Goal: Task Accomplishment & Management: Manage account settings

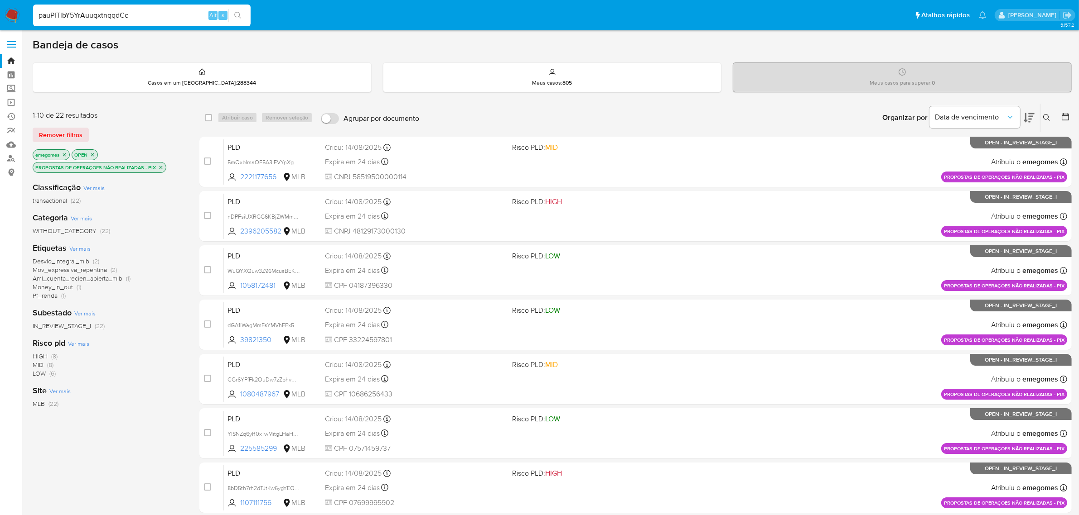
type input "pauPITlbY5YrAuuqxtnqqdCc"
click at [152, 14] on input at bounding box center [141, 16] width 217 height 12
paste input "pauPITlbY5YrAuuqxtnqqdCc"
type input "pauPITlbY5YrAuuqxtnqqdCc"
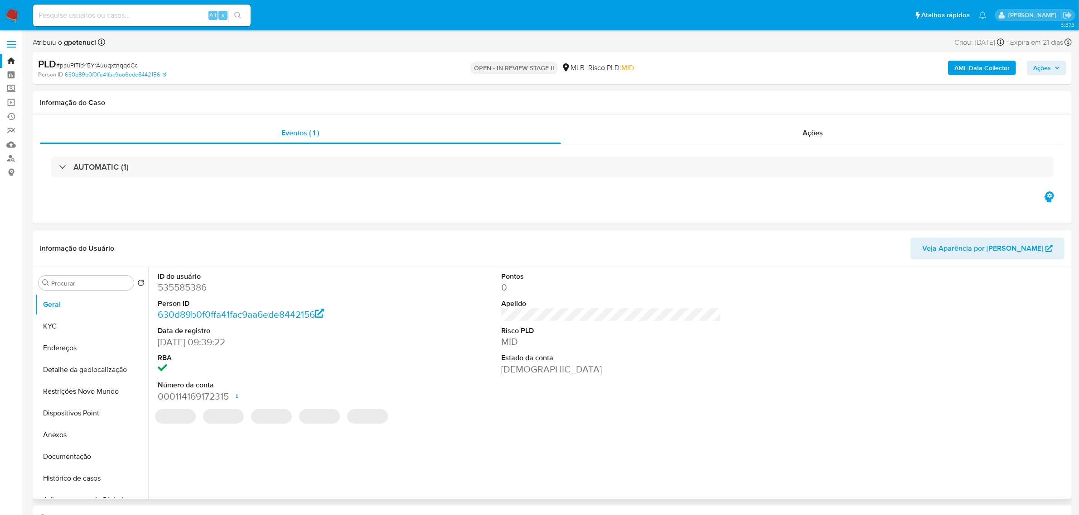
select select "10"
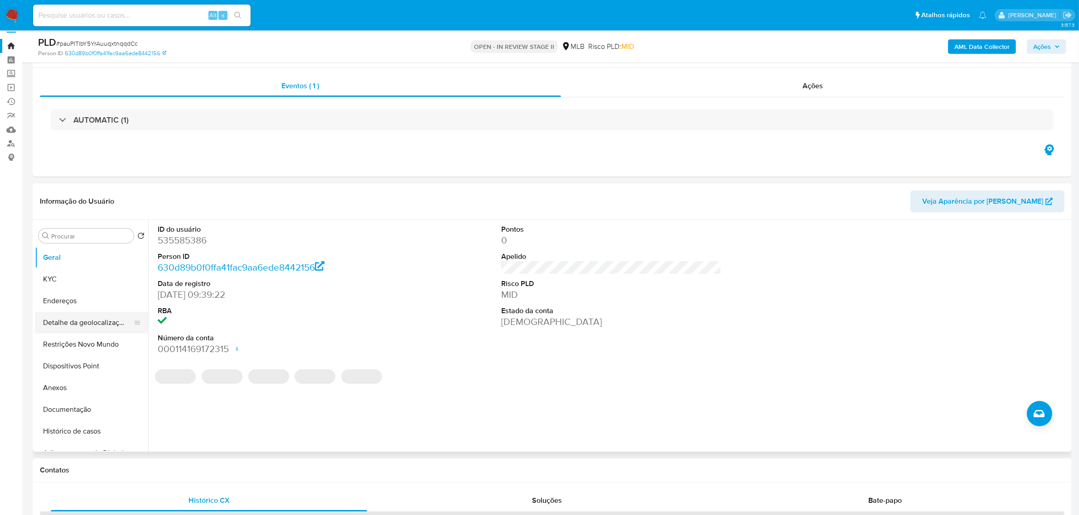
scroll to position [57, 0]
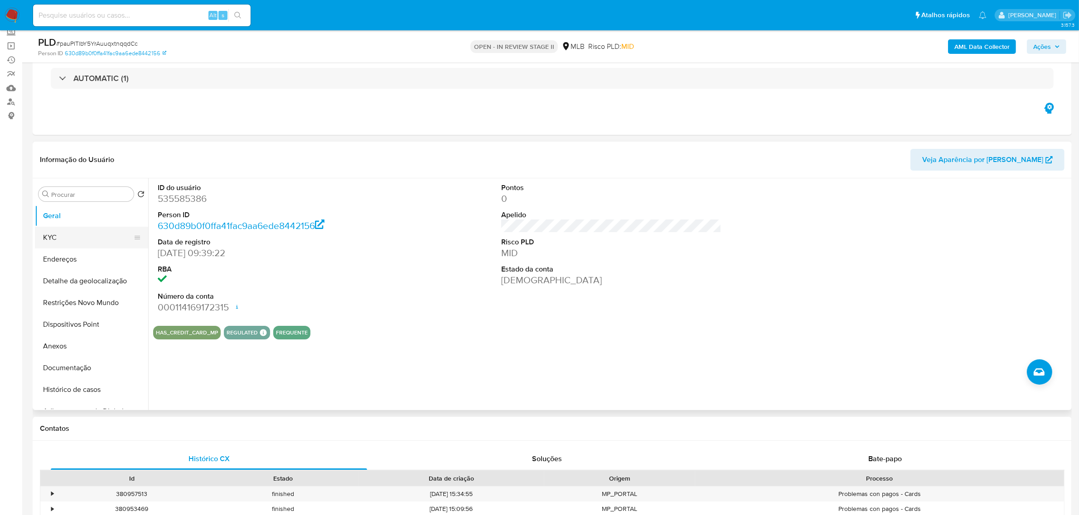
click at [66, 238] on button "KYC" at bounding box center [88, 238] width 106 height 22
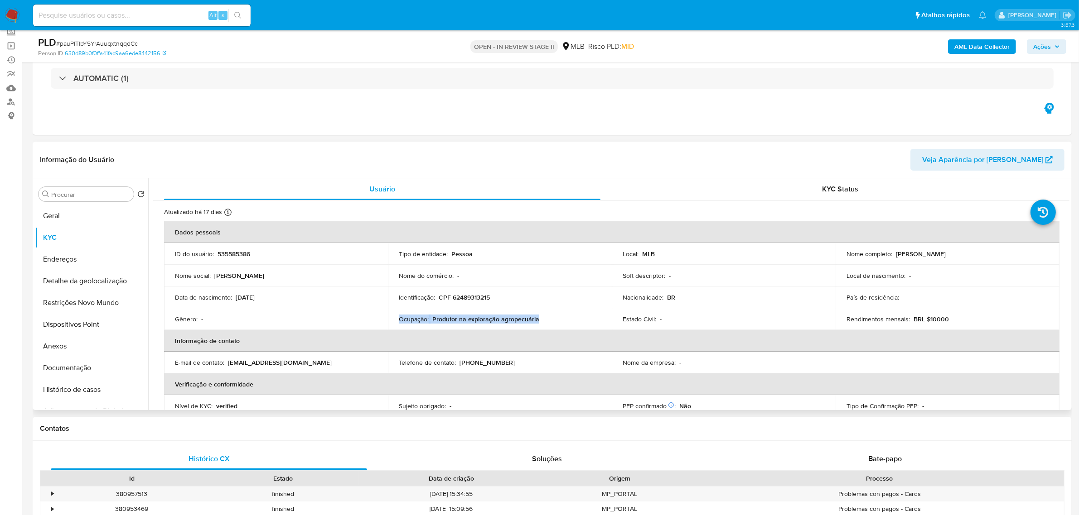
drag, startPoint x: 538, startPoint y: 318, endPoint x: 397, endPoint y: 320, distance: 140.9
click at [399, 320] on div "Ocupação : Produtor na exploração agropecuária" at bounding box center [500, 319] width 202 height 8
copy div "Ocupação : Produtor na exploração agropecuária"
click at [86, 371] on button "Documentação" at bounding box center [88, 368] width 106 height 22
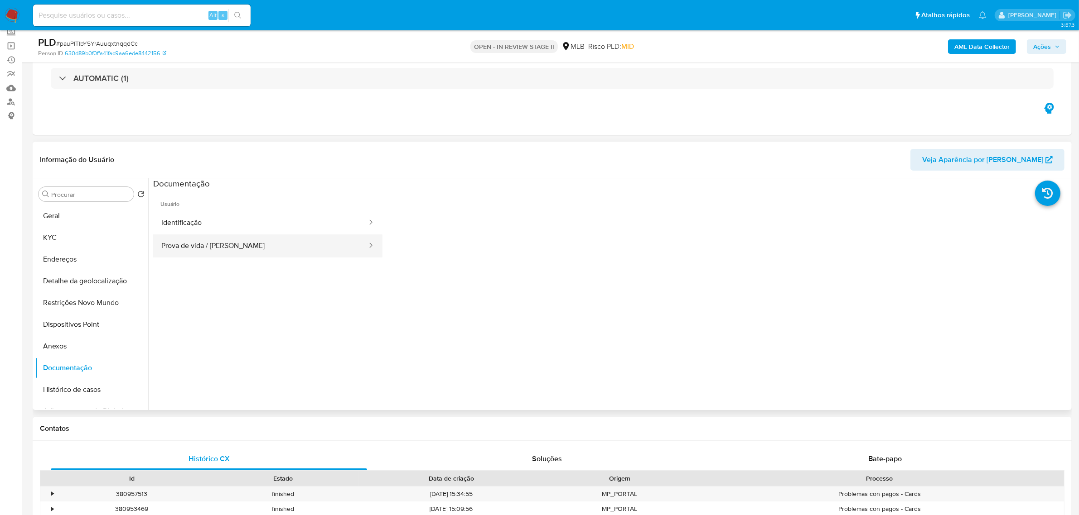
click at [205, 244] on button "Prova de vida / Selfie" at bounding box center [260, 246] width 215 height 23
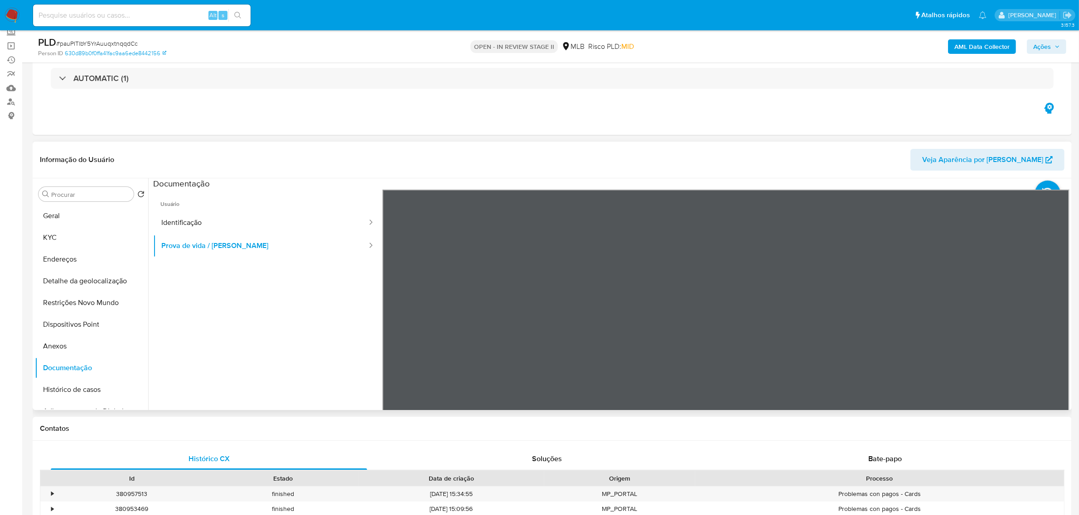
scroll to position [0, 0]
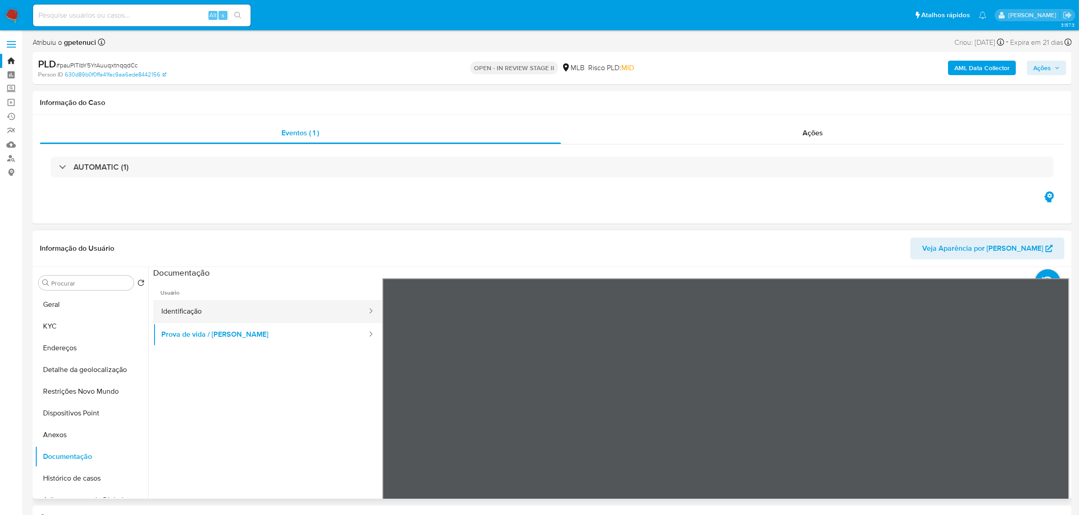
click at [218, 316] on button "Identificação" at bounding box center [260, 311] width 215 height 23
click at [231, 332] on button "Prova de vida / Selfie" at bounding box center [260, 334] width 215 height 23
click at [72, 348] on button "Endereços" at bounding box center [88, 348] width 106 height 22
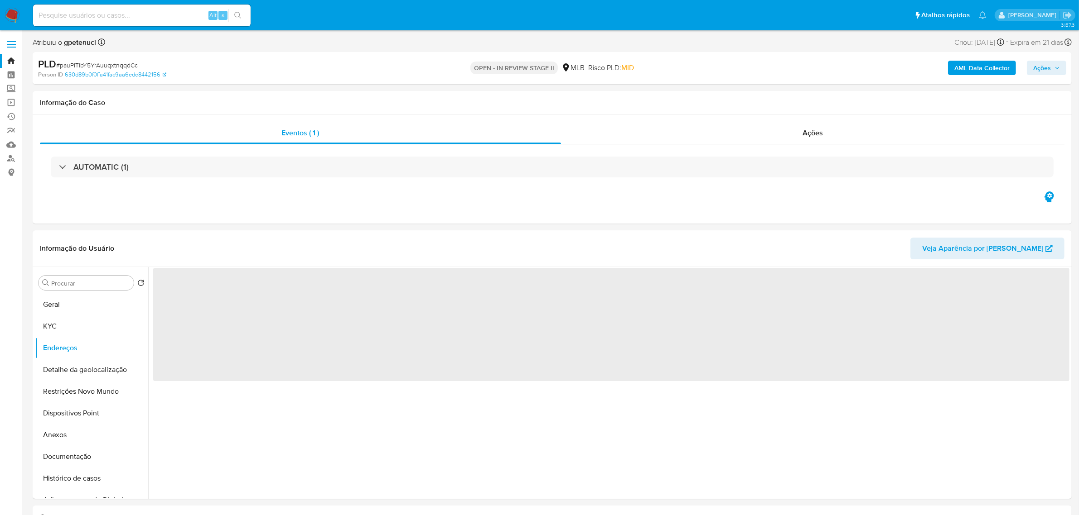
scroll to position [57, 0]
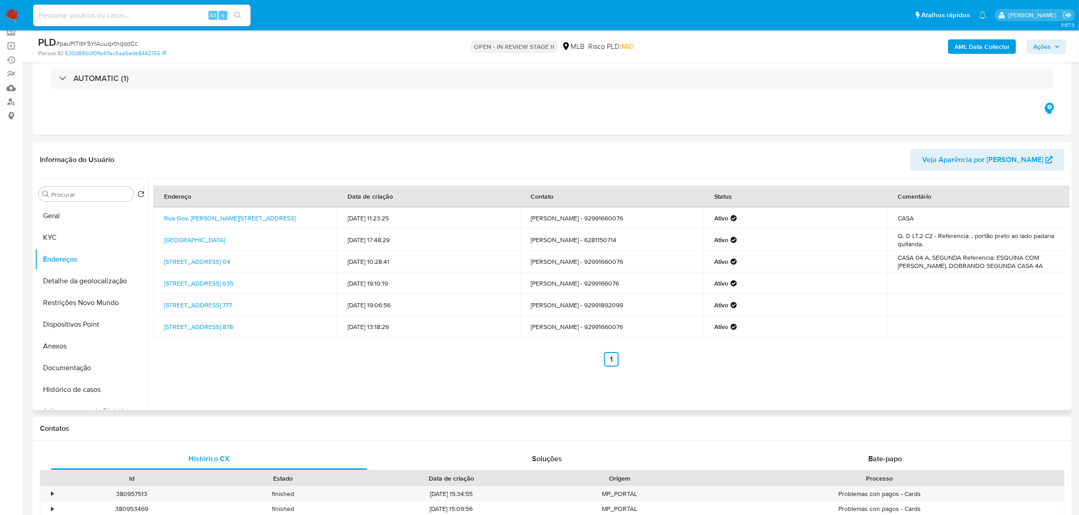
click at [303, 147] on div "Informação do Usuário Veja Aparência por Pessoa" at bounding box center [552, 160] width 1039 height 37
click at [105, 282] on button "Detalhe da geolocalização" at bounding box center [88, 281] width 106 height 22
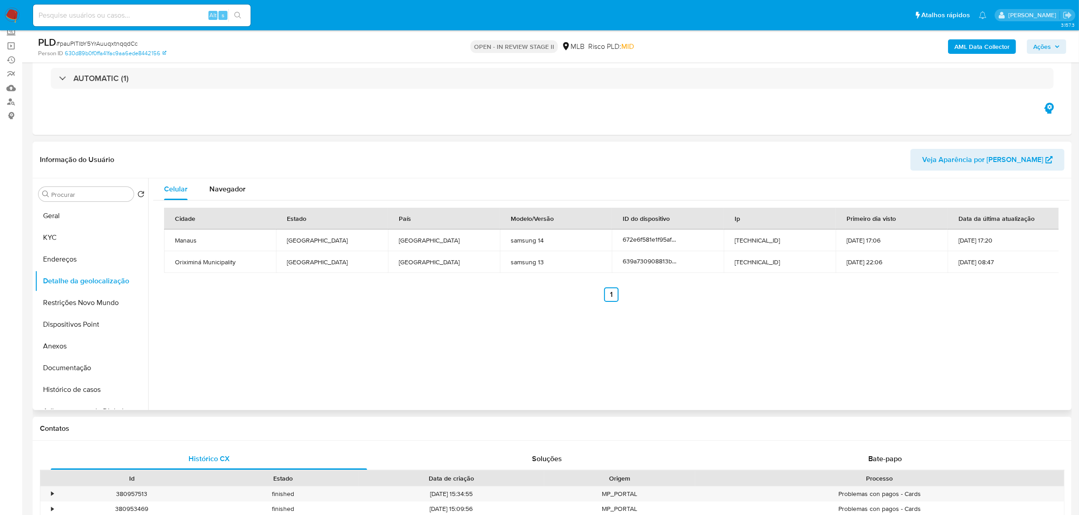
click at [240, 148] on div "Informação do Usuário Veja Aparência por Pessoa" at bounding box center [552, 160] width 1039 height 37
click at [67, 259] on button "Endereços" at bounding box center [88, 260] width 106 height 22
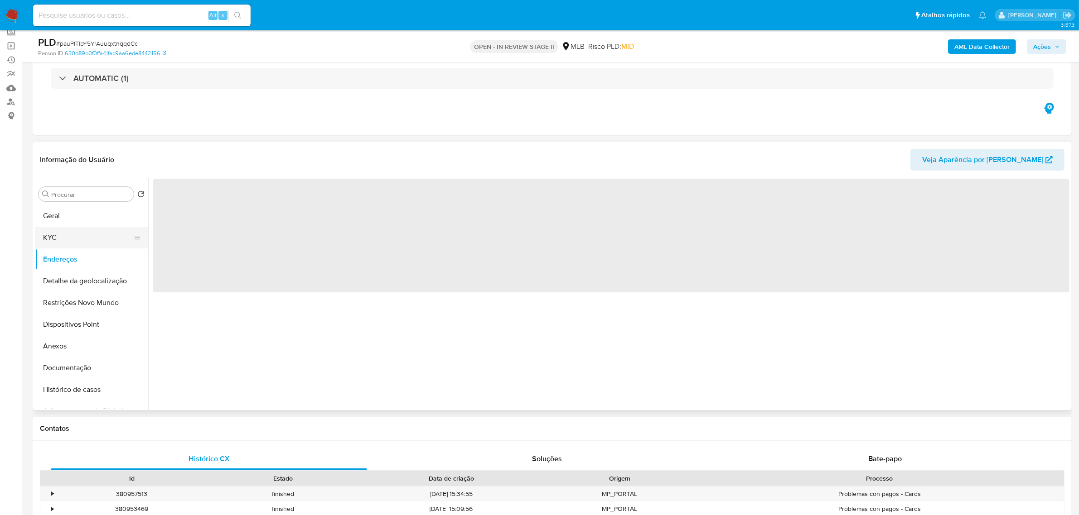
click at [65, 238] on button "KYC" at bounding box center [88, 238] width 106 height 22
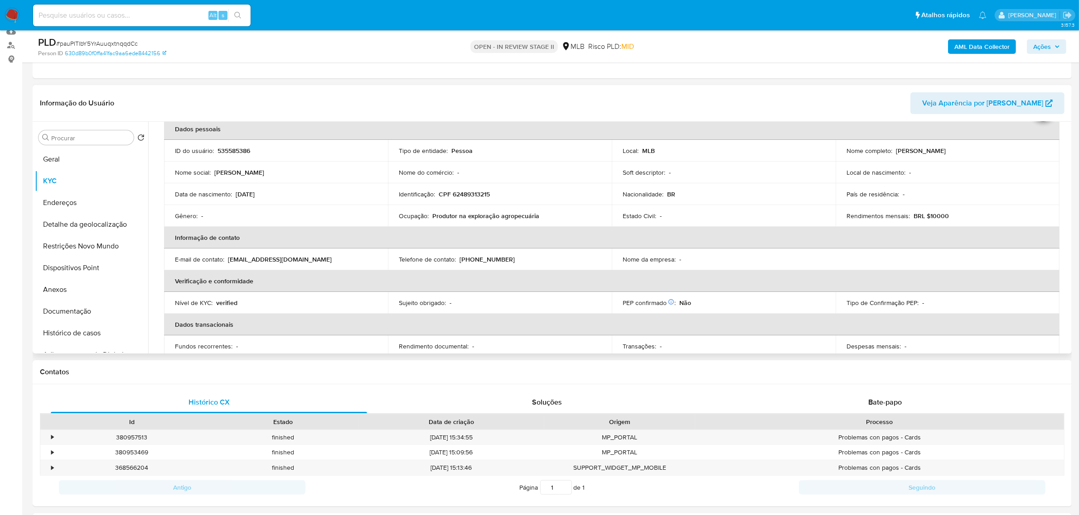
scroll to position [0, 0]
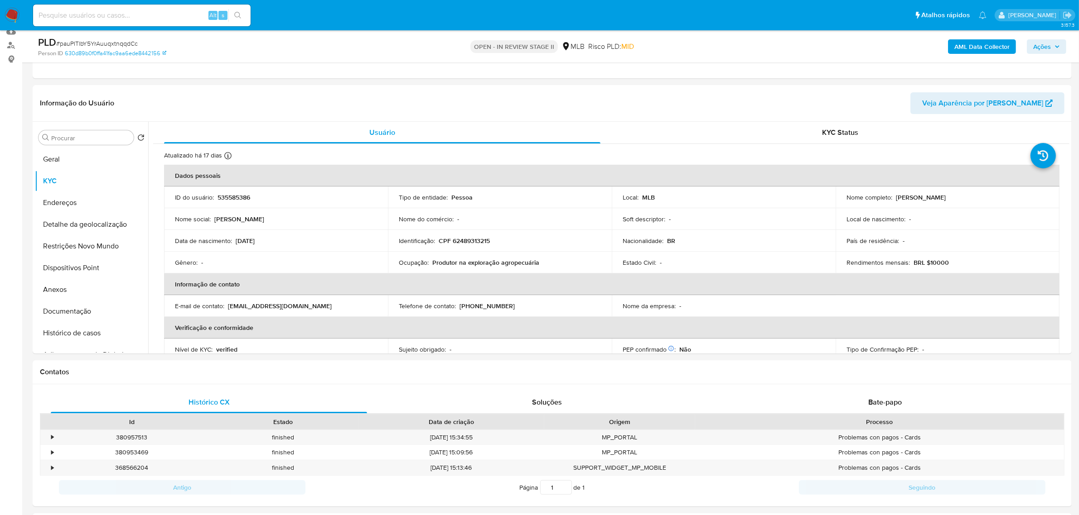
click at [965, 46] on b "AML Data Collector" at bounding box center [981, 46] width 55 height 14
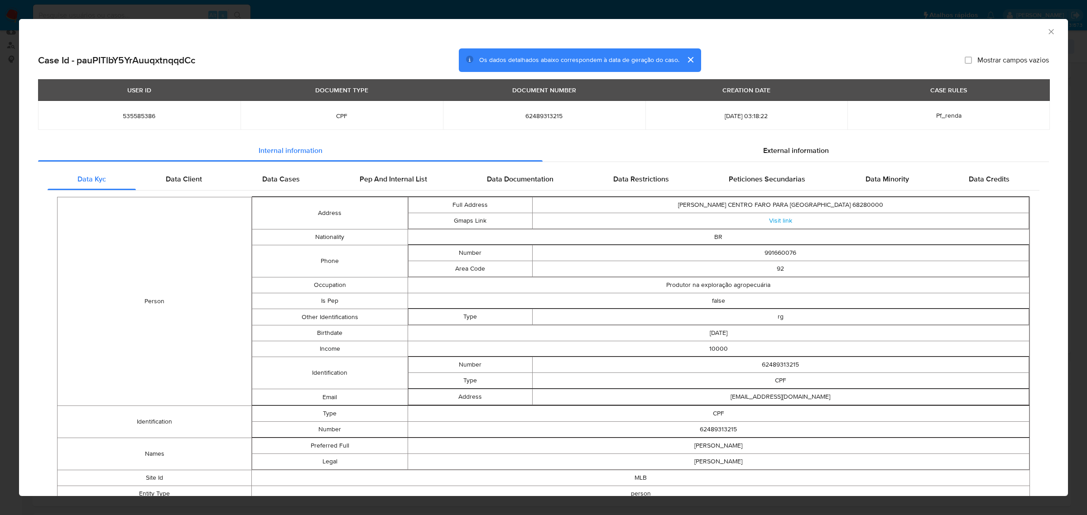
click at [1049, 33] on icon "Fechar a janela" at bounding box center [1051, 31] width 5 height 5
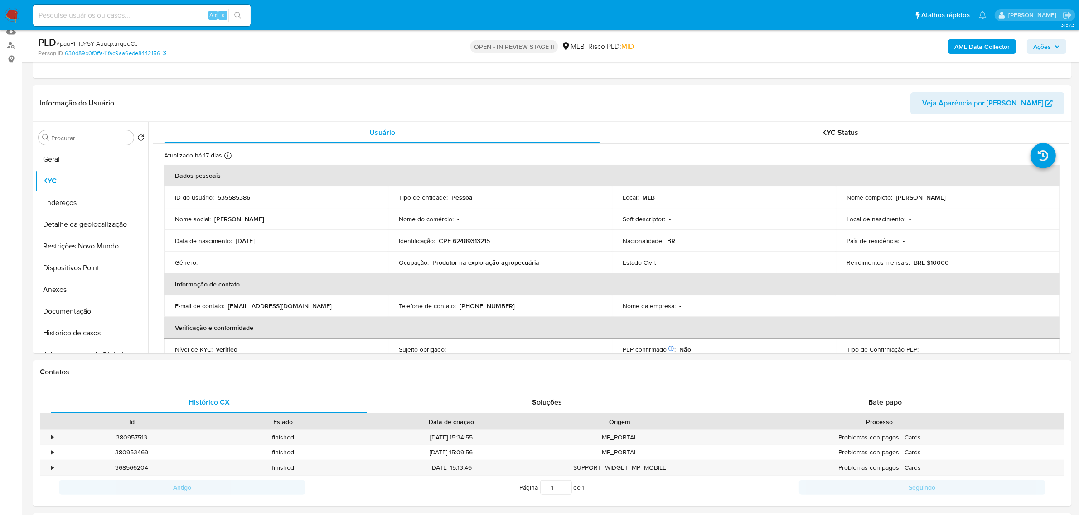
drag, startPoint x: 144, startPoint y: 44, endPoint x: 196, endPoint y: 64, distance: 55.4
click at [83, 46] on div "PLD # pauPITlbY5YrAuuqxtnqqdCc" at bounding box center [207, 43] width 339 height 14
click at [281, 76] on div "Eventos ( 1 ) Ações AUTOMATIC (1)" at bounding box center [552, 24] width 1039 height 109
drag, startPoint x: 142, startPoint y: 44, endPoint x: 60, endPoint y: 43, distance: 82.0
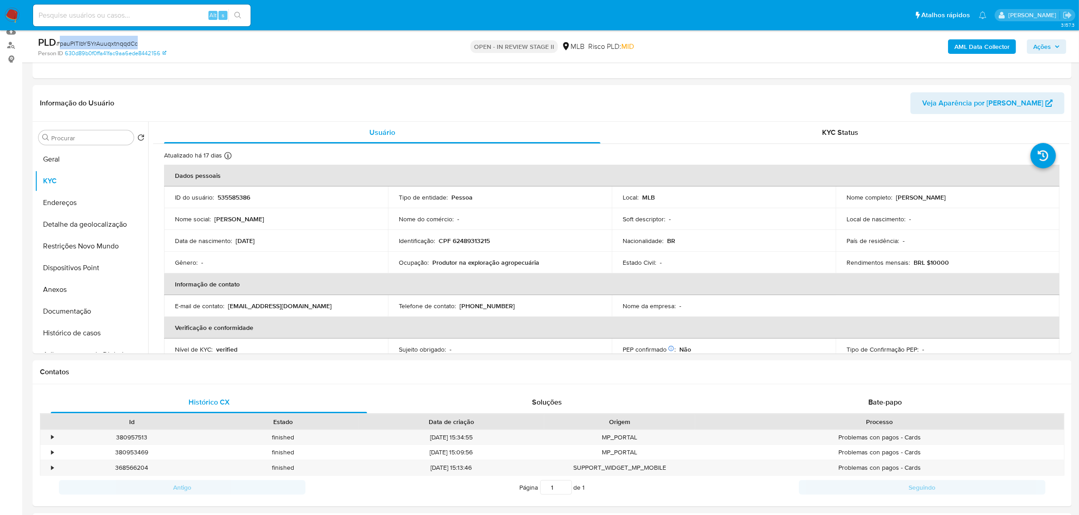
click at [60, 43] on div "PLD # pauPITlbY5YrAuuqxtnqqdCc" at bounding box center [207, 43] width 339 height 14
copy span "pauPITlbY5YrAuuqxtnqqdCc"
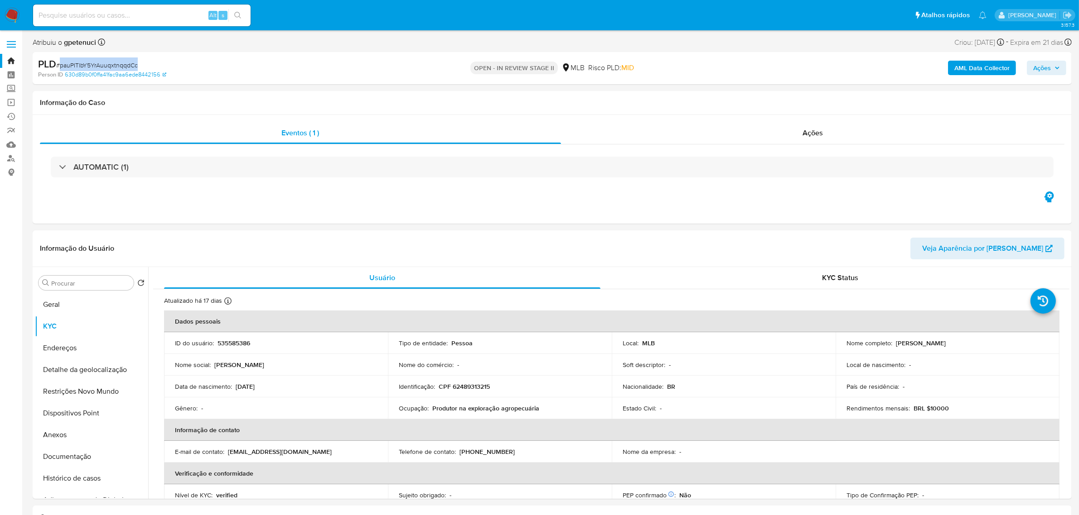
copy span "pauPITlbY5YrAuuqxtnqqdCc"
click at [14, 46] on label at bounding box center [11, 44] width 23 height 19
click at [0, 0] on input "checkbox" at bounding box center [0, 0] width 0 height 0
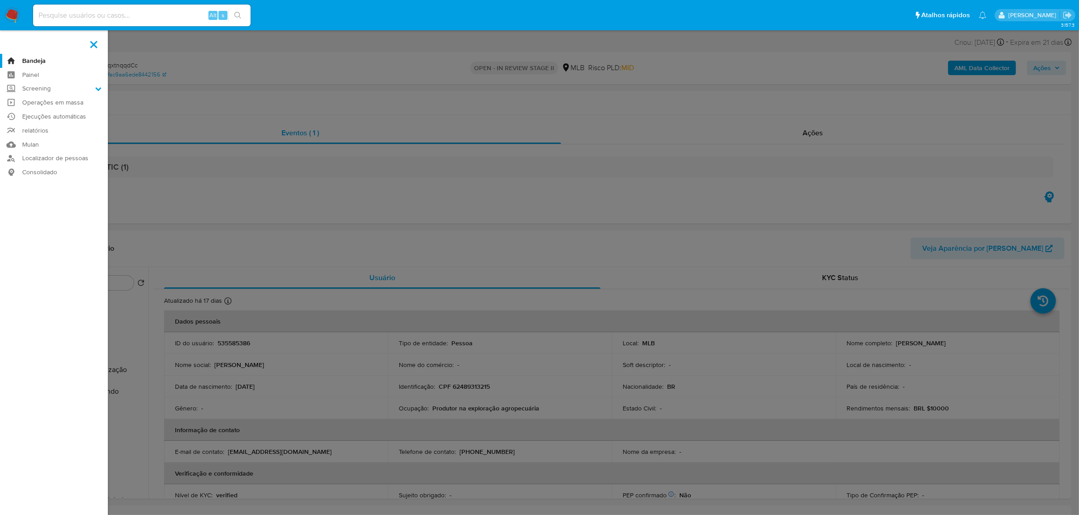
click at [35, 63] on link "Bandeja" at bounding box center [54, 61] width 108 height 14
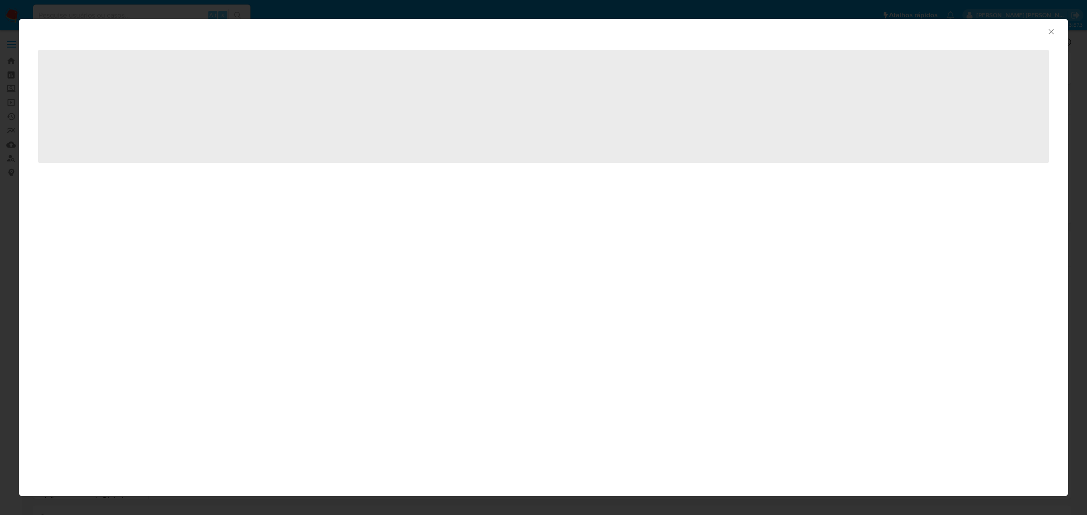
select select "10"
click at [1047, 30] on icon "Fechar a janela" at bounding box center [1051, 31] width 9 height 9
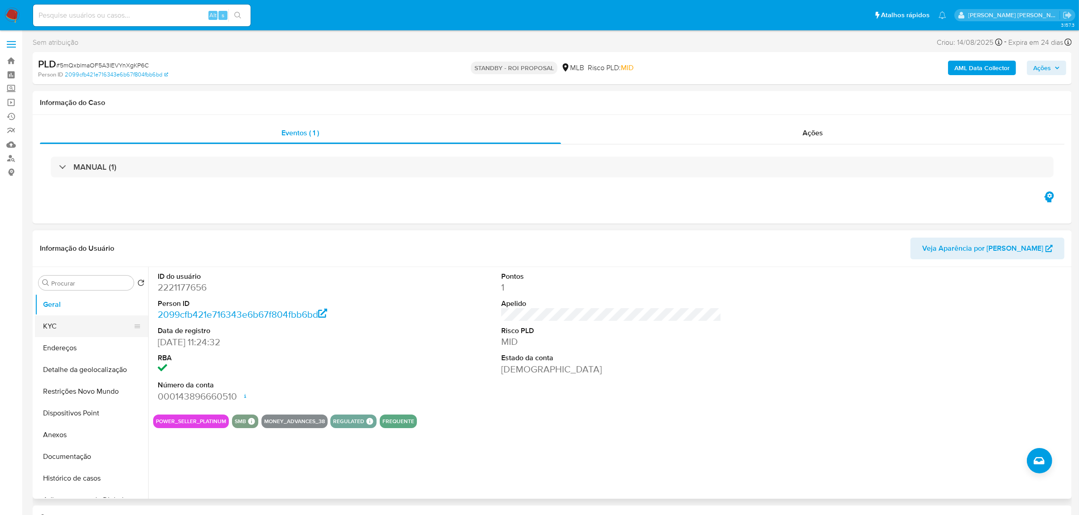
click at [73, 324] on button "KYC" at bounding box center [88, 327] width 106 height 22
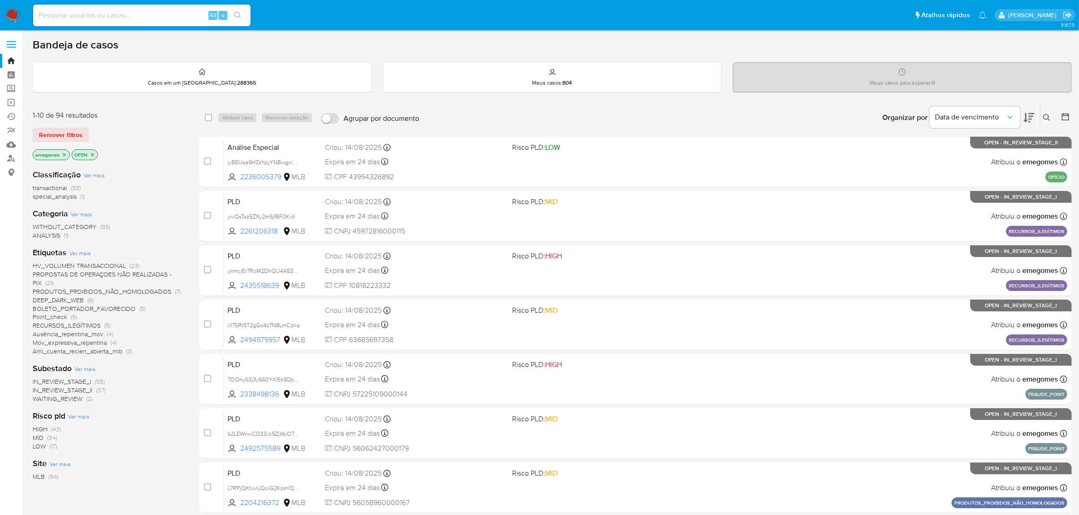
click at [1045, 118] on icon at bounding box center [1046, 117] width 7 height 7
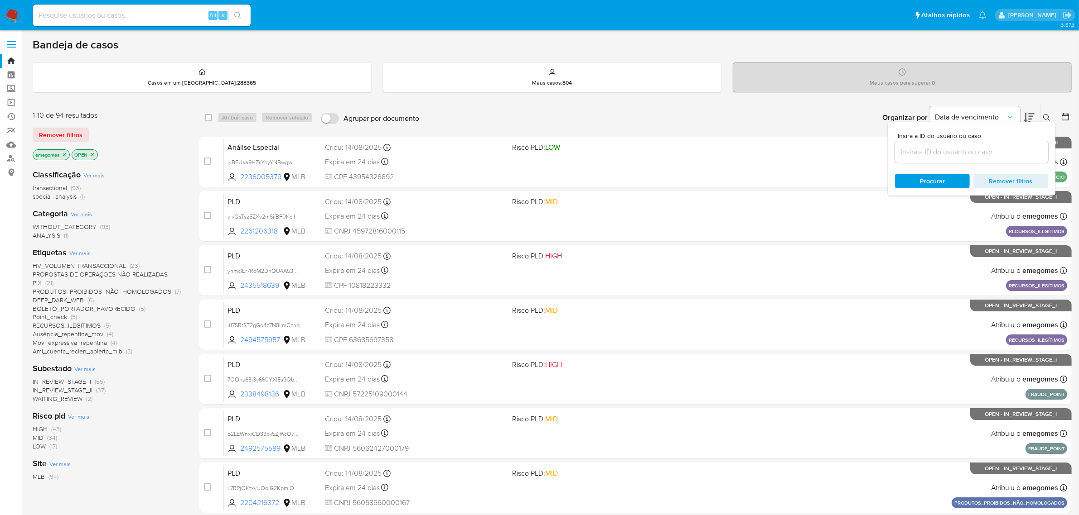
click at [934, 162] on div at bounding box center [971, 152] width 153 height 22
click at [937, 159] on div at bounding box center [971, 152] width 153 height 22
click at [940, 153] on input at bounding box center [971, 152] width 153 height 12
paste input "pauPITlbY5YrAuuqxtnqqdCc"
type input "pauPITlbY5YrAuuqxtnqqdCc"
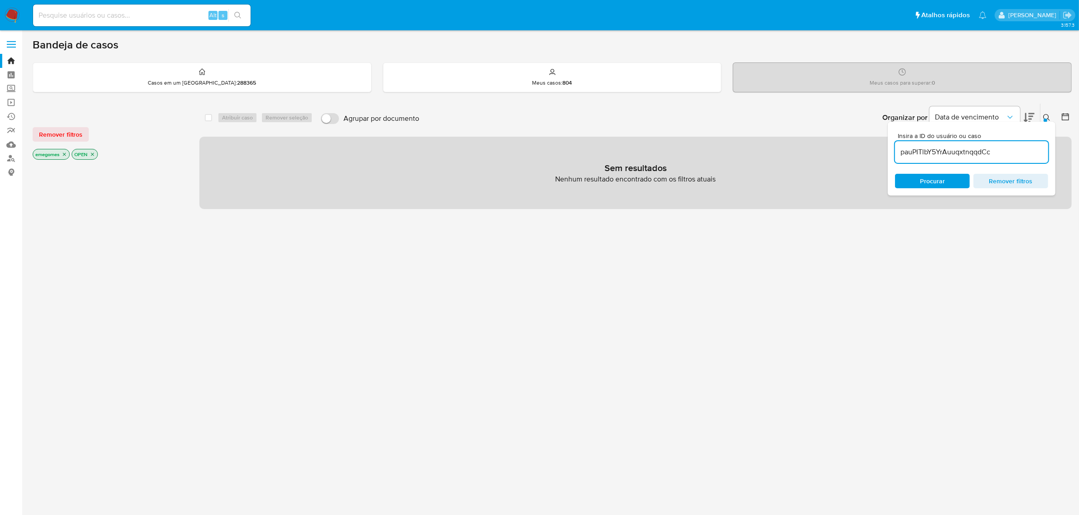
click at [66, 153] on icon "close-filter" at bounding box center [64, 154] width 5 height 5
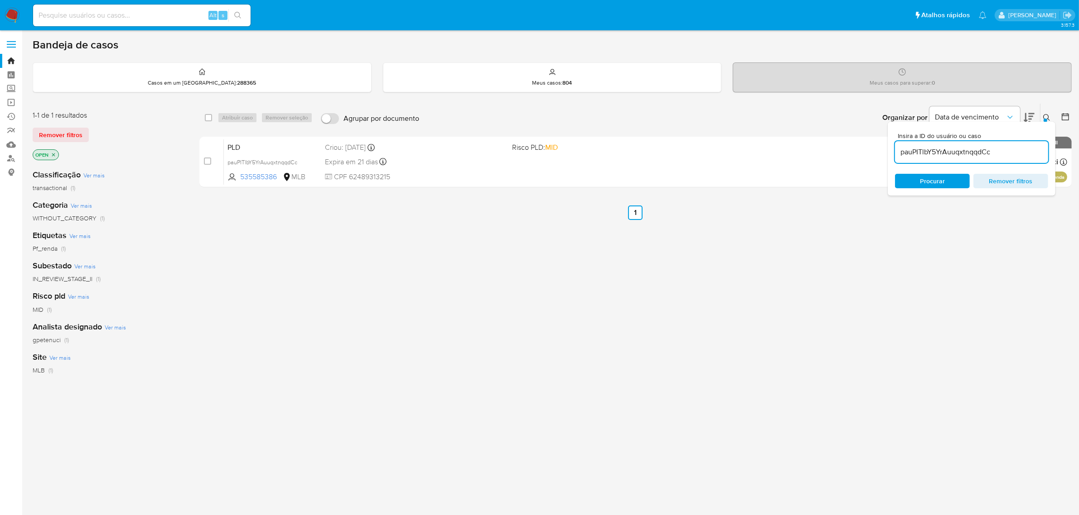
click at [53, 154] on icon "close-filter" at bounding box center [53, 154] width 5 height 5
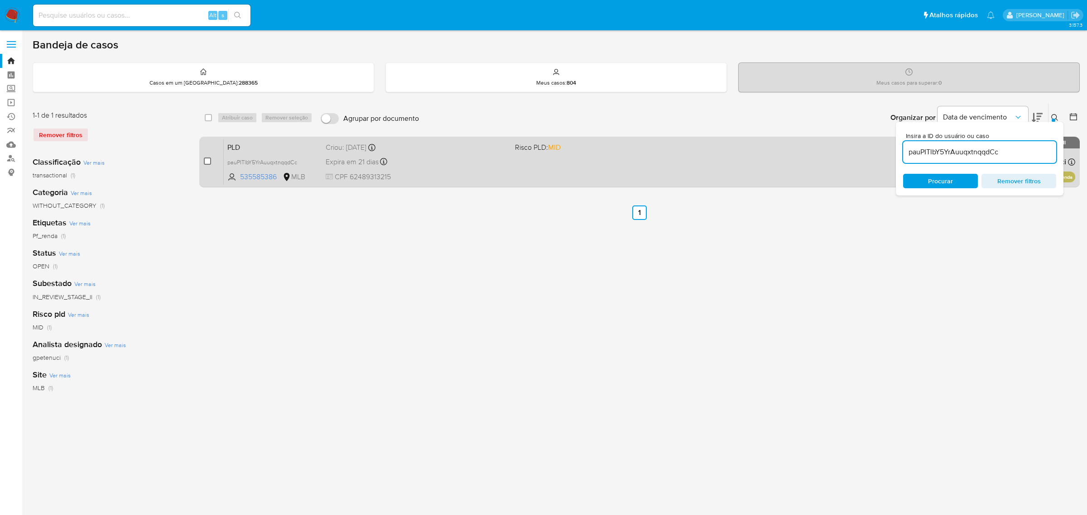
click at [205, 164] on input "checkbox" at bounding box center [207, 161] width 7 height 7
checkbox input "true"
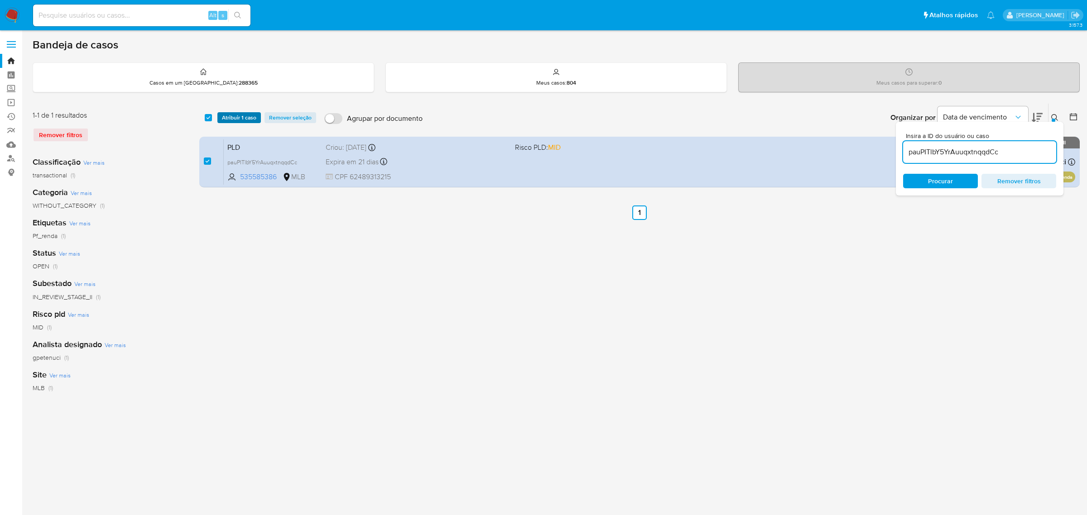
click at [242, 119] on span "Atribuir 1 caso" at bounding box center [239, 117] width 34 height 9
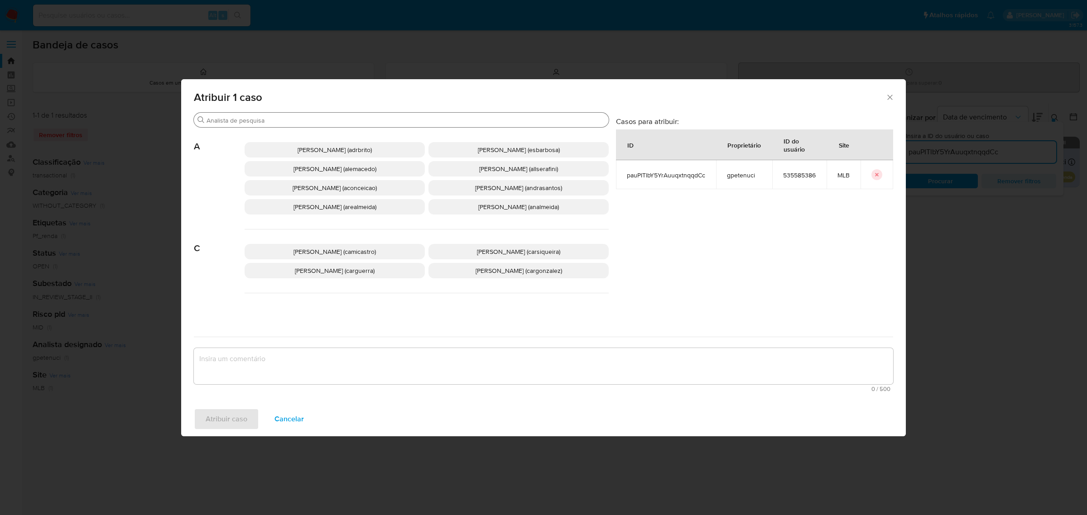
click at [245, 120] on input "Procurar" at bounding box center [406, 120] width 399 height 8
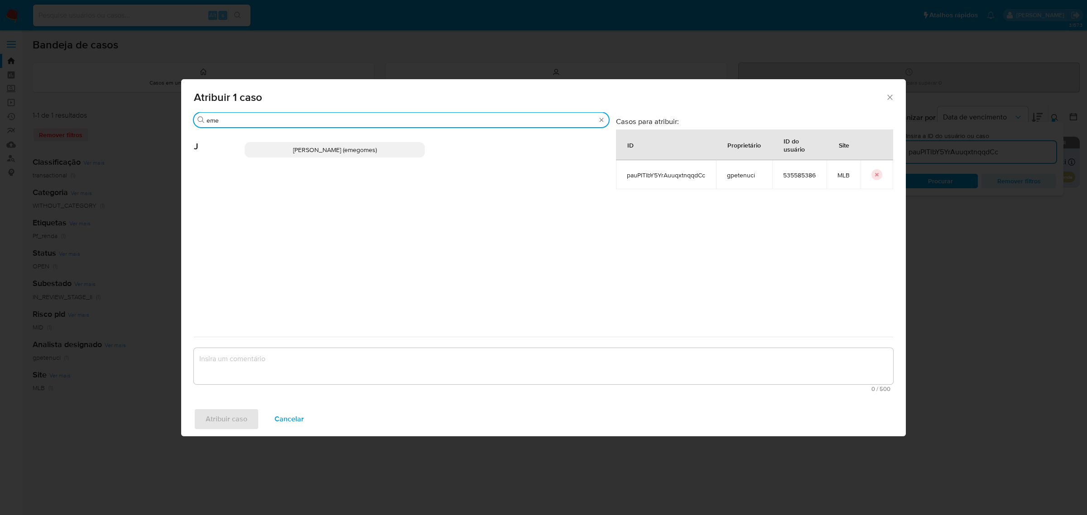
type input "eme"
click at [277, 155] on p "Jose Emerson Gomes Pereira (emegomes)" at bounding box center [335, 149] width 180 height 15
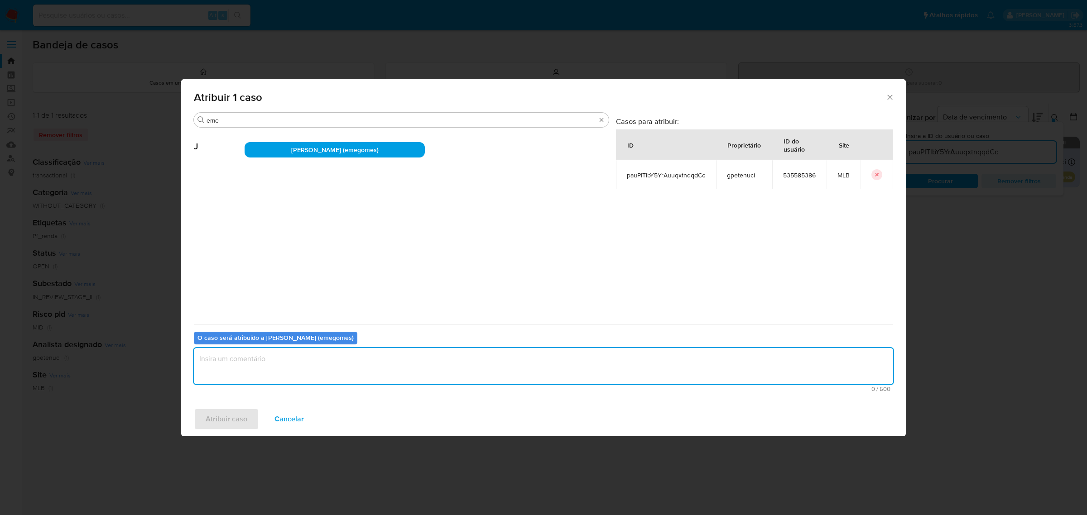
click at [281, 373] on textarea "assign-modal" at bounding box center [543, 366] width 699 height 36
type textarea "."
click at [227, 417] on span "Atribuir caso" at bounding box center [227, 419] width 42 height 20
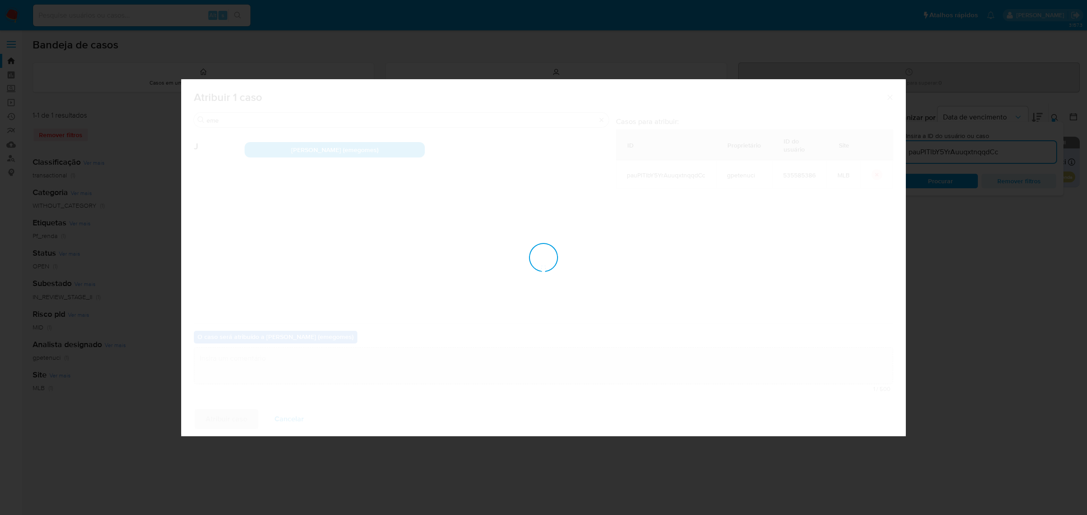
checkbox input "false"
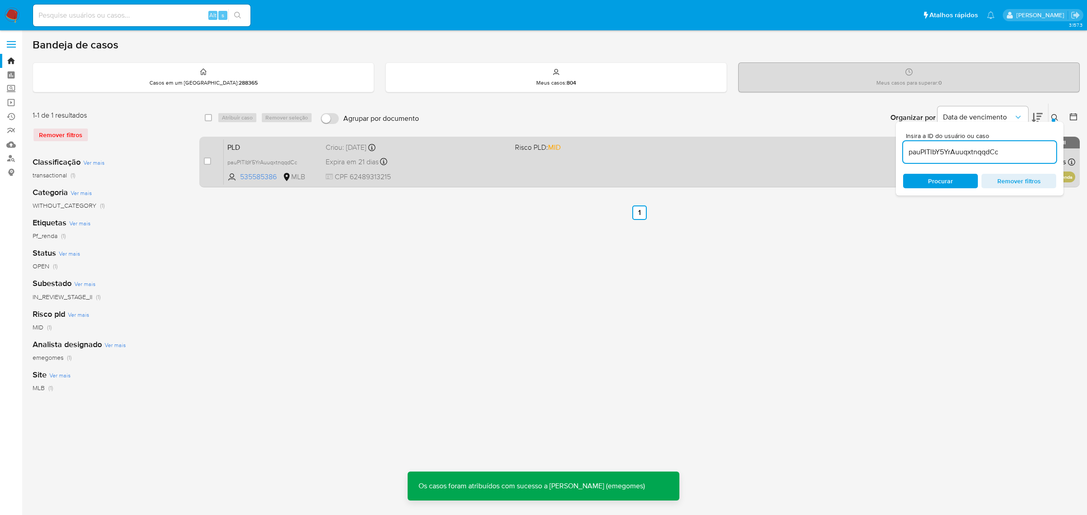
click at [433, 160] on div "Expira em 21 dias Expira em 26/09/2025 00:18:22" at bounding box center [417, 162] width 182 height 12
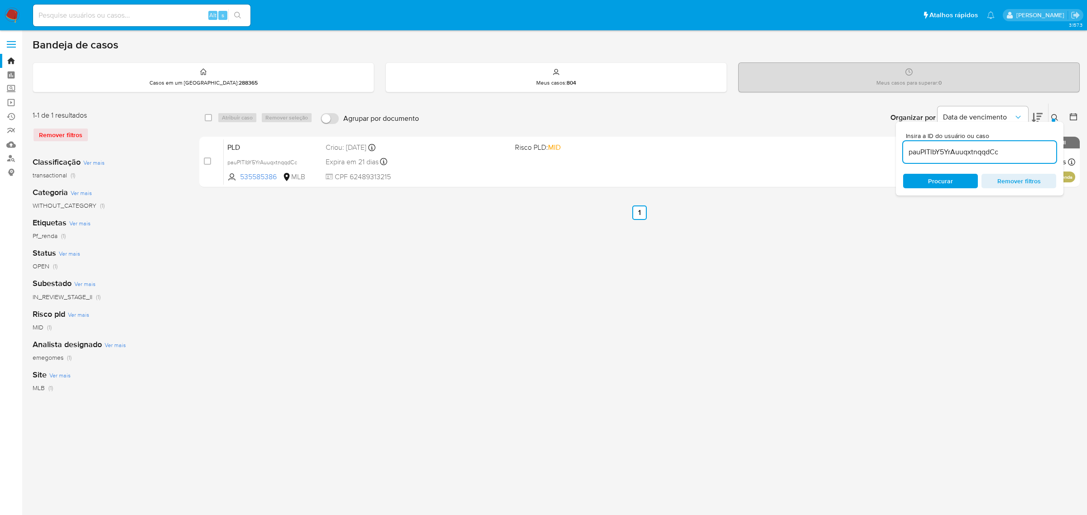
click at [922, 146] on input "pauPITlbY5YrAuuqxtnqqdCc" at bounding box center [979, 152] width 153 height 12
click at [935, 180] on span "Procurar" at bounding box center [940, 181] width 25 height 14
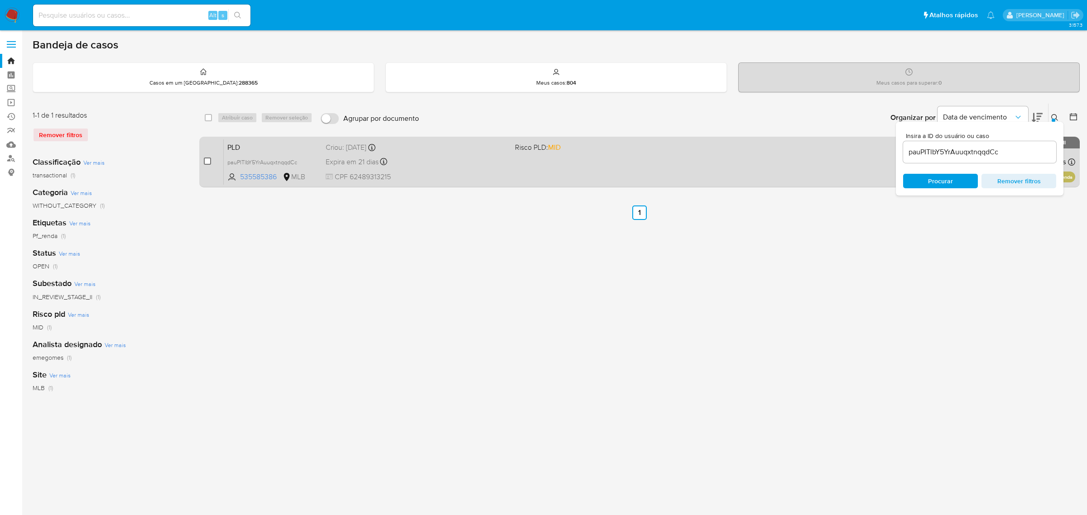
click at [211, 160] on input "checkbox" at bounding box center [207, 161] width 7 height 7
checkbox input "true"
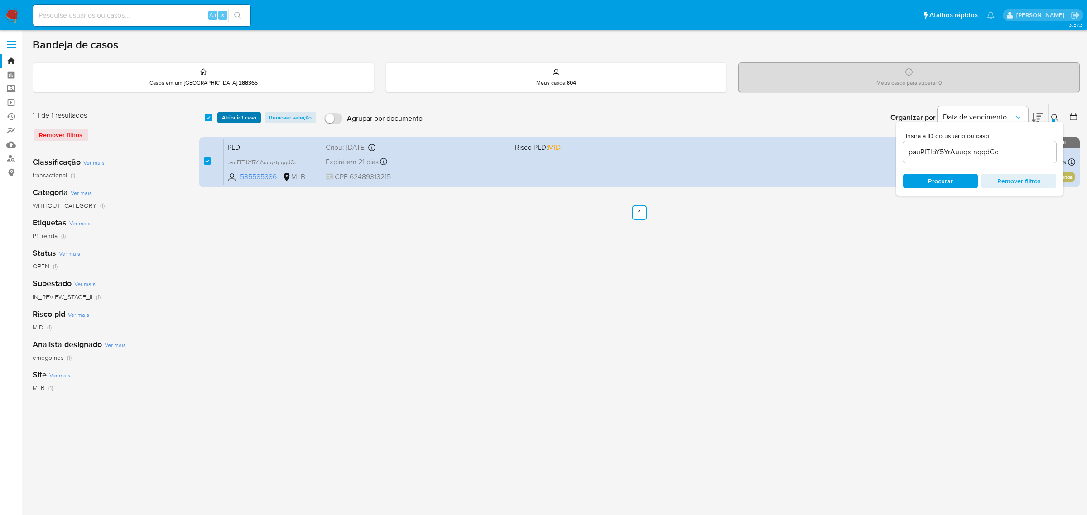
click at [247, 118] on span "Atribuir 1 caso" at bounding box center [239, 117] width 34 height 9
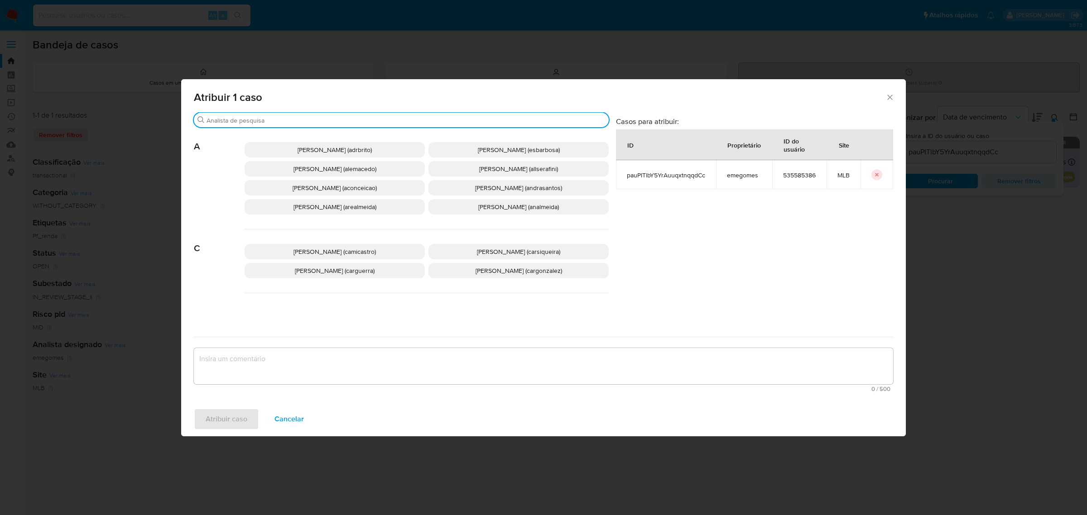
click at [313, 123] on input "Procurar" at bounding box center [406, 120] width 399 height 8
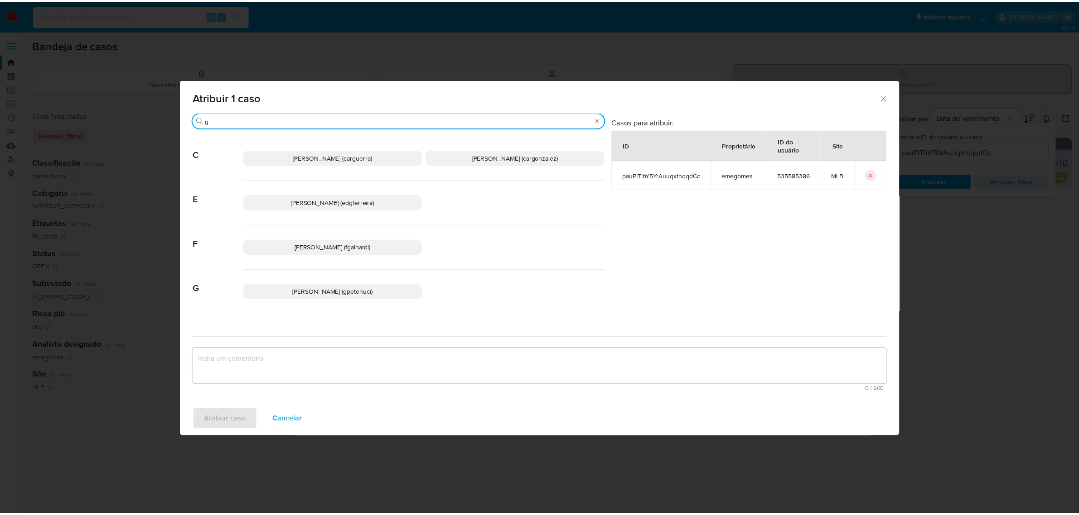
scroll to position [57, 0]
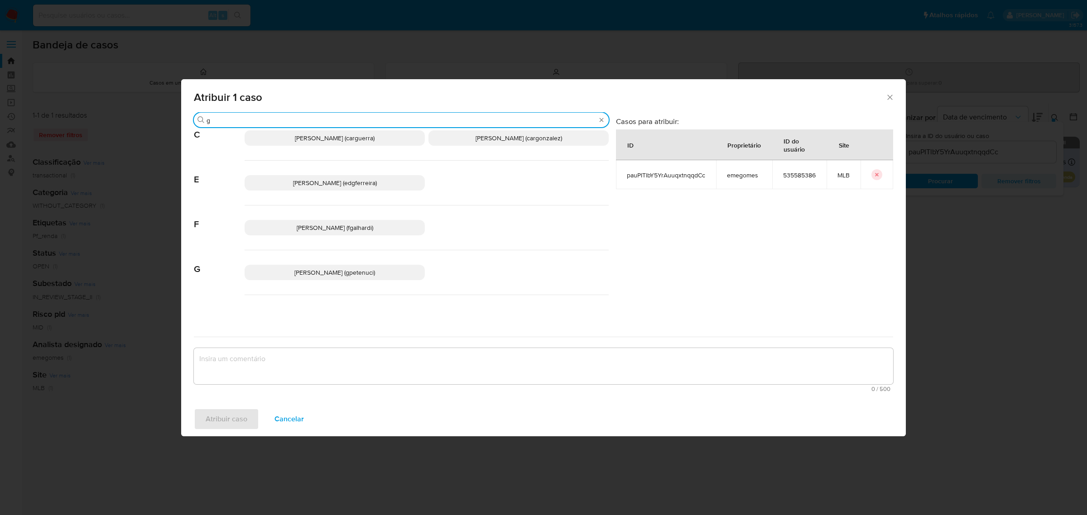
type input "g"
click at [333, 275] on span "Giovanna Petenuci Freitas (gpetenuci)" at bounding box center [334, 272] width 81 height 9
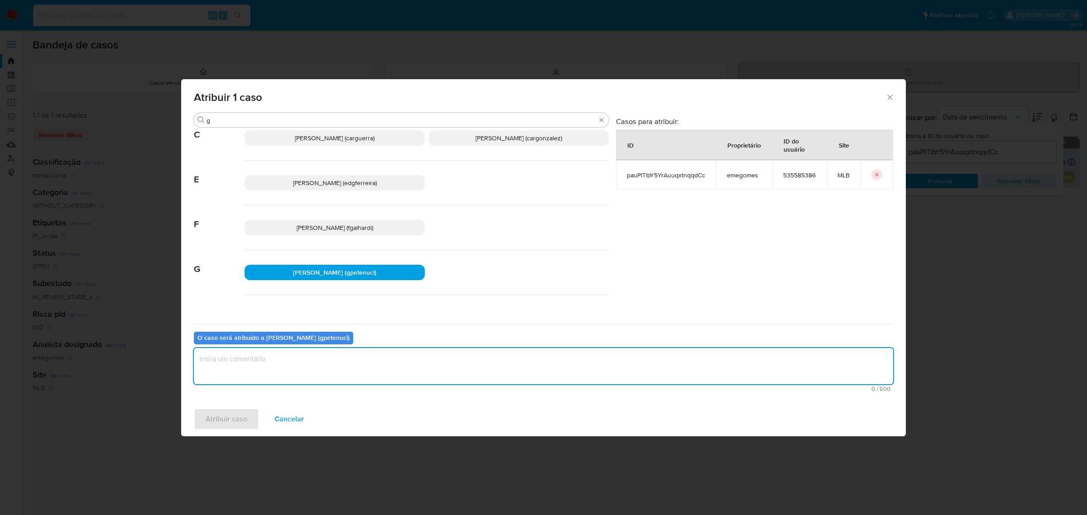
click at [296, 375] on textarea "assign-modal" at bounding box center [543, 366] width 699 height 36
type textarea "."
click at [221, 415] on span "Atribuir caso" at bounding box center [227, 419] width 42 height 20
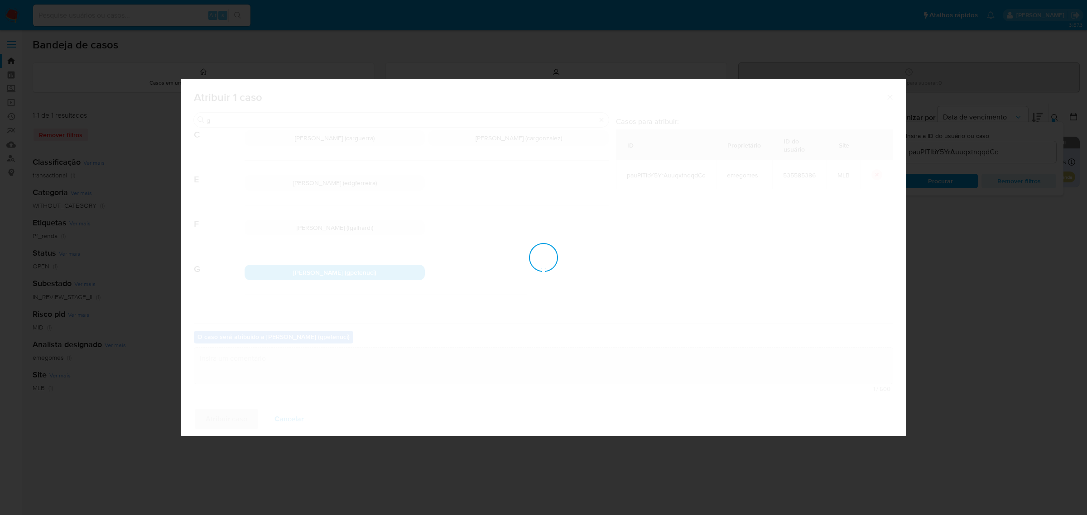
checkbox input "false"
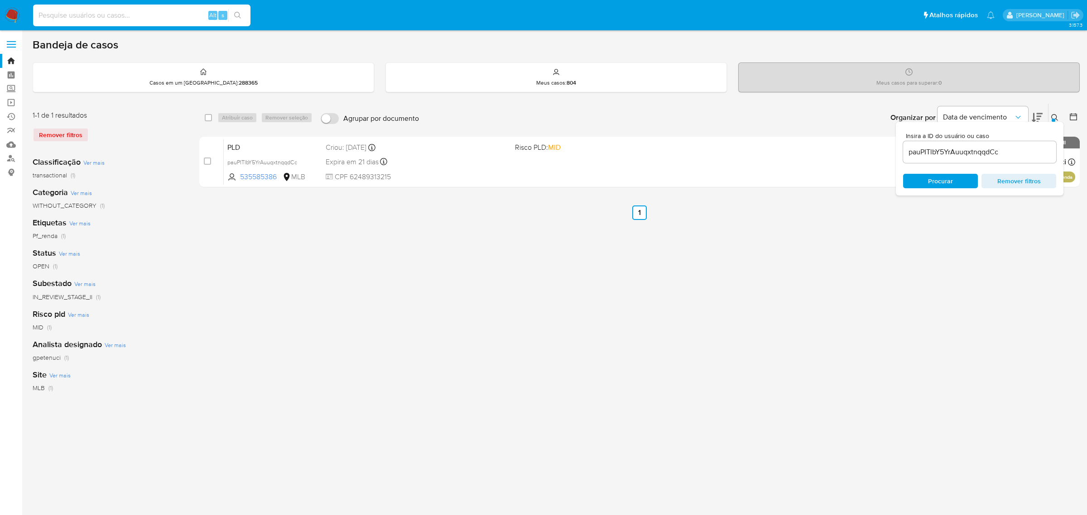
click at [170, 19] on input at bounding box center [141, 16] width 217 height 12
paste input "qikgzb1VHjLgA8a3gnLuwc4N"
type input "qikgzb1VHjLgA8a3gnLuwc4N"
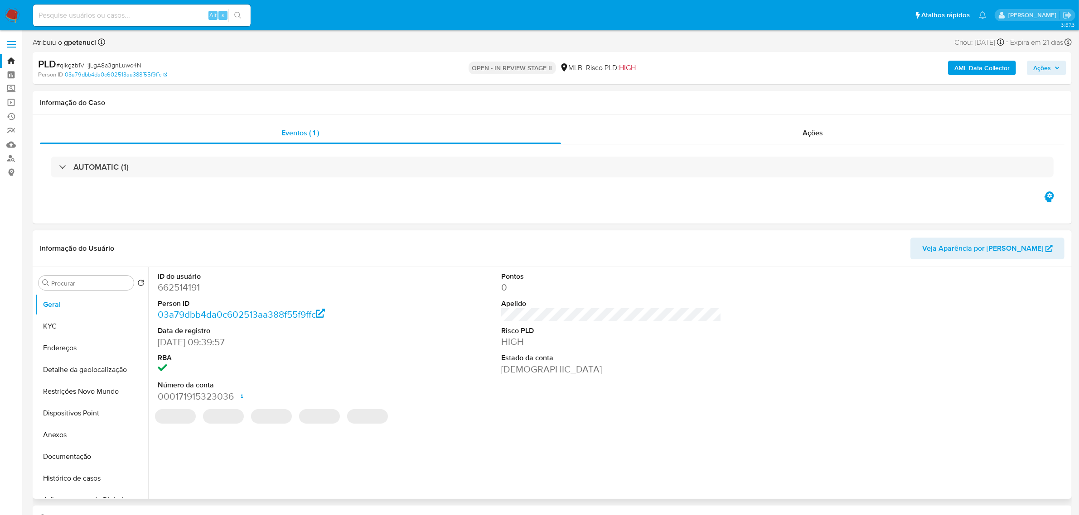
select select "10"
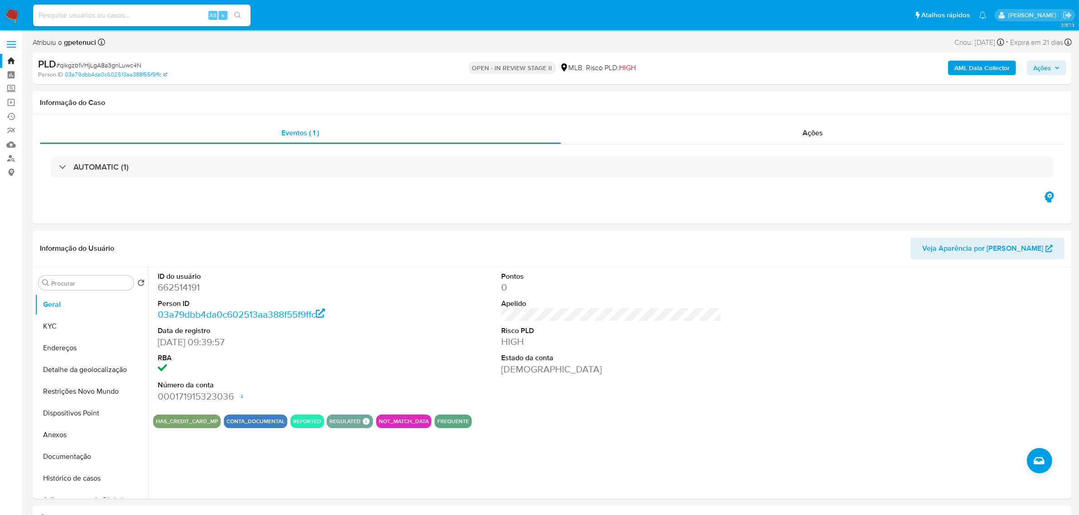
scroll to position [57, 0]
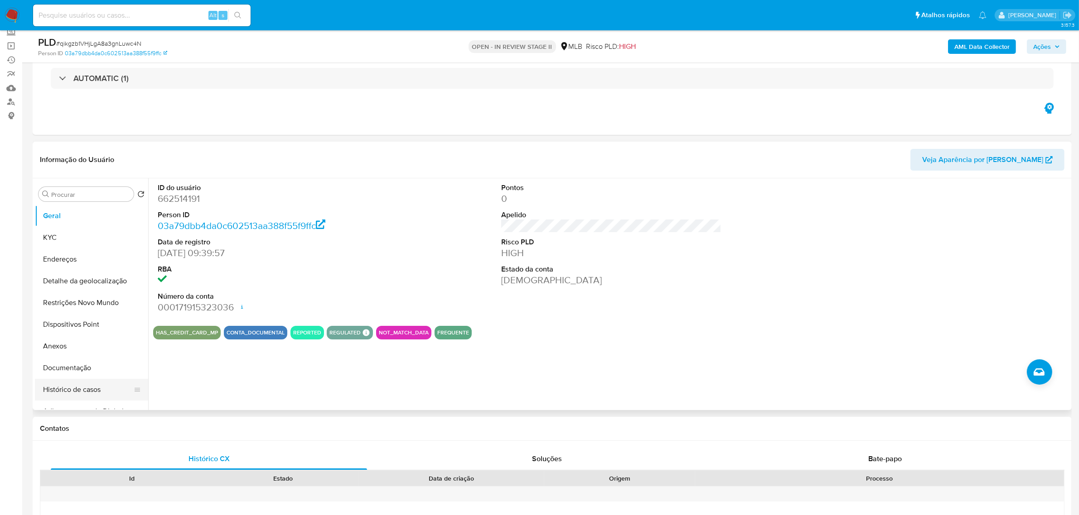
click at [87, 395] on button "Histórico de casos" at bounding box center [88, 390] width 106 height 22
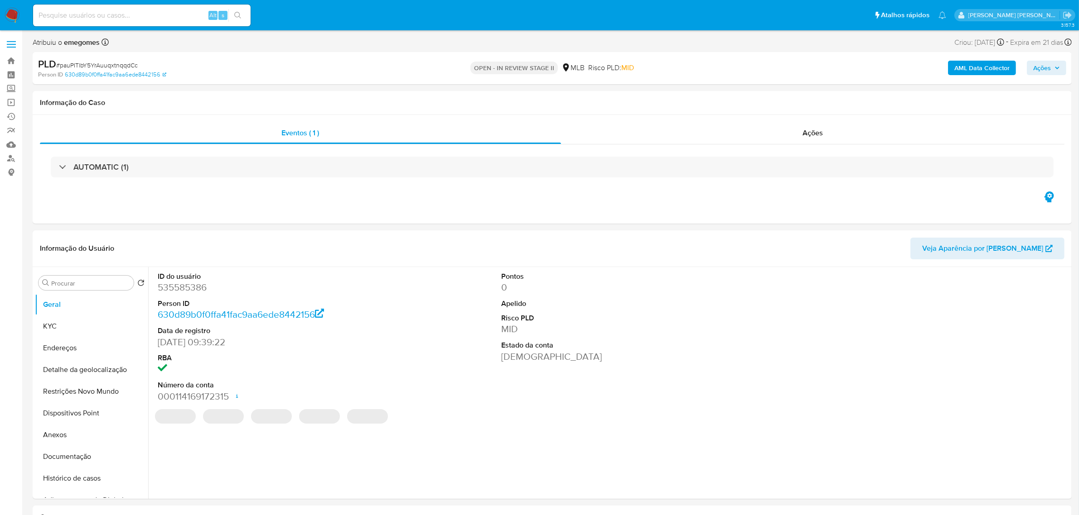
click at [981, 67] on b "AML Data Collector" at bounding box center [981, 68] width 55 height 14
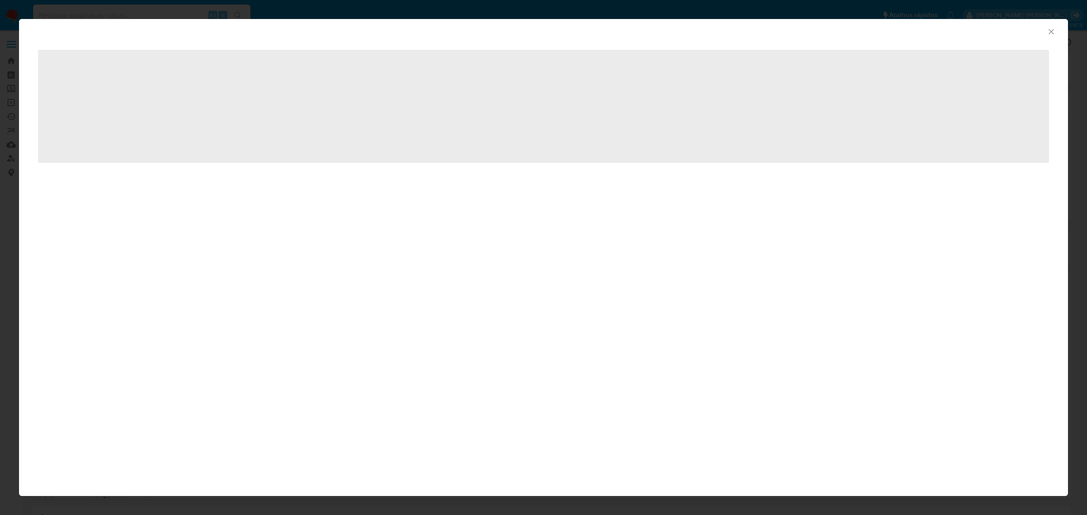
select select "10"
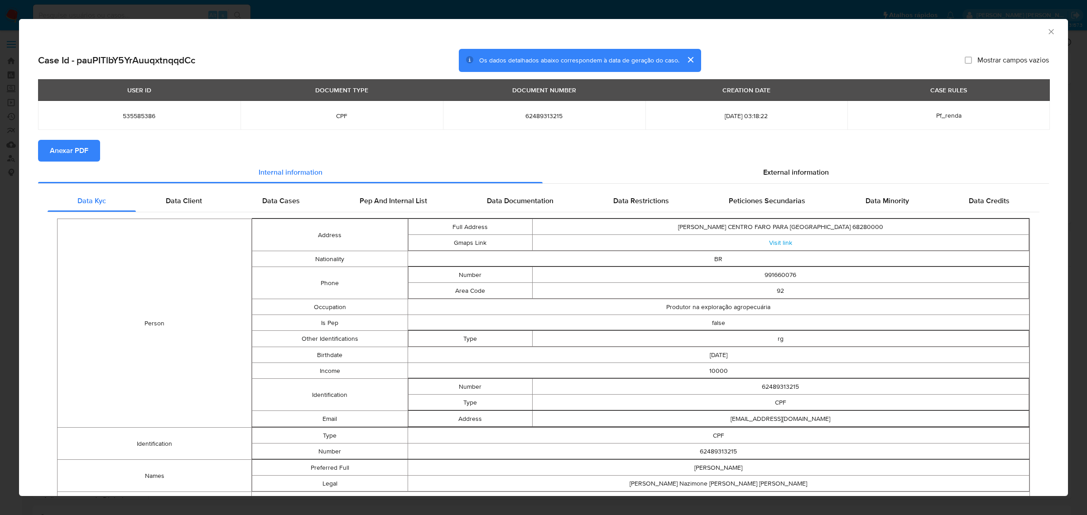
click at [82, 150] on span "Anexar PDF" at bounding box center [69, 151] width 39 height 20
click at [1049, 32] on icon "Fechar a janela" at bounding box center [1051, 31] width 5 height 5
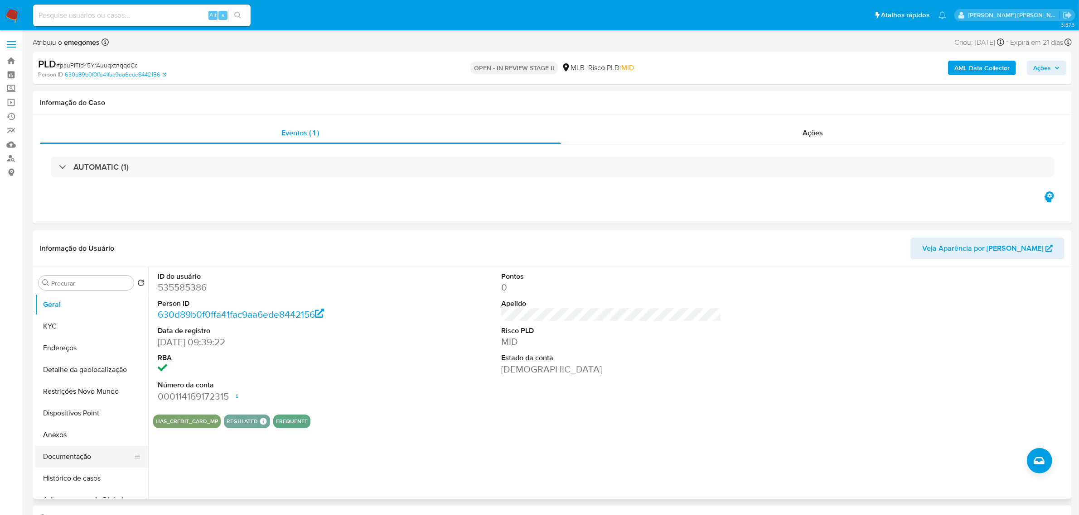
click at [69, 456] on button "Documentação" at bounding box center [88, 457] width 106 height 22
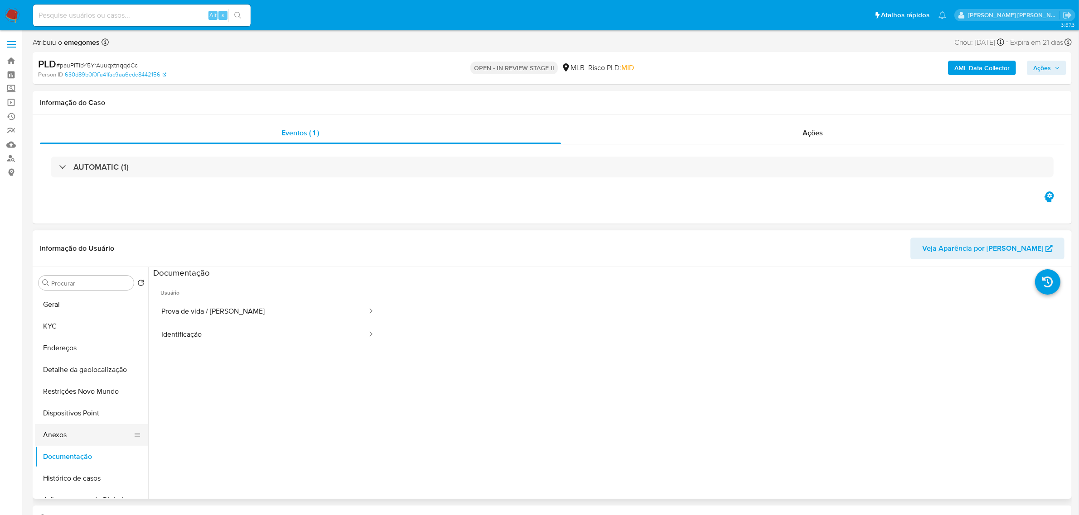
click at [82, 440] on button "Anexos" at bounding box center [88, 435] width 106 height 22
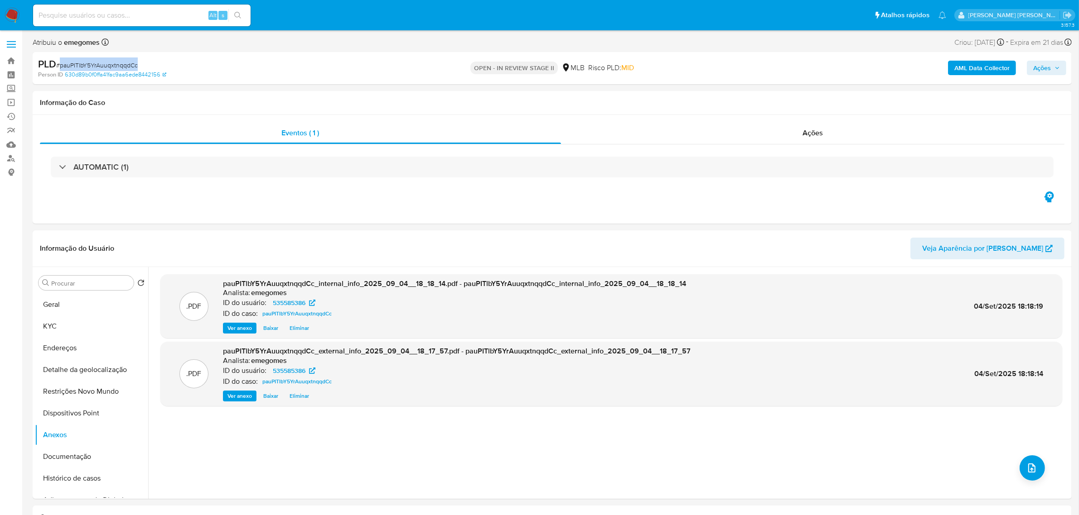
drag, startPoint x: 145, startPoint y: 65, endPoint x: 61, endPoint y: 66, distance: 83.8
click at [61, 66] on div "PLD # pauPITlbY5YrAuuqxtnqqdCc" at bounding box center [207, 65] width 339 height 14
copy span "pauPITlbY5YrAuuqxtnqqdCc"
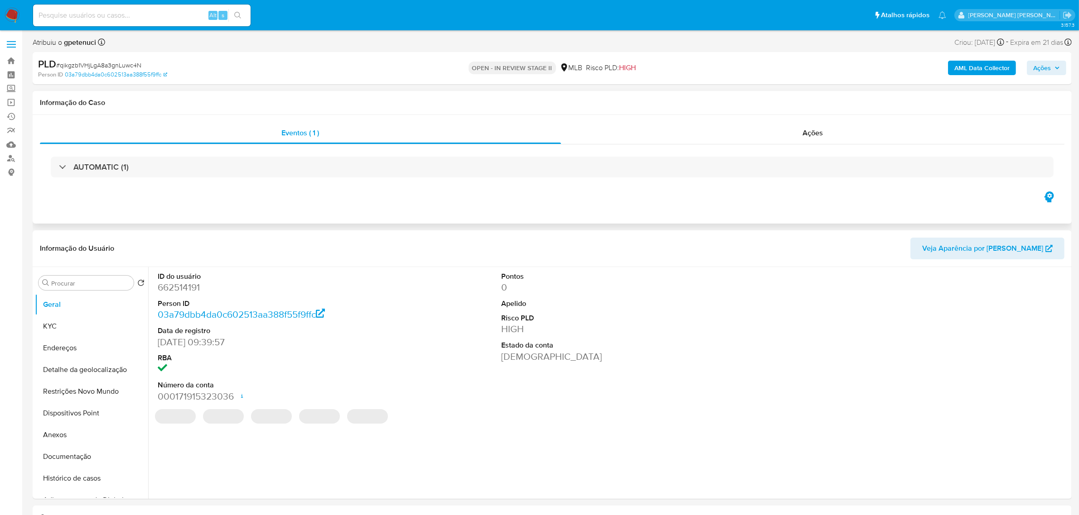
select select "10"
click at [87, 480] on button "Histórico de casos" at bounding box center [91, 479] width 113 height 22
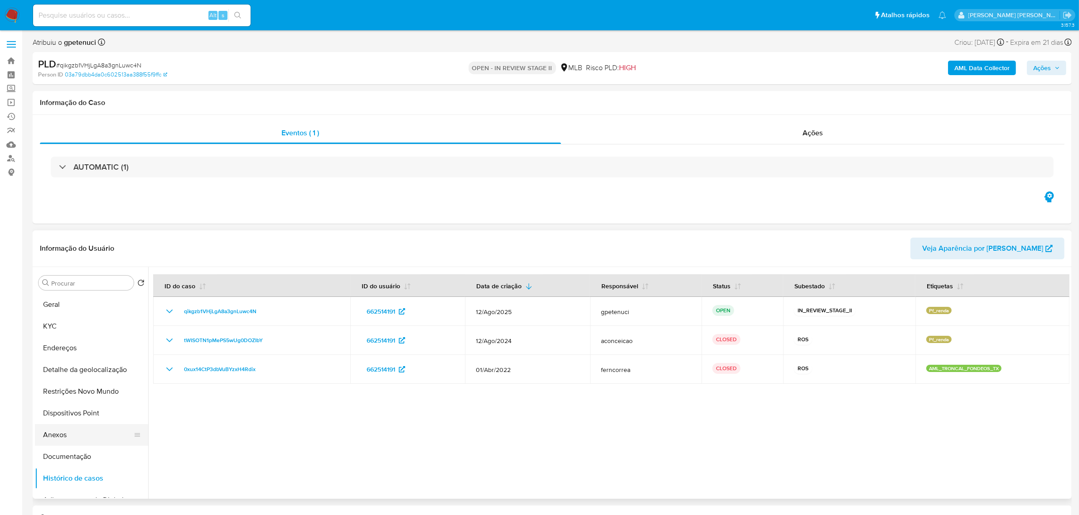
click at [73, 438] on button "Anexos" at bounding box center [88, 435] width 106 height 22
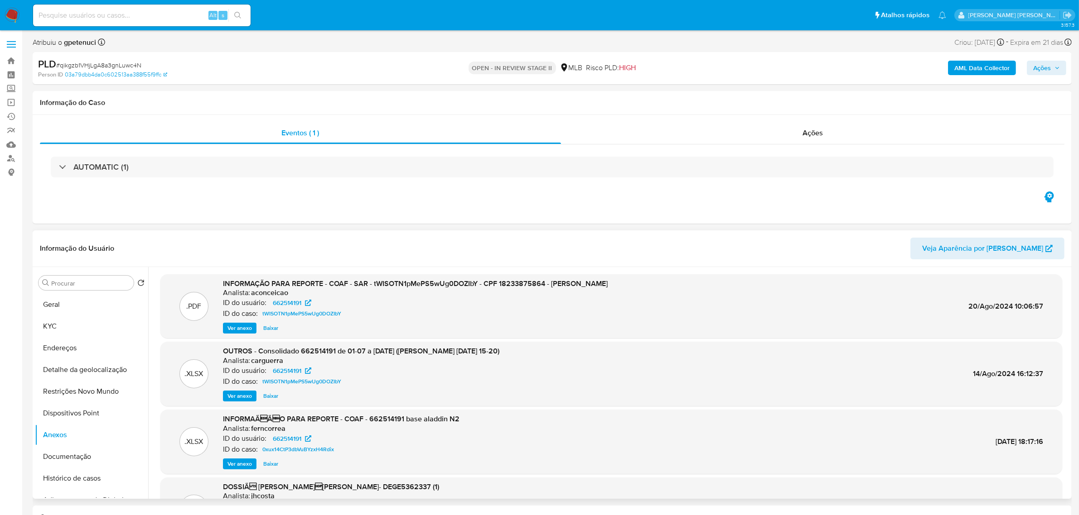
click at [439, 236] on div "Informação do Usuário Veja Aparência por Pessoa" at bounding box center [552, 249] width 1039 height 37
click at [73, 325] on button "KYC" at bounding box center [88, 327] width 106 height 22
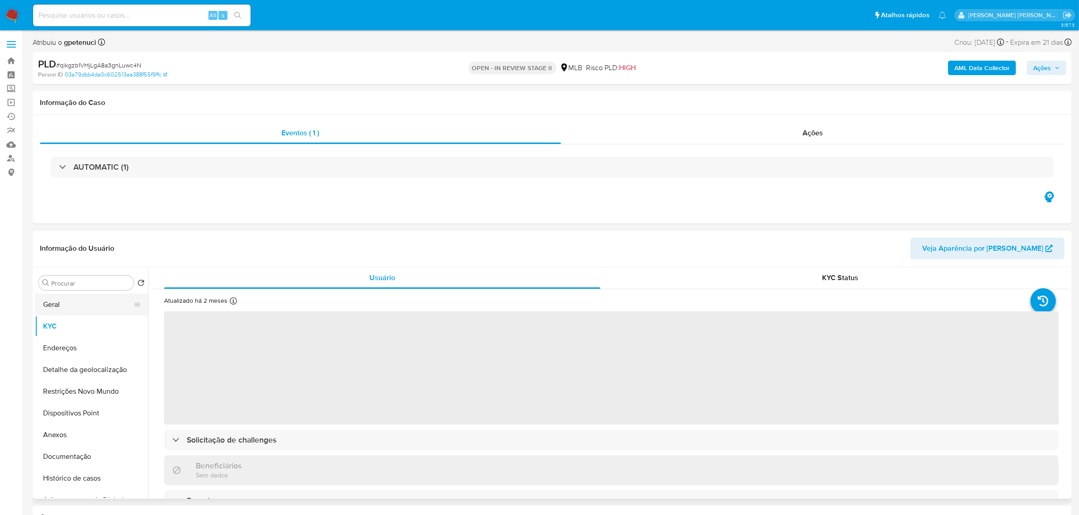
click at [73, 307] on button "Geral" at bounding box center [88, 305] width 106 height 22
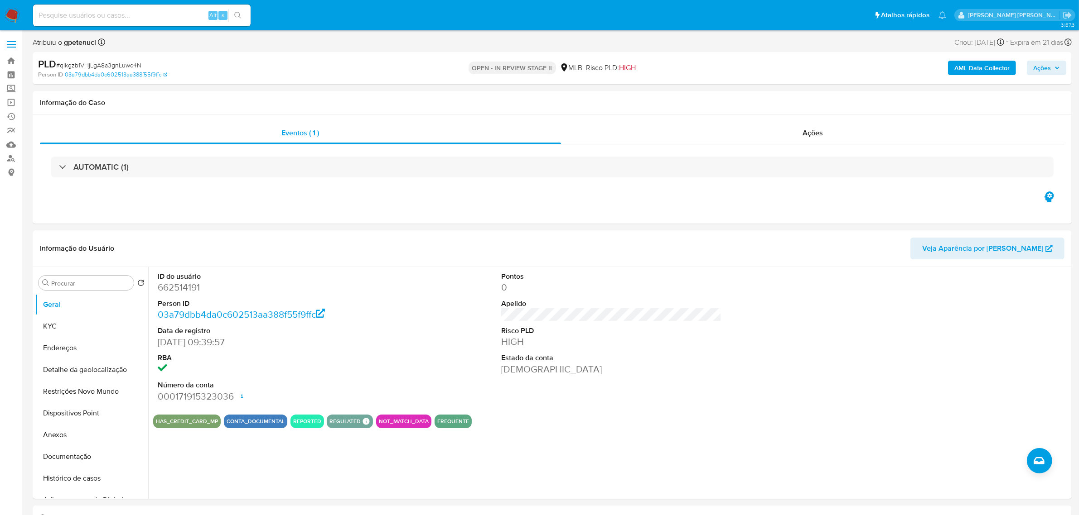
click at [19, 44] on label at bounding box center [11, 44] width 23 height 19
click at [0, 0] on input "checkbox" at bounding box center [0, 0] width 0 height 0
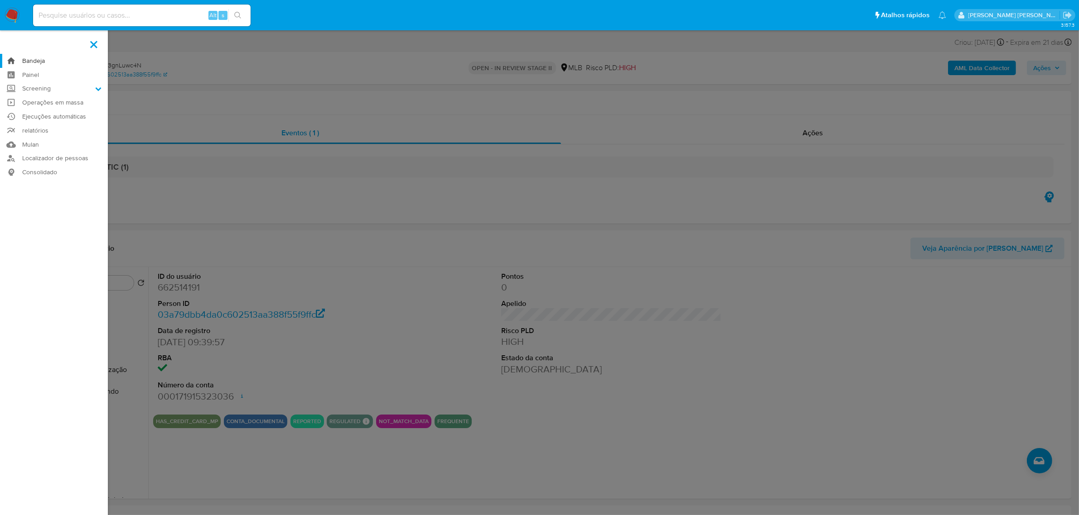
click at [31, 61] on link "Bandeja" at bounding box center [54, 61] width 108 height 14
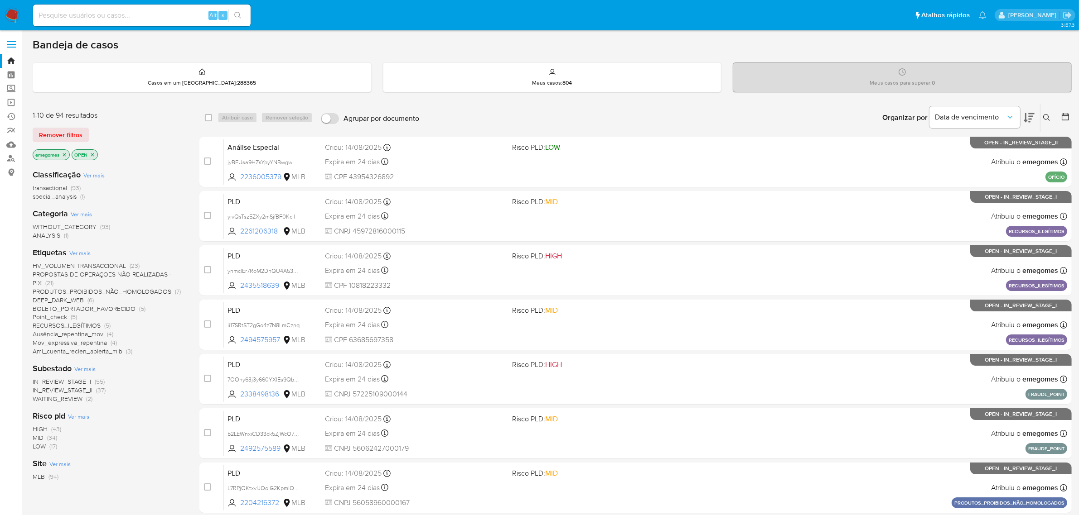
click at [66, 155] on icon "close-filter" at bounding box center [64, 154] width 5 height 5
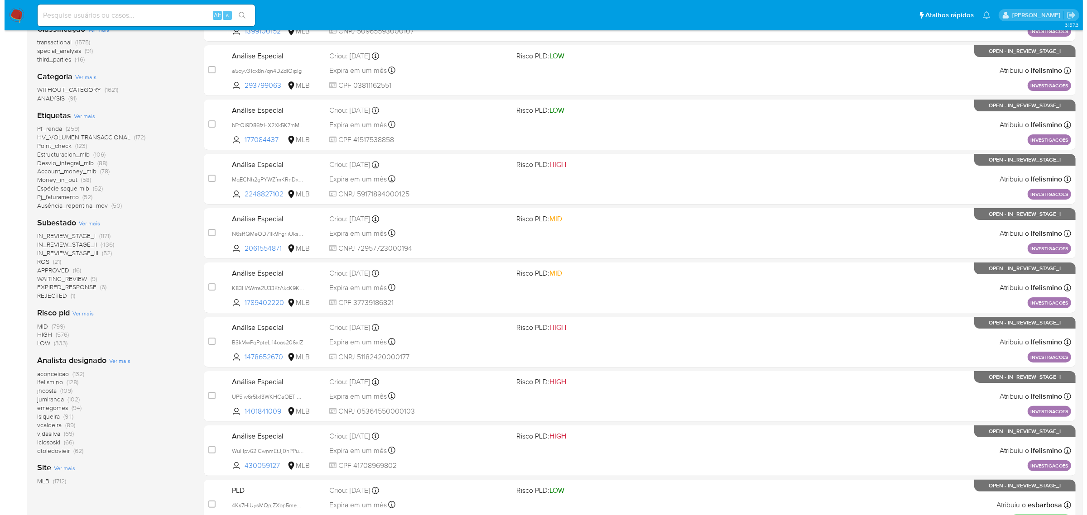
scroll to position [170, 0]
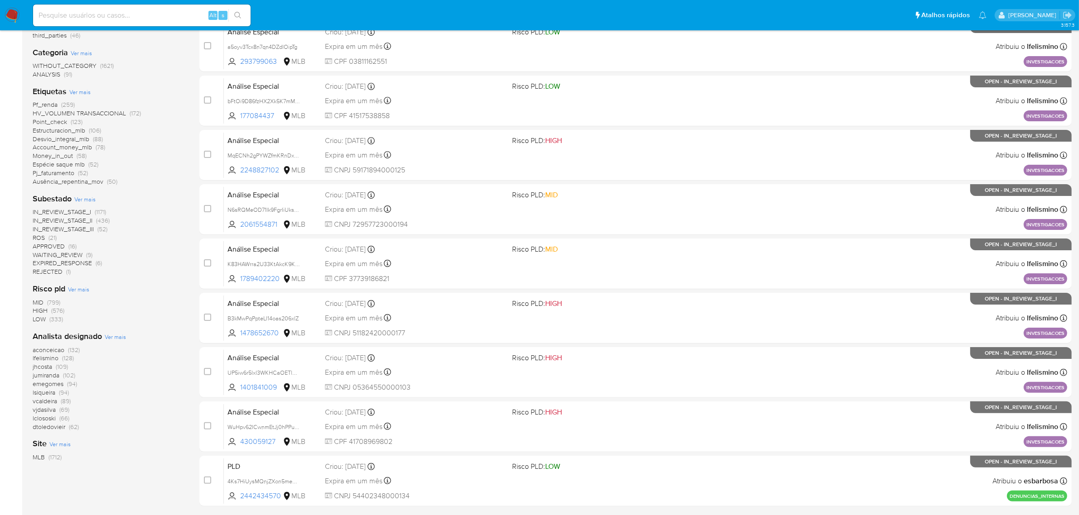
click at [106, 340] on span "Ver mais" at bounding box center [115, 337] width 21 height 8
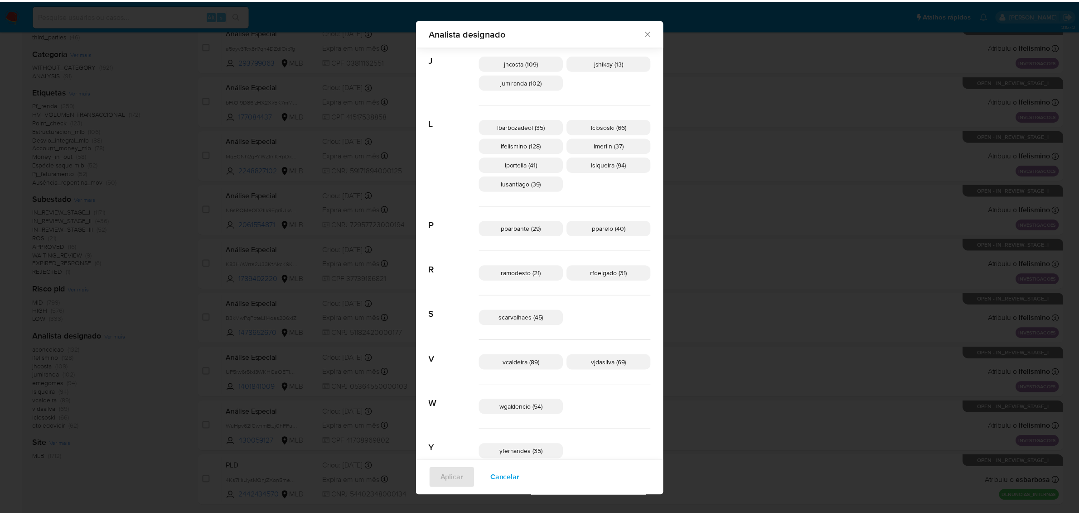
scroll to position [367, 0]
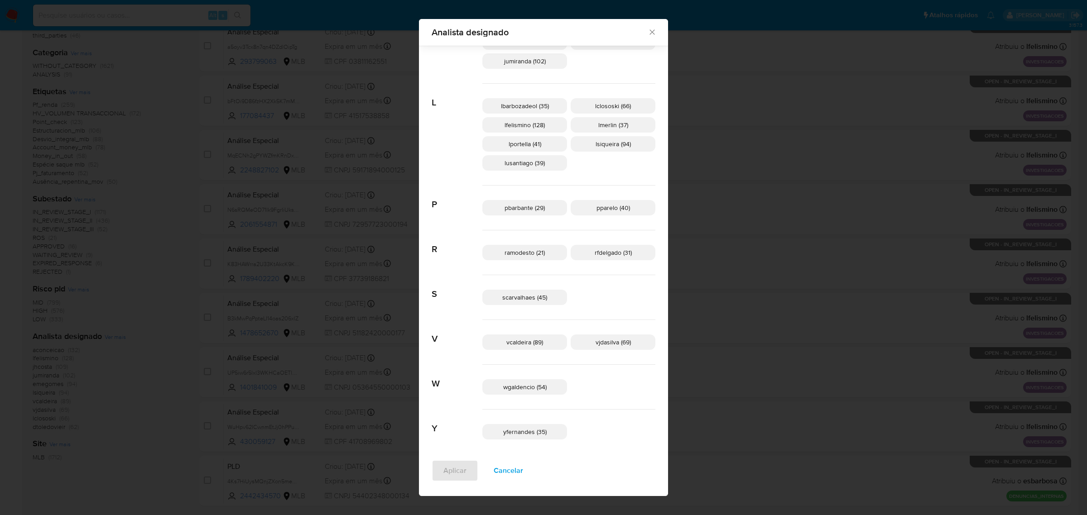
click at [648, 31] on icon "Fechar" at bounding box center [652, 32] width 9 height 9
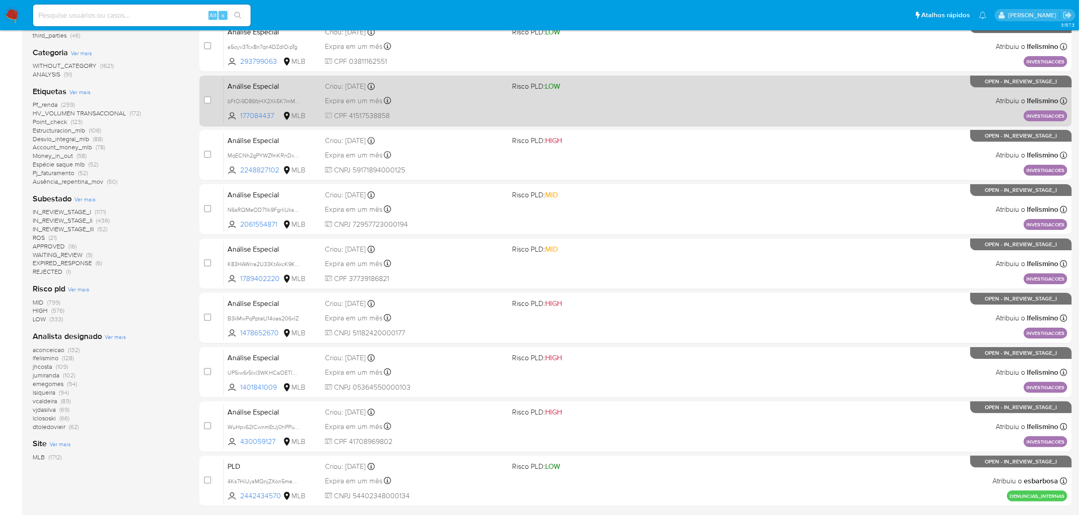
scroll to position [0, 0]
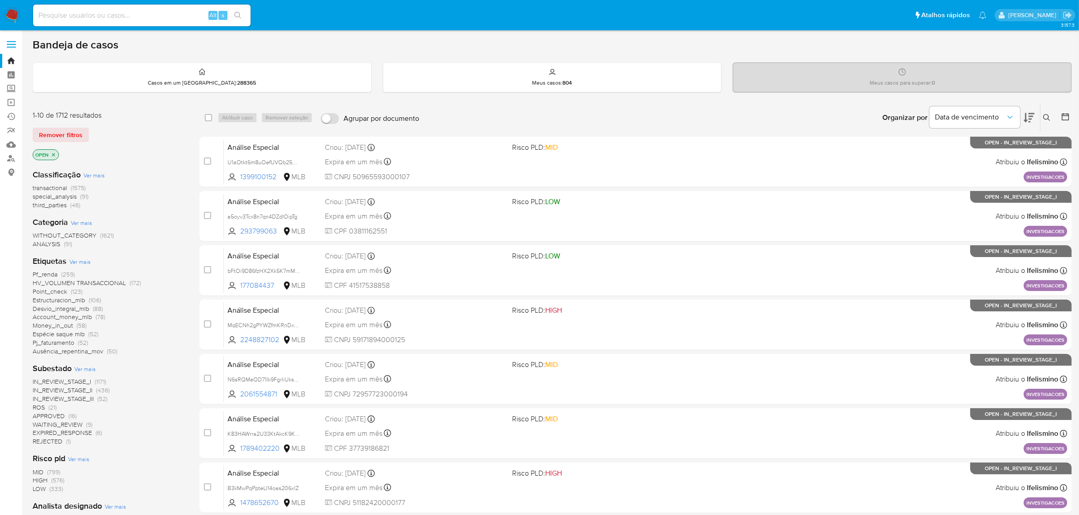
click at [12, 41] on span at bounding box center [11, 41] width 9 height 1
click at [0, 0] on input "checkbox" at bounding box center [0, 0] width 0 height 0
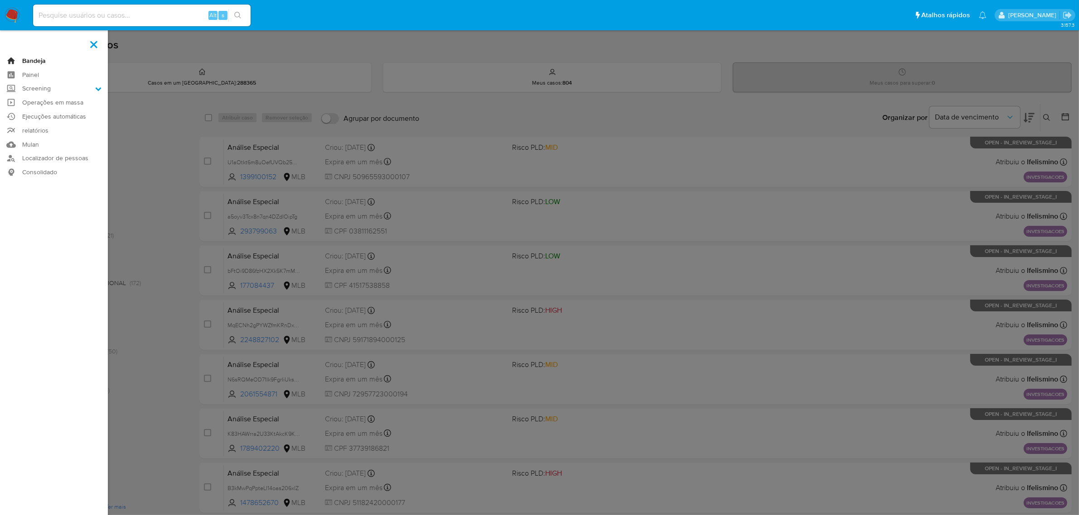
click at [28, 59] on link "Bandeja" at bounding box center [54, 61] width 108 height 14
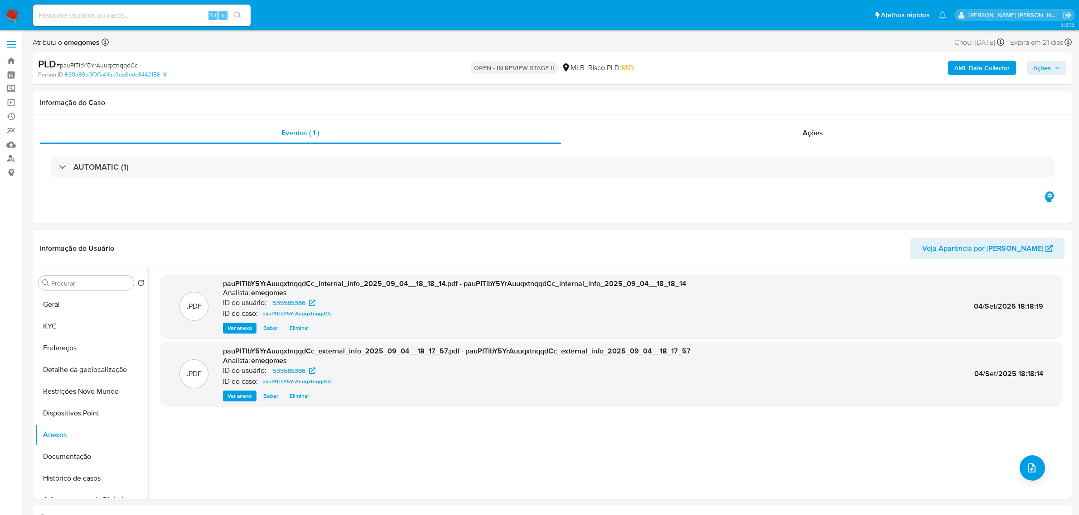
select select "10"
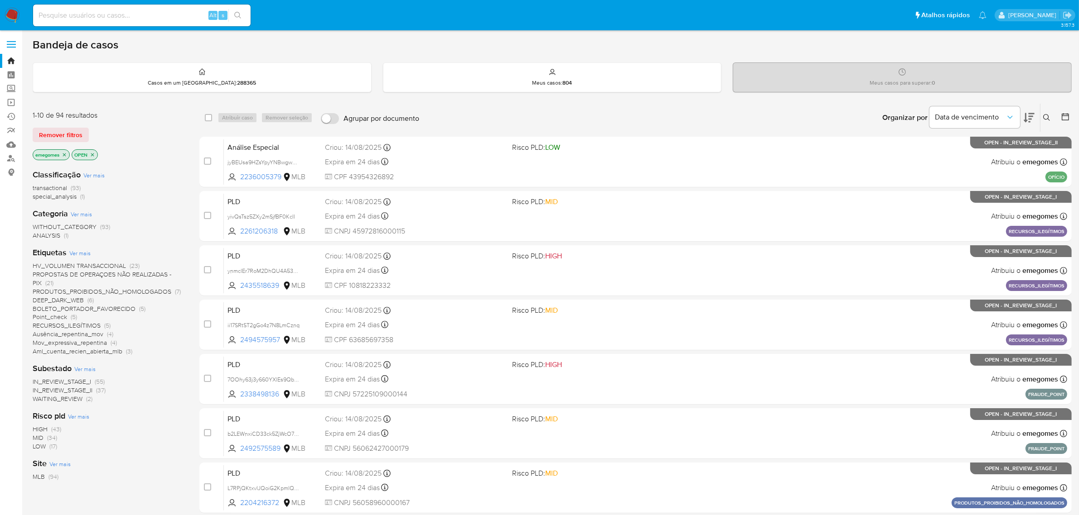
click at [1048, 116] on icon at bounding box center [1046, 117] width 7 height 7
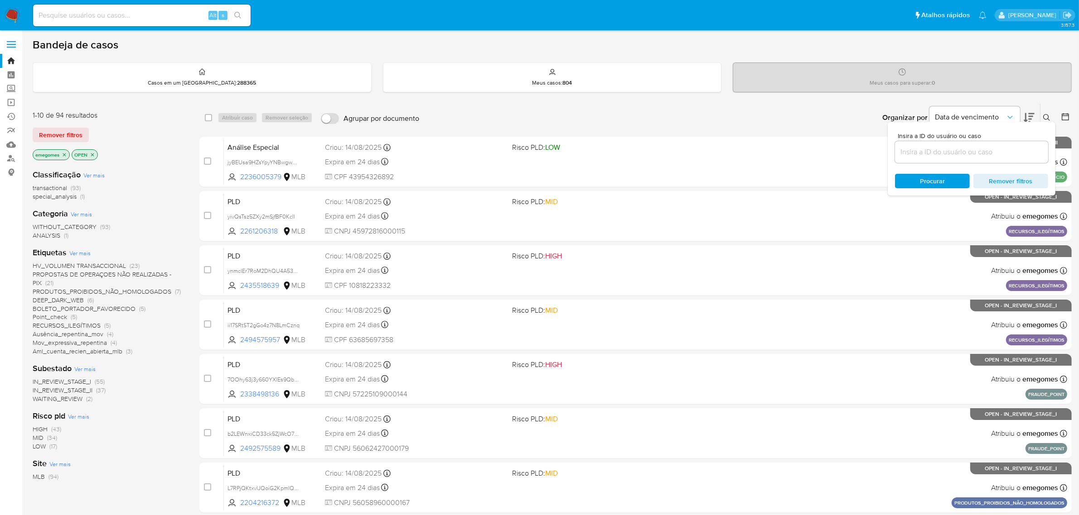
click at [941, 146] on input at bounding box center [971, 152] width 153 height 12
type input "RhH8GRiZ3wjaodp1WQLiFZak"
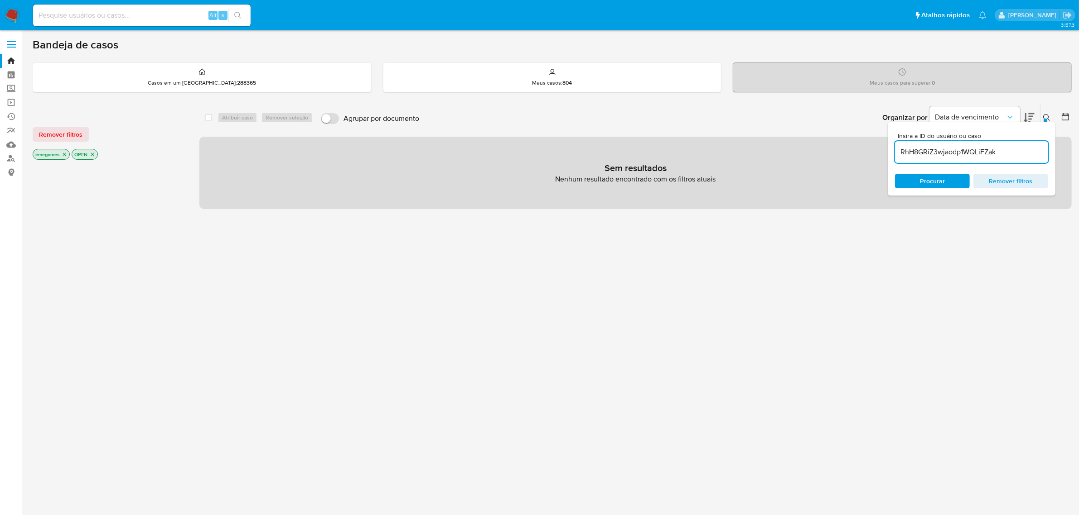
click at [65, 152] on icon "close-filter" at bounding box center [64, 154] width 5 height 5
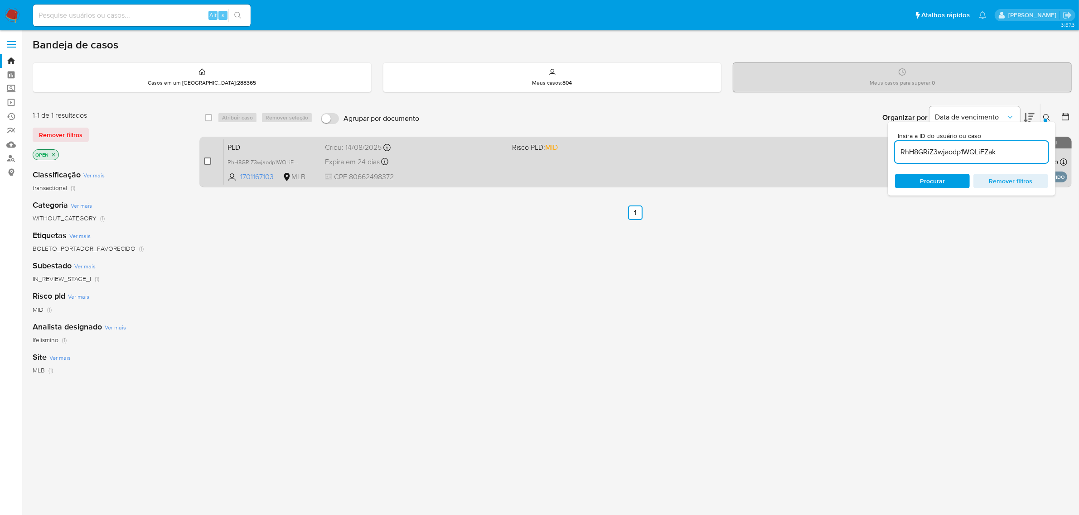
click at [205, 159] on input "checkbox" at bounding box center [207, 161] width 7 height 7
checkbox input "true"
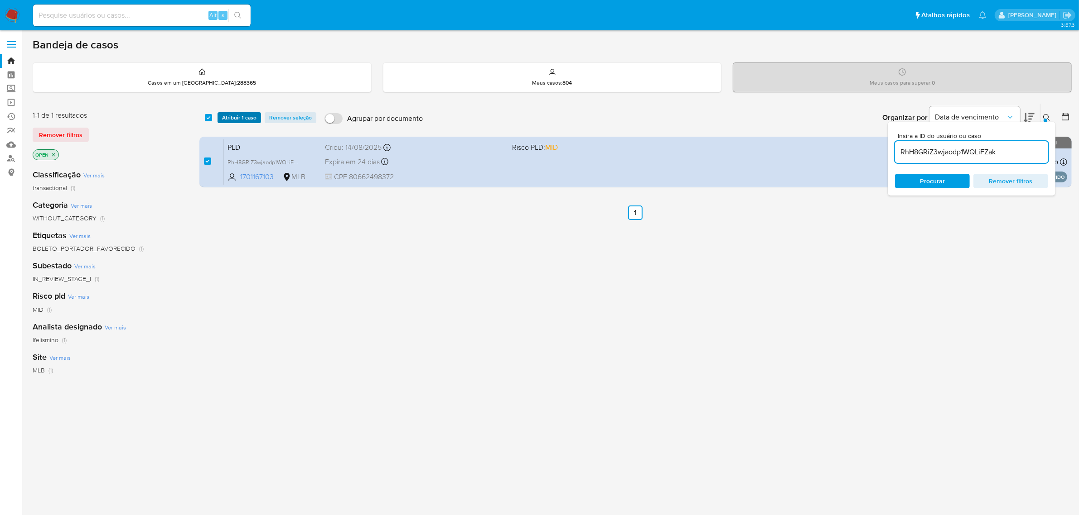
click at [243, 119] on span "Atribuir 1 caso" at bounding box center [239, 117] width 34 height 9
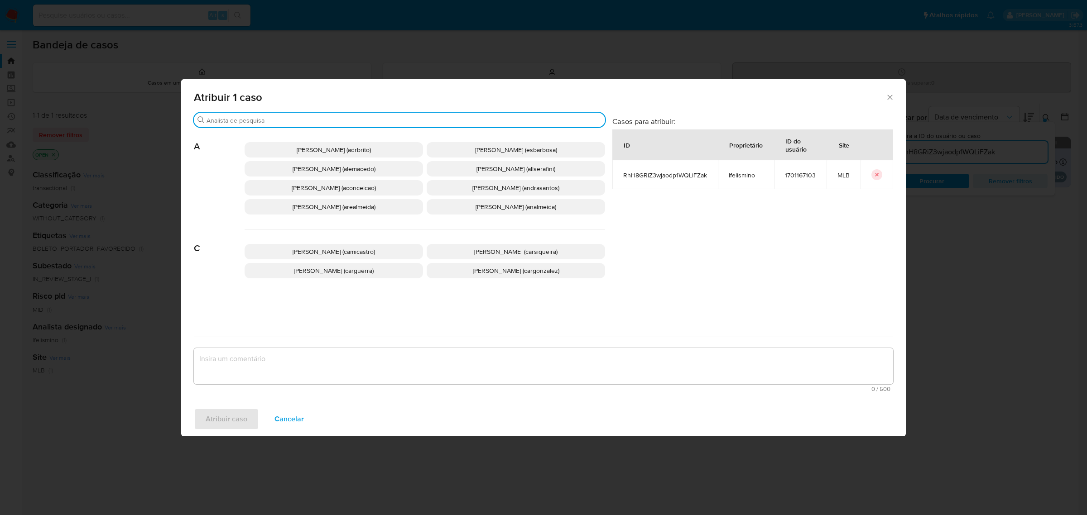
click at [294, 122] on input "Procurar" at bounding box center [404, 120] width 395 height 8
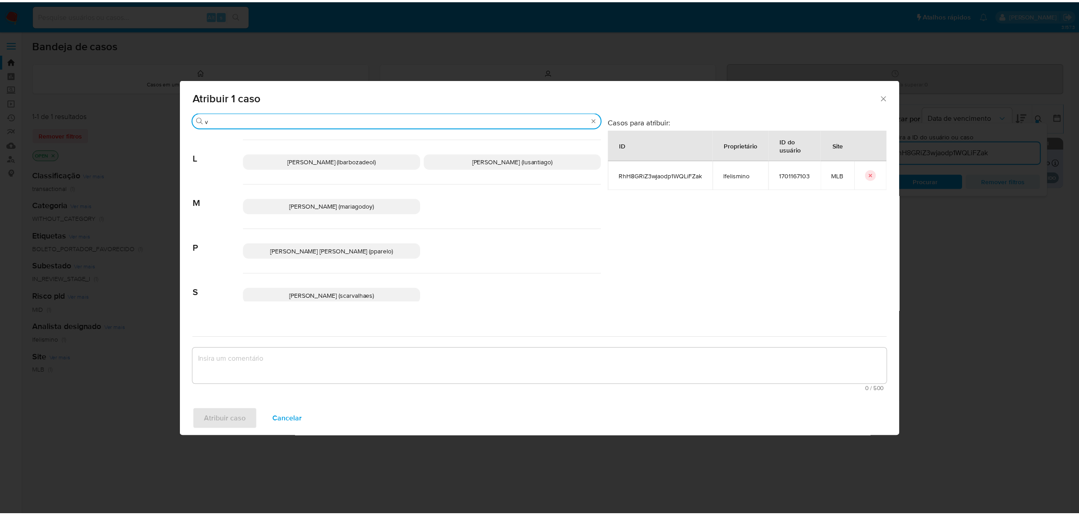
scroll to position [396, 0]
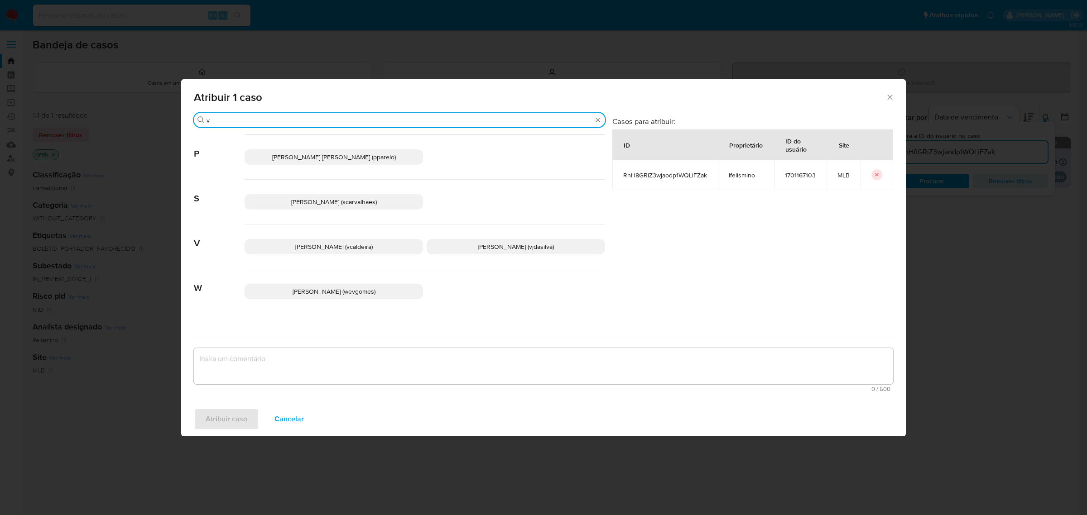
type input "v"
click at [479, 244] on span "[PERSON_NAME] (vjdasilva)" at bounding box center [516, 246] width 76 height 9
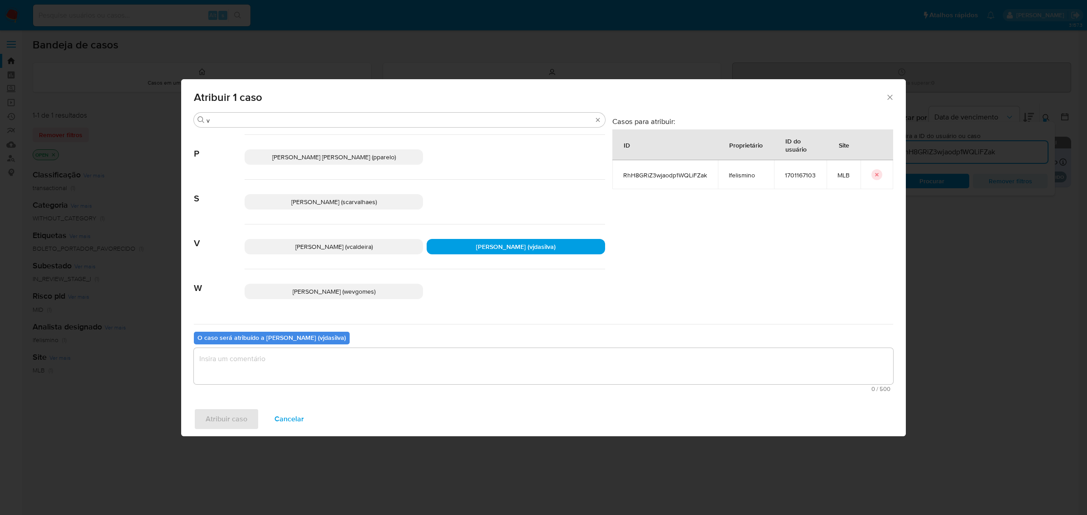
click at [399, 354] on textarea "assign-modal" at bounding box center [543, 366] width 699 height 36
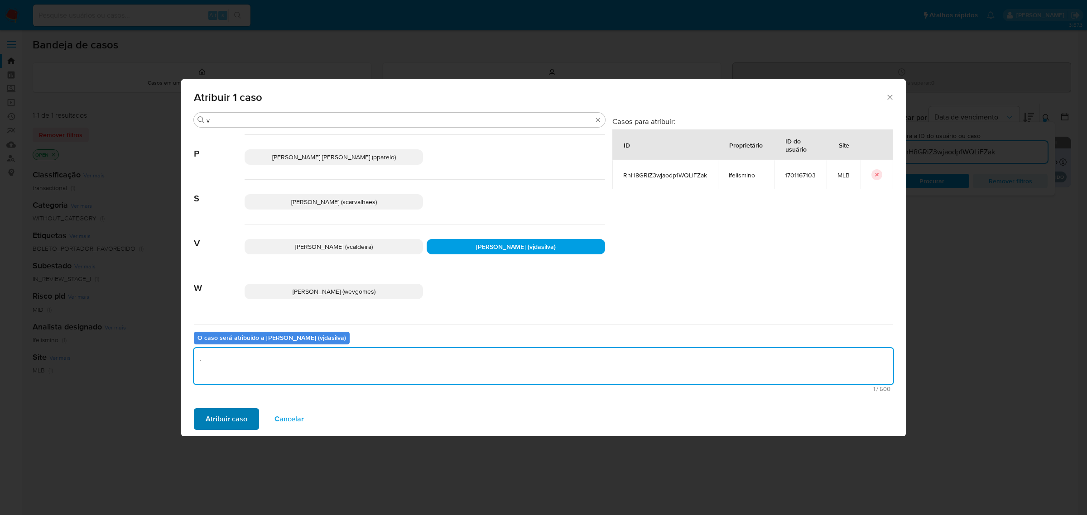
type textarea "."
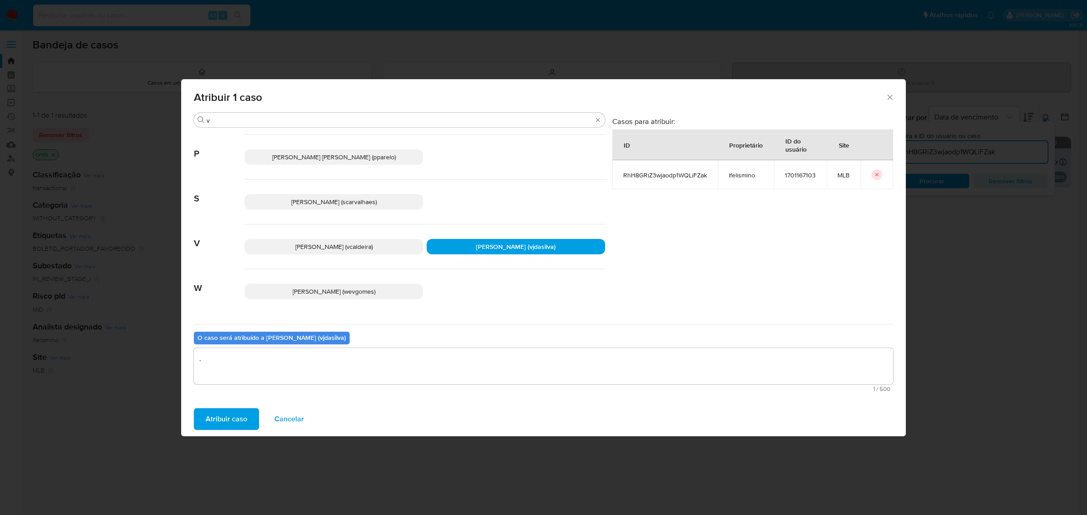
click at [235, 415] on span "Atribuir caso" at bounding box center [227, 419] width 42 height 20
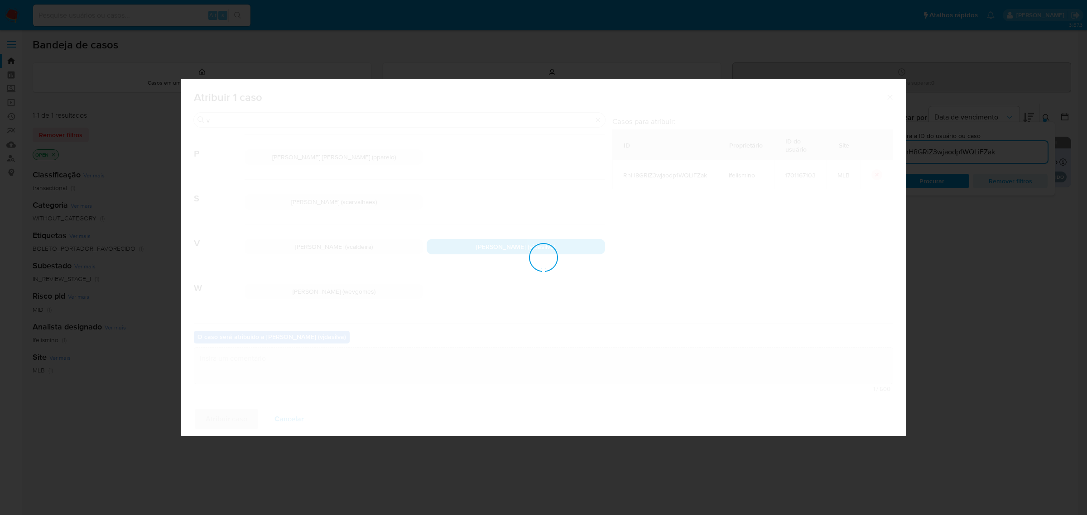
checkbox input "false"
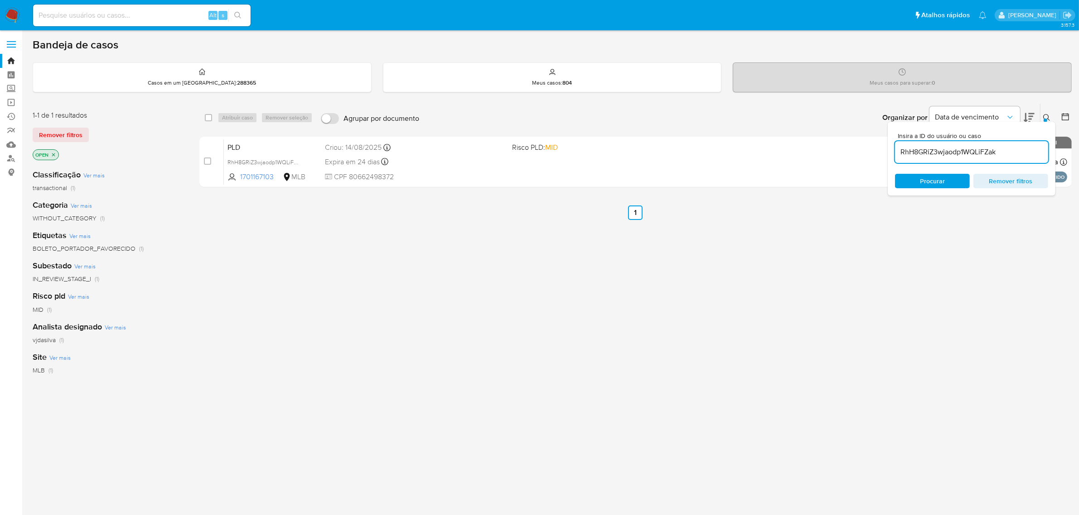
click at [977, 148] on input "RhH8GRiZ3wjaodp1WQLiFZak" at bounding box center [971, 152] width 153 height 12
paste input "1bwoPveuMnSNJtQddo1lINdw"
type input "1bwoPveuMnSNJtQddo1lINdw"
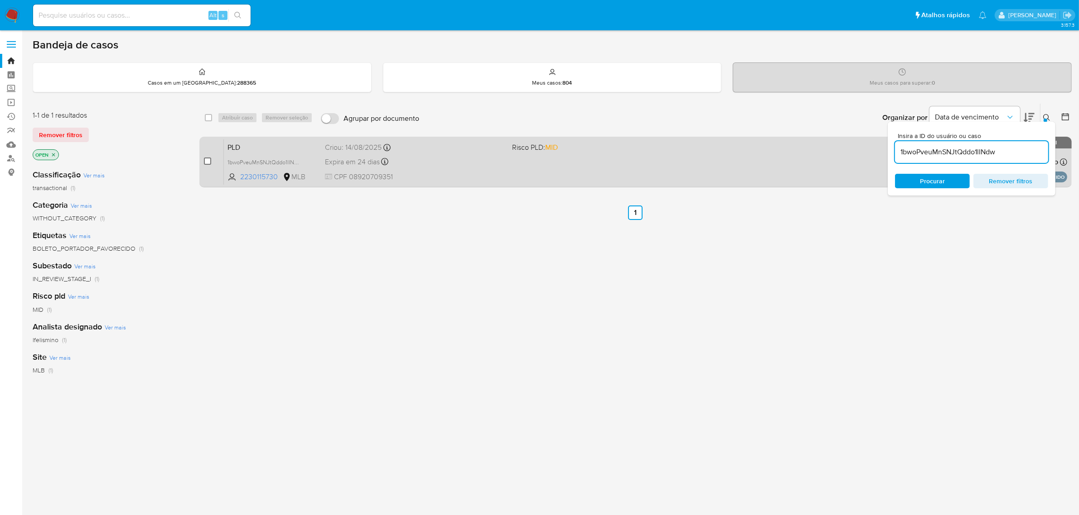
click at [209, 158] on input "checkbox" at bounding box center [207, 161] width 7 height 7
checkbox input "true"
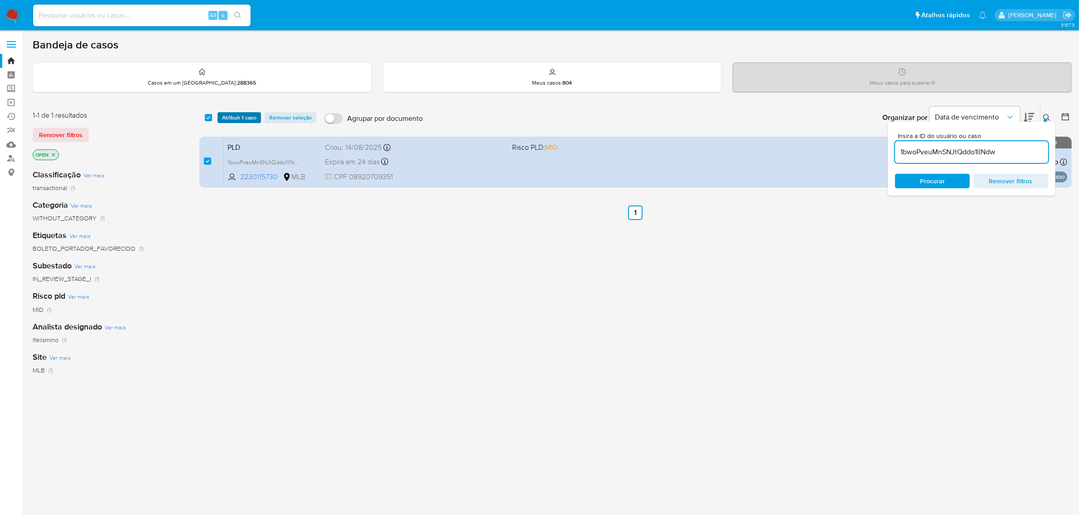
click at [241, 116] on span "Atribuir 1 caso" at bounding box center [239, 117] width 34 height 9
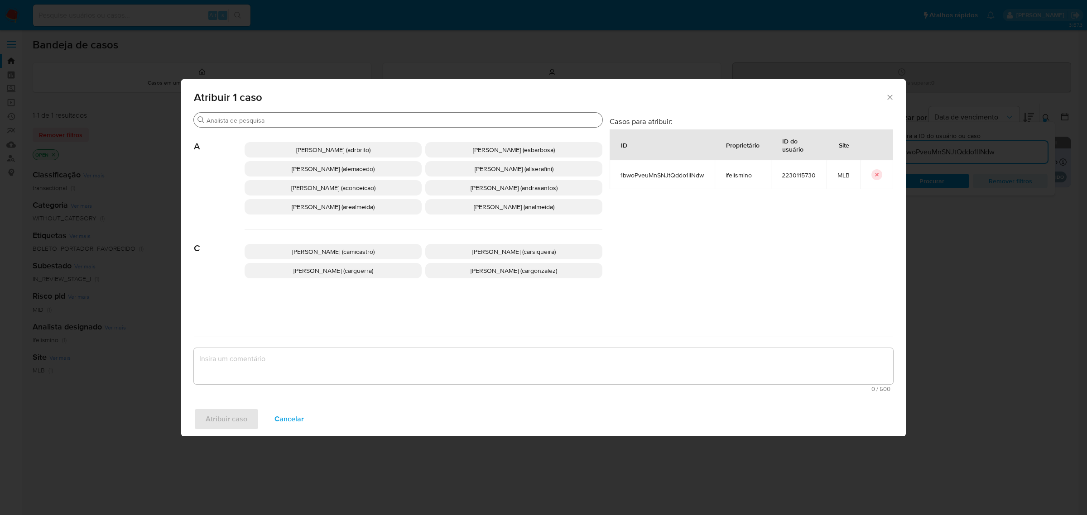
click at [314, 123] on input "Procurar" at bounding box center [403, 120] width 392 height 8
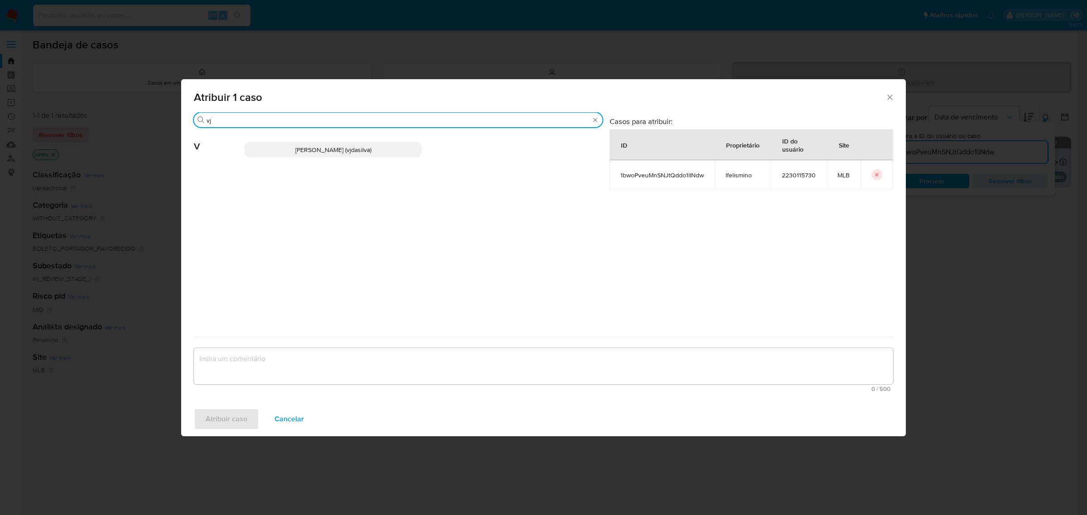
type input "vj"
click at [319, 148] on span "Viviane Jesus Da Silva (vjdasilva)" at bounding box center [333, 149] width 76 height 9
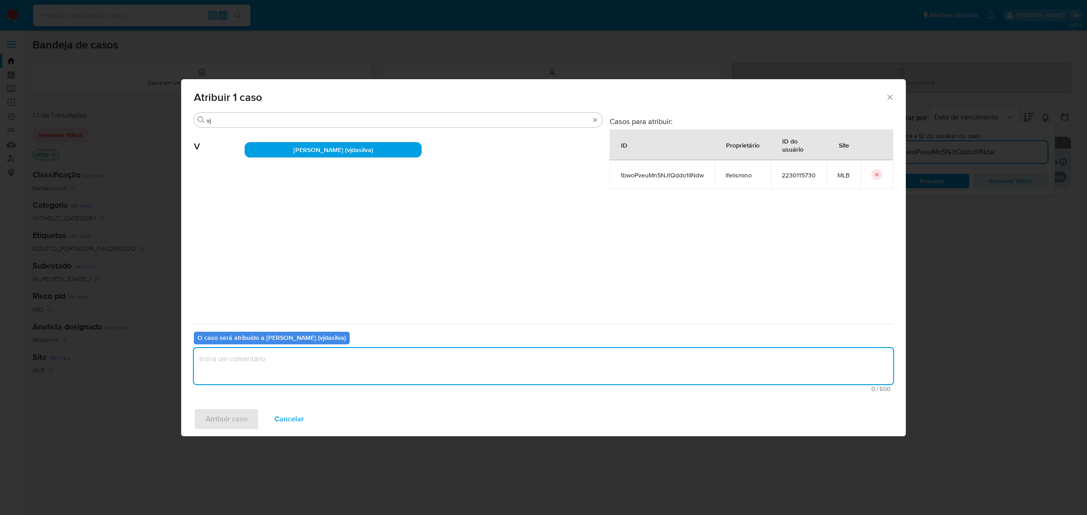
click at [300, 361] on textarea "assign-modal" at bounding box center [543, 366] width 699 height 36
type textarea "."
click at [224, 422] on span "Atribuir caso" at bounding box center [227, 419] width 42 height 20
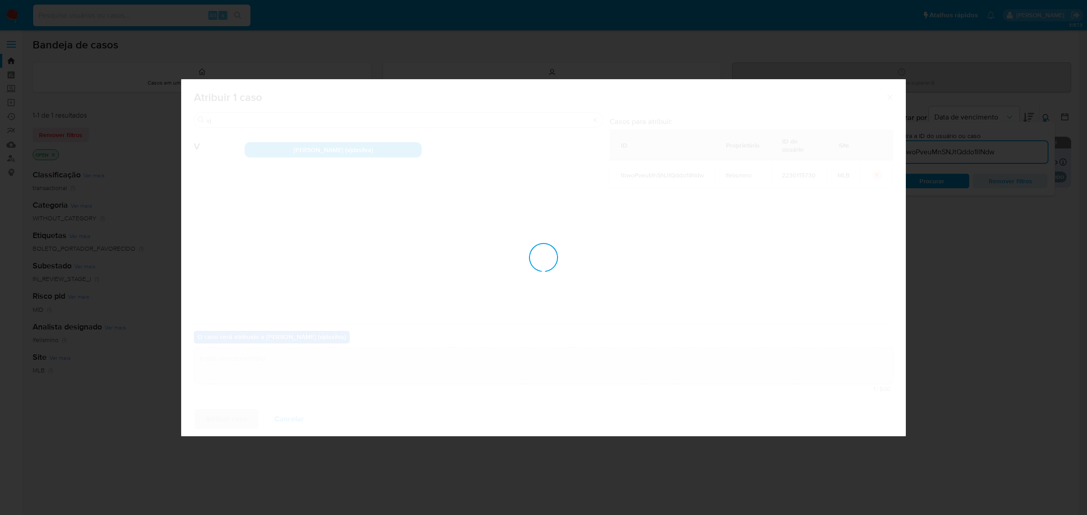
checkbox input "false"
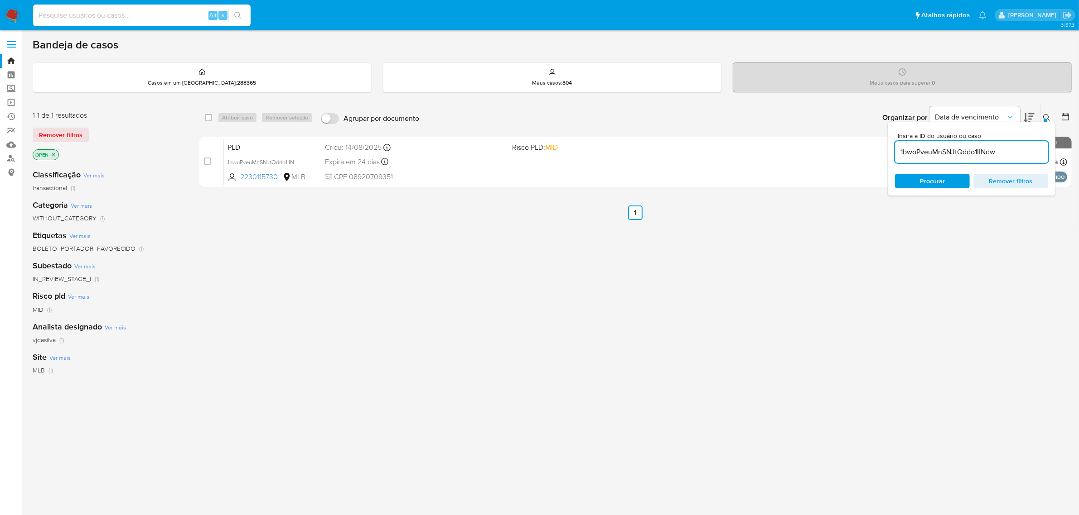
click at [158, 10] on input at bounding box center [141, 16] width 217 height 12
paste input "EI1kYII2idR4TPahlirlWnpL"
type input "EI1kYII2idR4TPahlirlWnpL"
click at [923, 148] on input "1bwoPveuMnSNJtQddo1lINdw" at bounding box center [971, 152] width 153 height 12
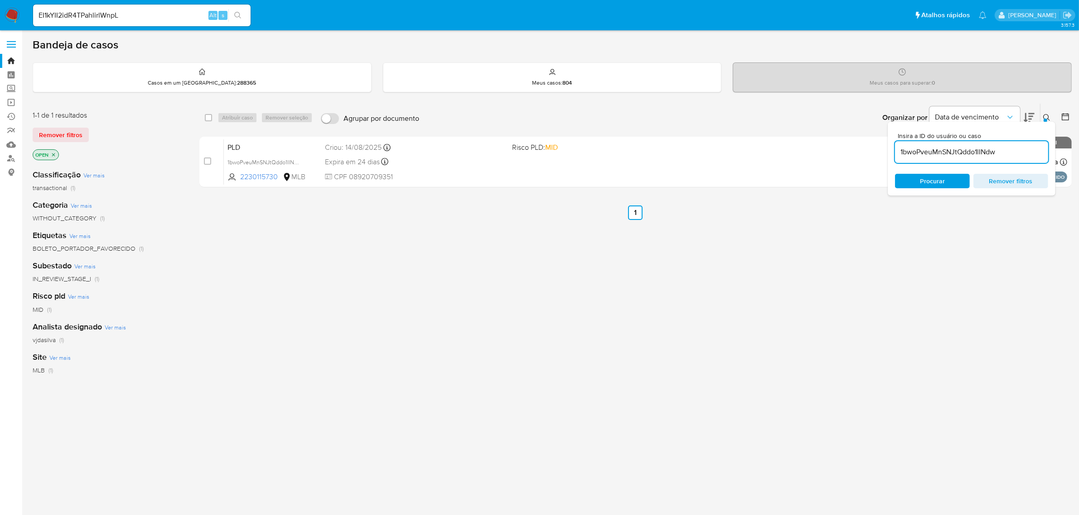
paste input "EI1kYII2idR4TPahlirlWnpL"
type input "EI1kYII2idR4TPahlirlWnpL"
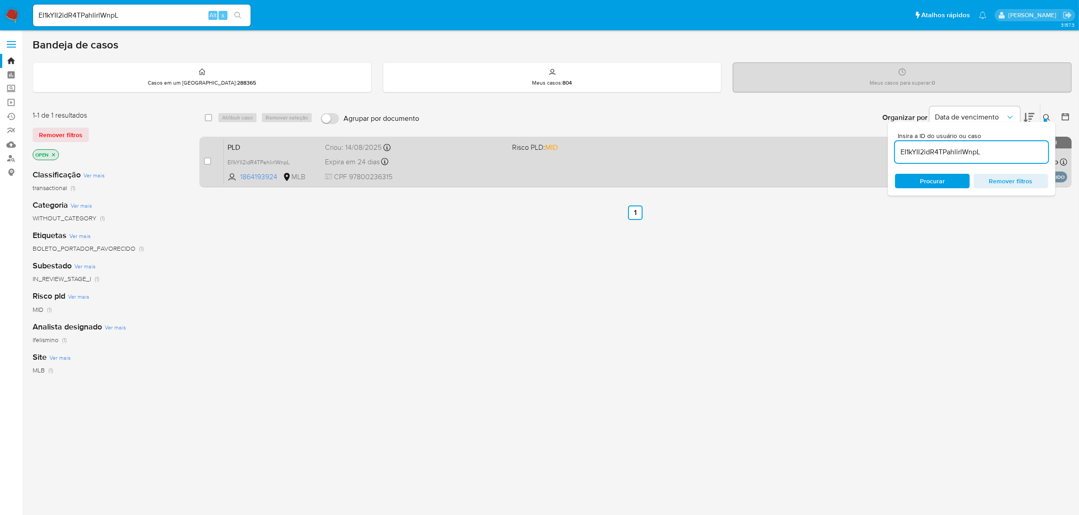
click at [211, 159] on div "case-item-checkbox Incapaz de atribuir o caso" at bounding box center [214, 162] width 20 height 46
click at [208, 159] on input "checkbox" at bounding box center [207, 161] width 7 height 7
checkbox input "true"
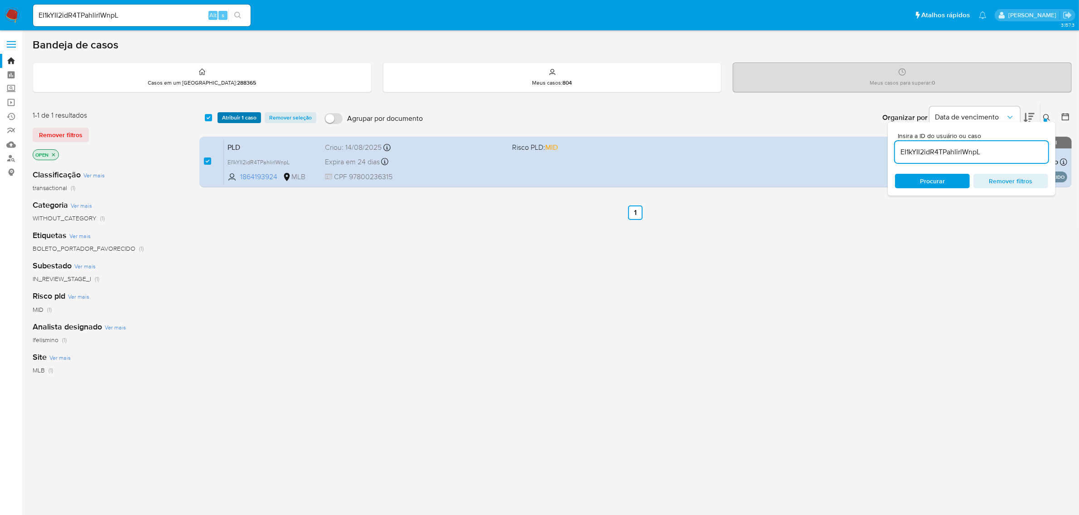
click at [233, 121] on span "Atribuir 1 caso" at bounding box center [239, 117] width 34 height 9
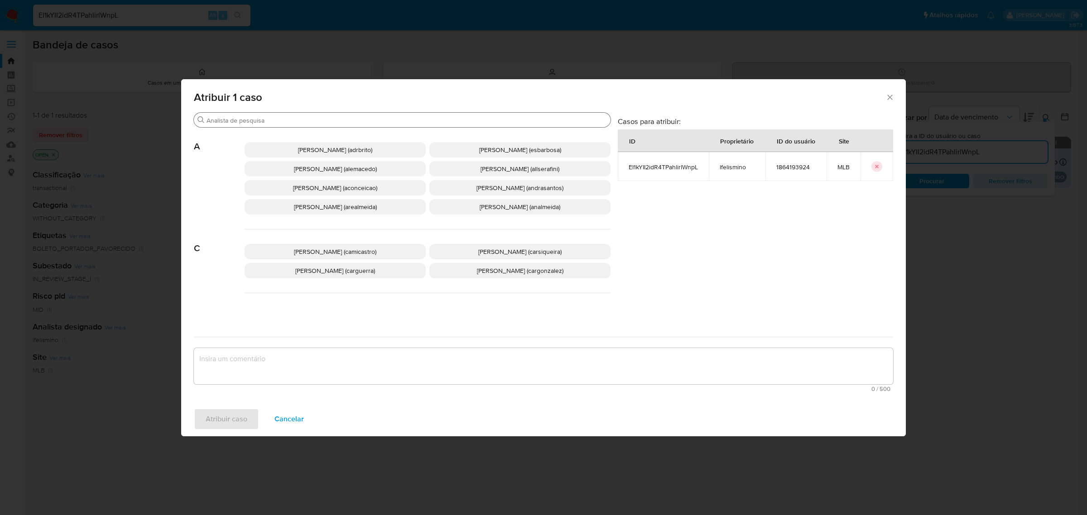
click at [315, 125] on div "Procurar" at bounding box center [402, 120] width 417 height 14
click at [316, 123] on input "Procurar" at bounding box center [407, 120] width 400 height 8
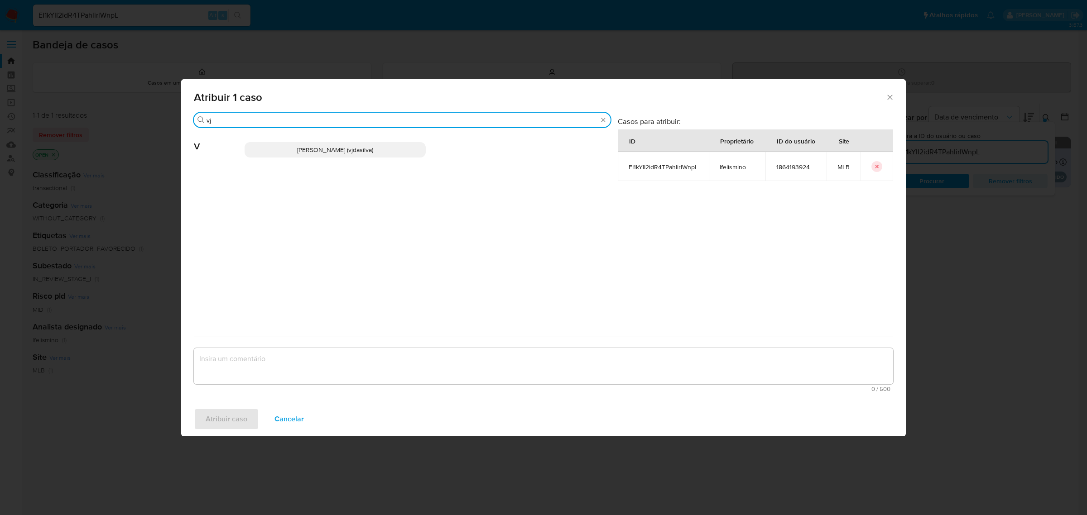
type input "vj"
click at [308, 144] on p "Viviane Jesus Da Silva (vjdasilva)" at bounding box center [335, 149] width 181 height 15
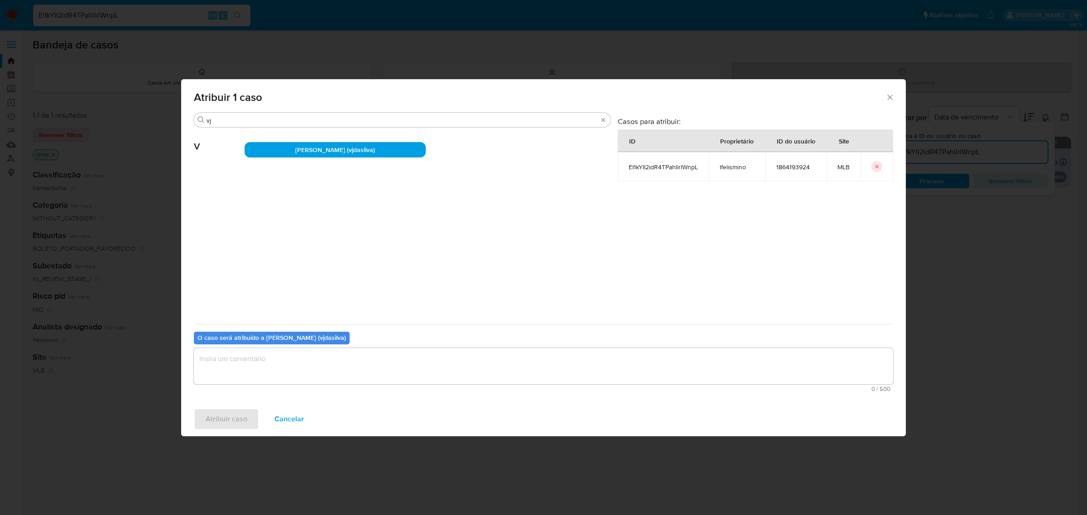
click at [321, 361] on textarea "assign-modal" at bounding box center [543, 366] width 699 height 36
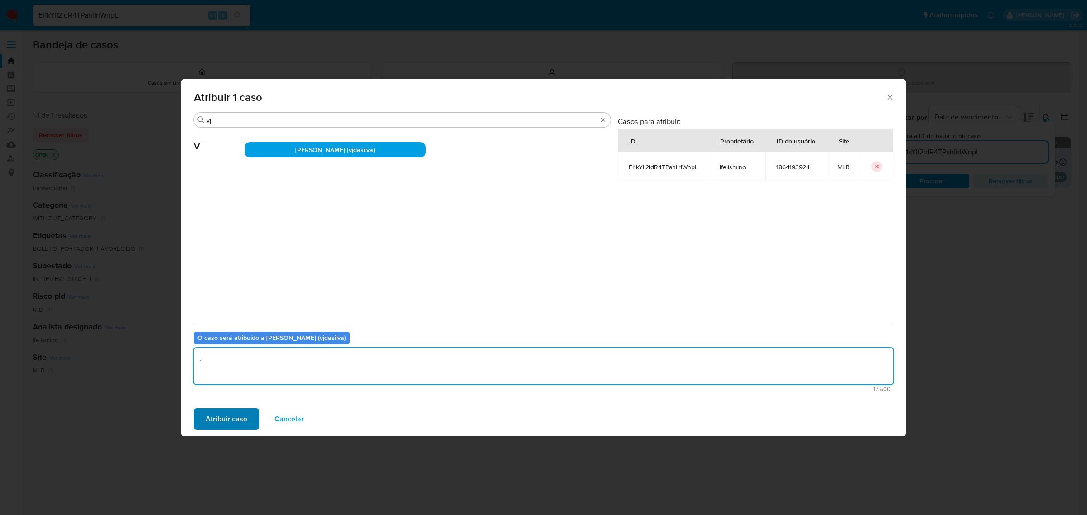
type textarea "."
click at [238, 412] on span "Atribuir caso" at bounding box center [227, 419] width 42 height 20
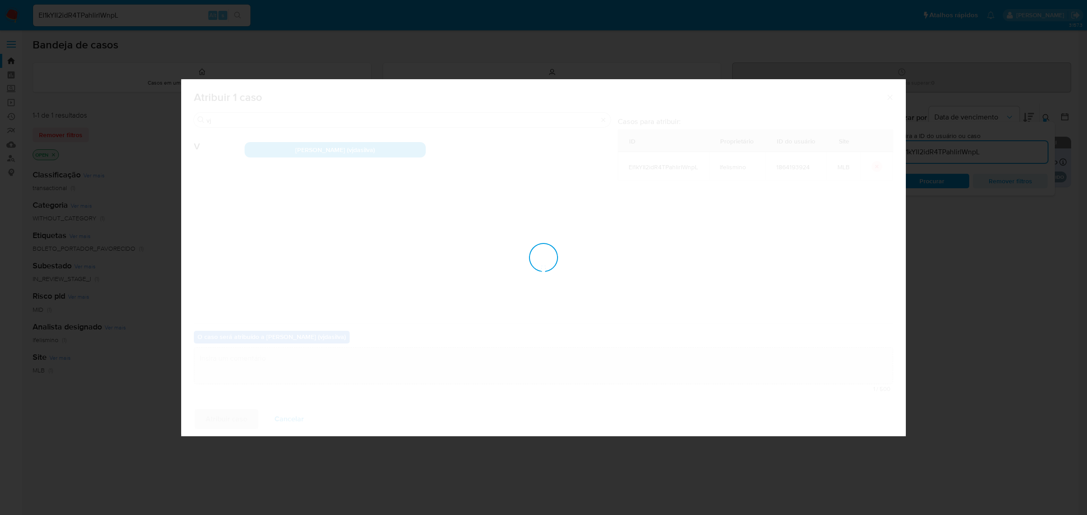
checkbox input "false"
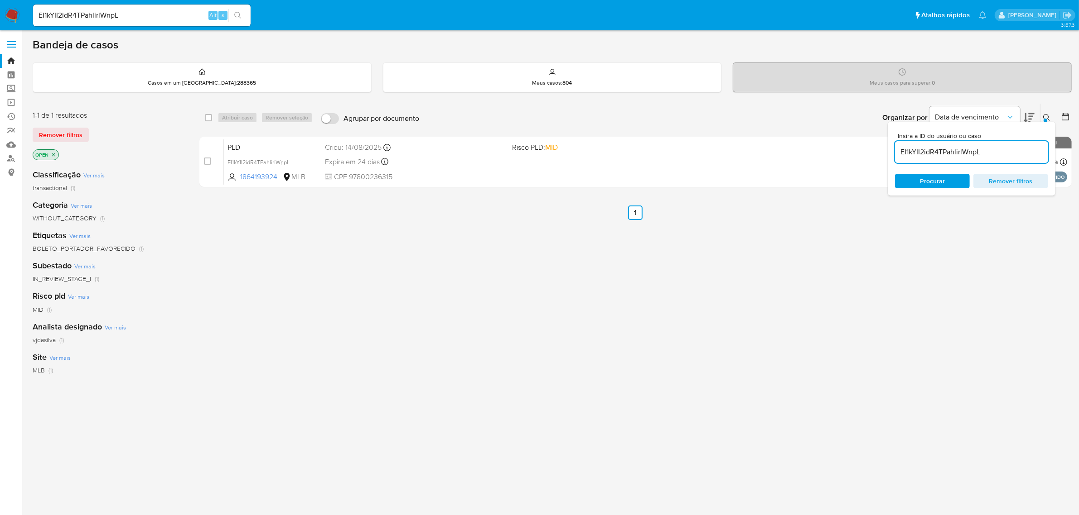
click at [940, 150] on input "EI1kYII2idR4TPahlirlWnpL" at bounding box center [971, 152] width 153 height 12
paste input "JvBbsWdAX7FjXrtr9lUkGLJy"
type input "JvBbsWdAX7FjXrtr9lUkGLJy"
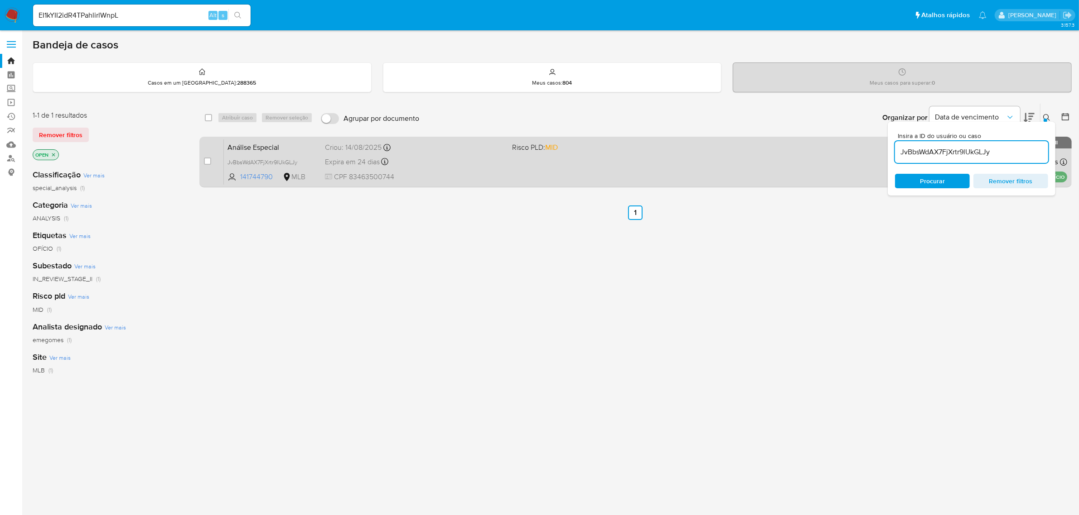
click at [433, 164] on div "Expira em 24 dias Expira em 28/09/2025 15:00:51" at bounding box center [415, 162] width 180 height 12
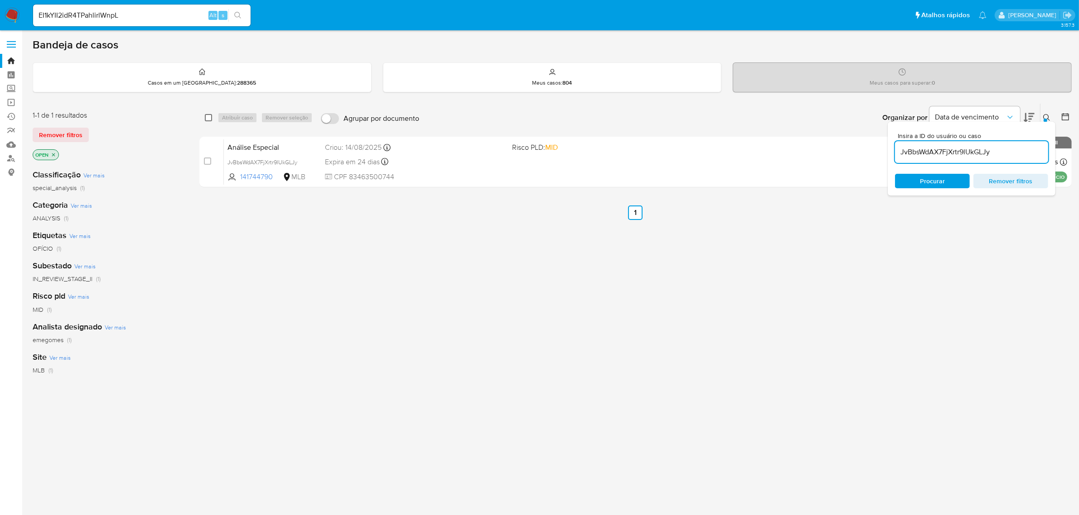
click at [210, 118] on input "checkbox" at bounding box center [208, 117] width 7 height 7
checkbox input "true"
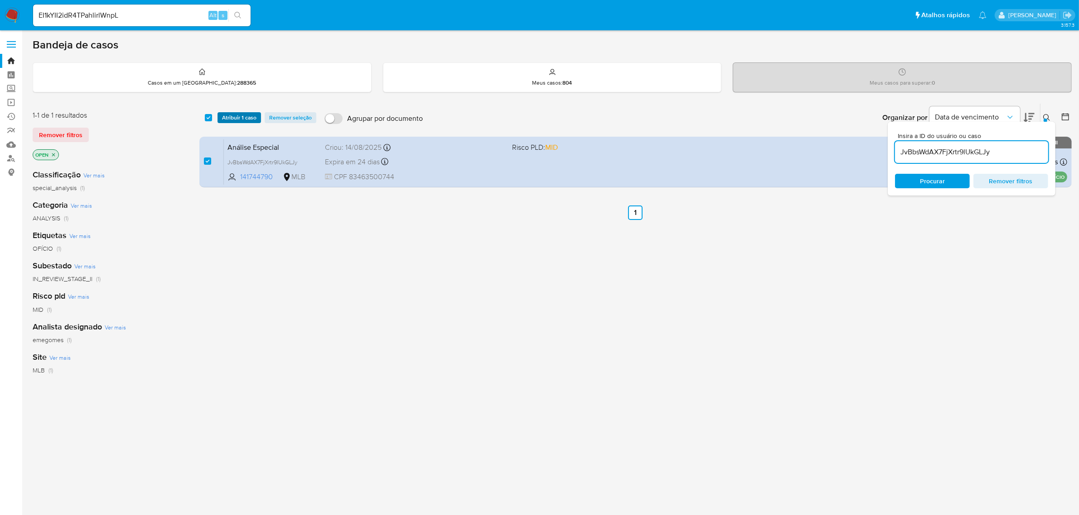
click at [236, 119] on span "Atribuir 1 caso" at bounding box center [239, 117] width 34 height 9
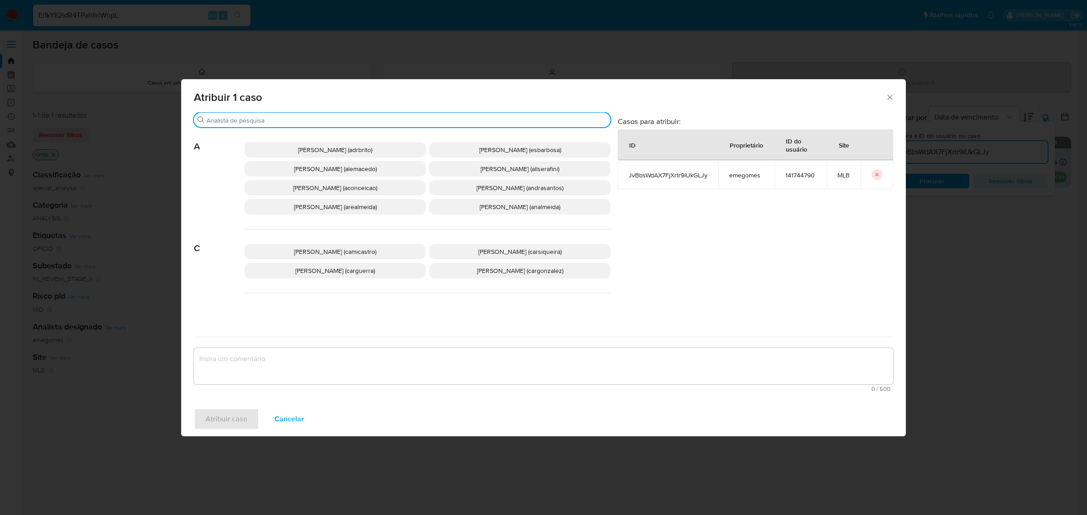
click at [309, 121] on input "Procurar" at bounding box center [407, 120] width 400 height 8
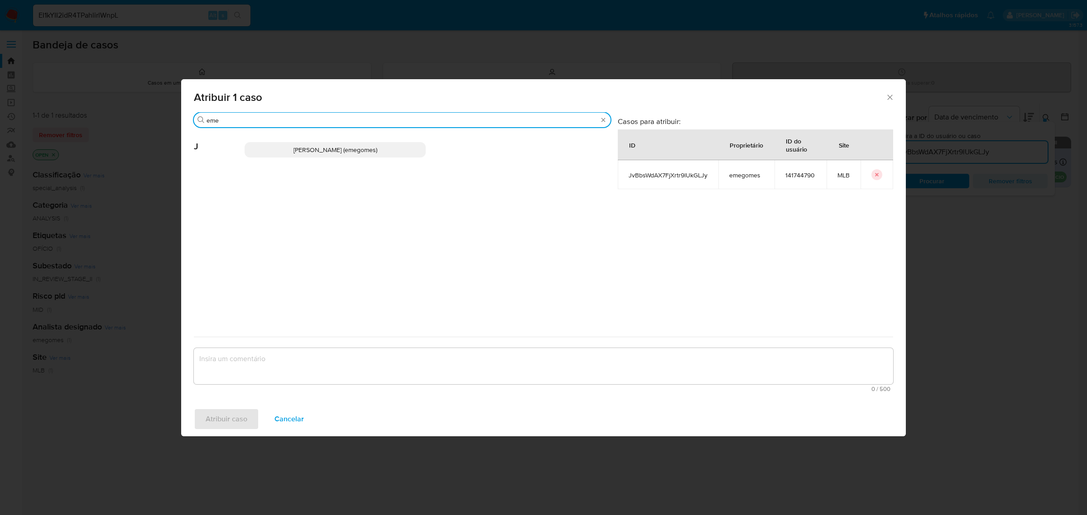
type input "eme"
click at [325, 145] on span "Jose Emerson Gomes Pereira (emegomes)" at bounding box center [336, 149] width 84 height 9
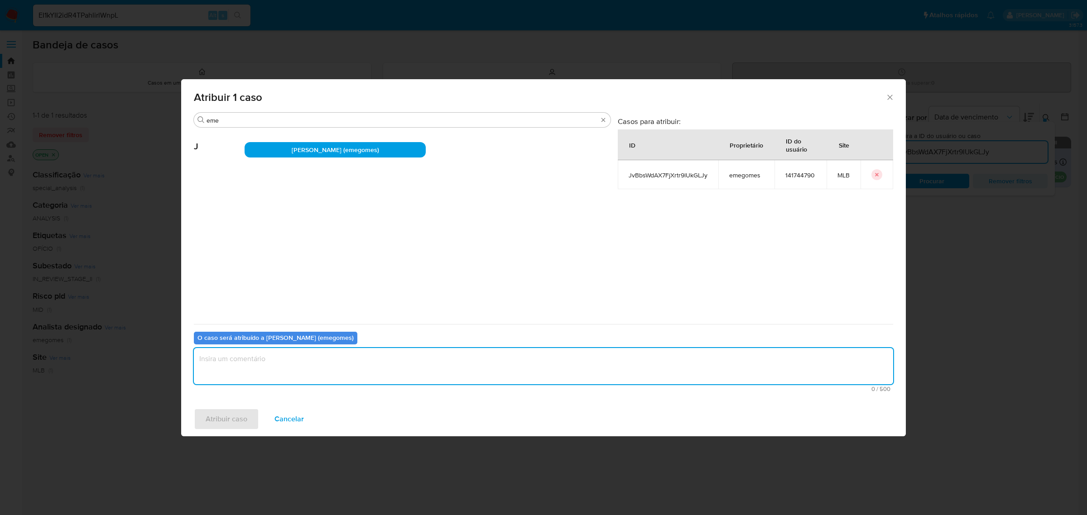
click at [257, 365] on textarea "assign-modal" at bounding box center [543, 366] width 699 height 36
type textarea "."
click at [241, 414] on span "Atribuir caso" at bounding box center [227, 419] width 42 height 20
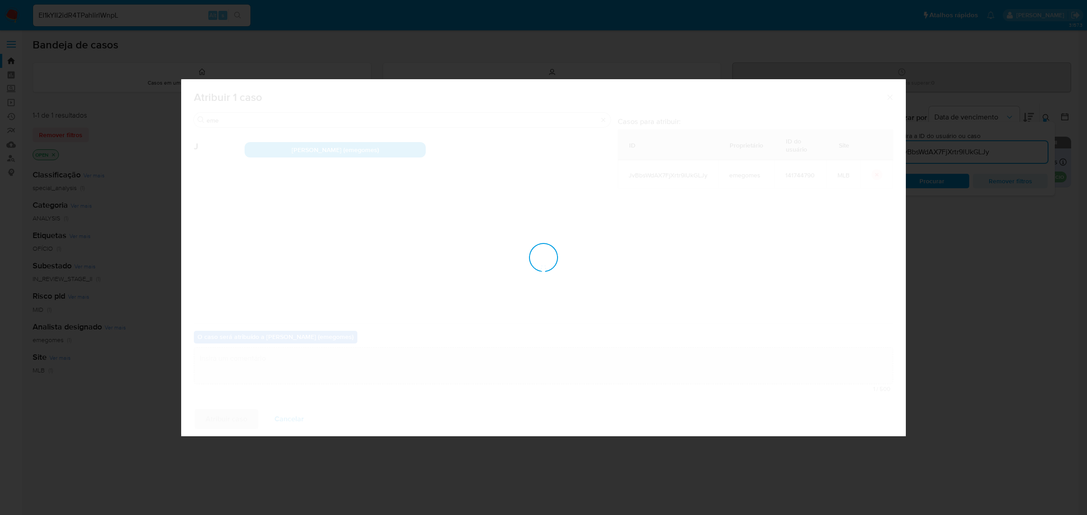
checkbox input "false"
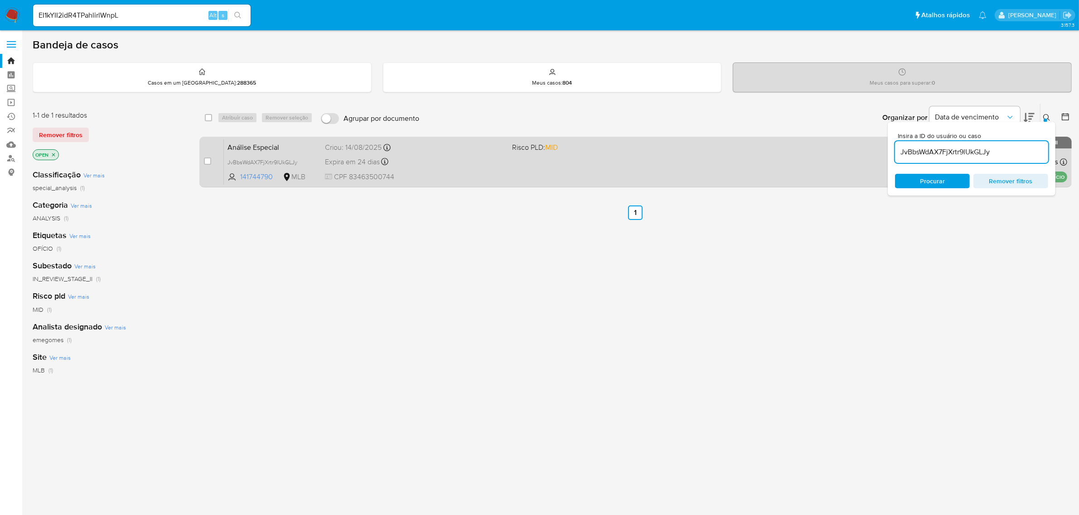
click at [430, 154] on div "Análise Especial JvBbsWdAX7FjXrtr9lUkGLJy 141744790 MLB Risco PLD: MID Criou: 1…" at bounding box center [645, 162] width 843 height 46
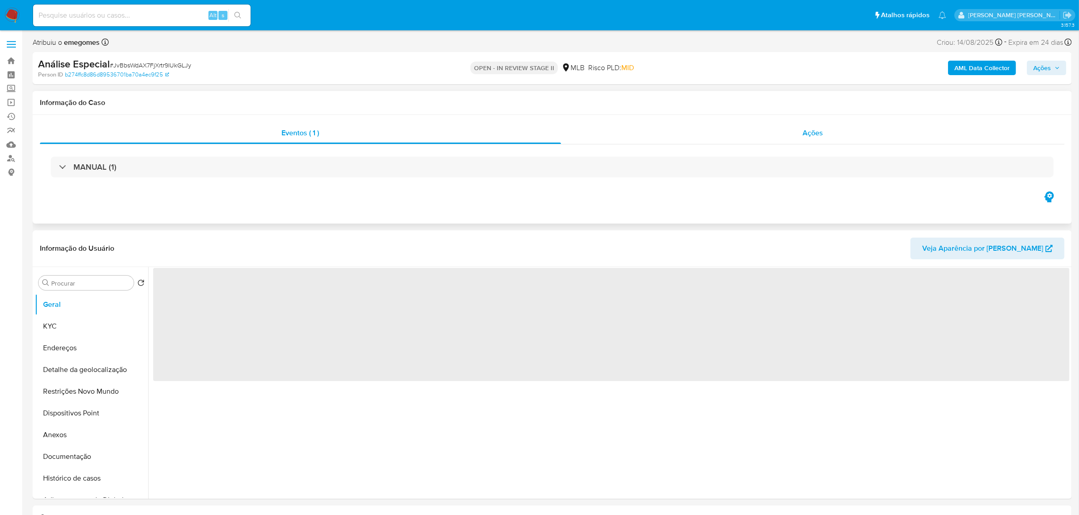
click at [827, 133] on div "Ações" at bounding box center [813, 133] width 504 height 22
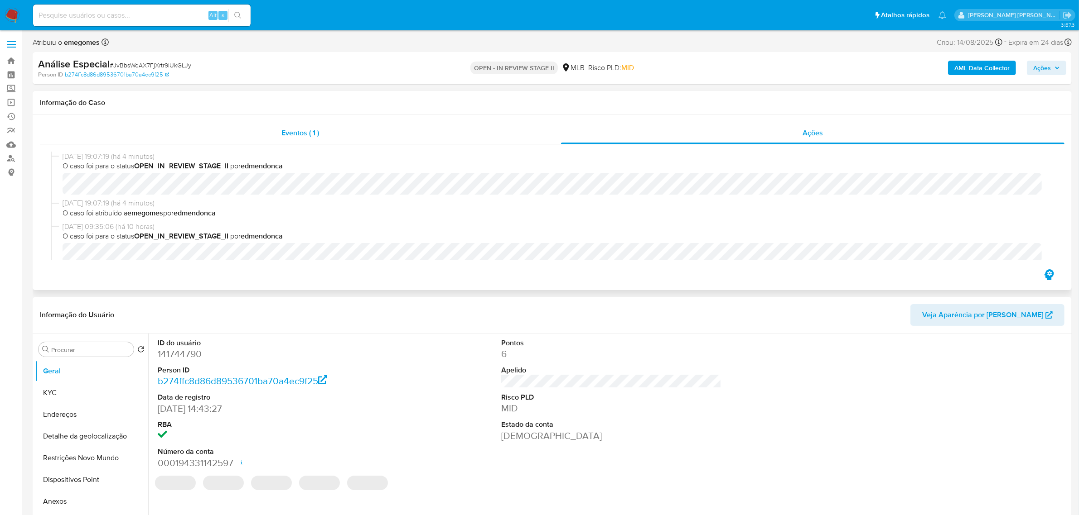
select select "10"
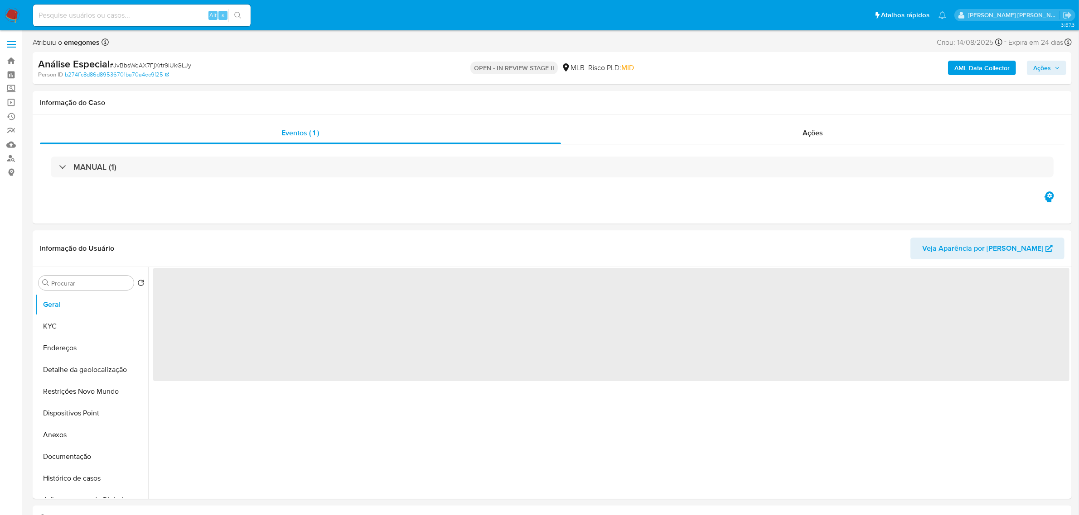
click at [1059, 64] on span "Ações" at bounding box center [1046, 68] width 27 height 13
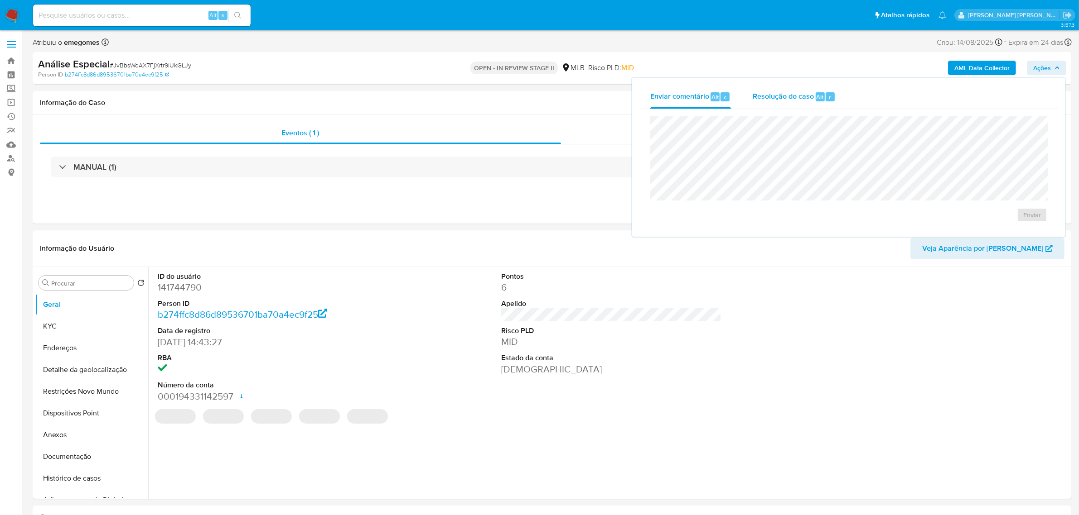
click at [793, 102] on div "Resolução do caso Alt r" at bounding box center [793, 97] width 83 height 24
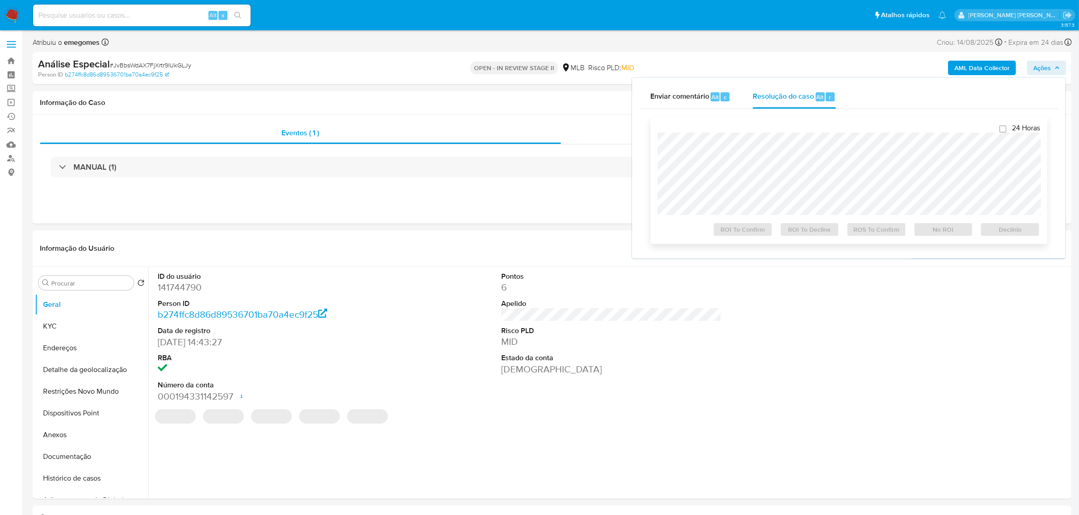
select select "10"
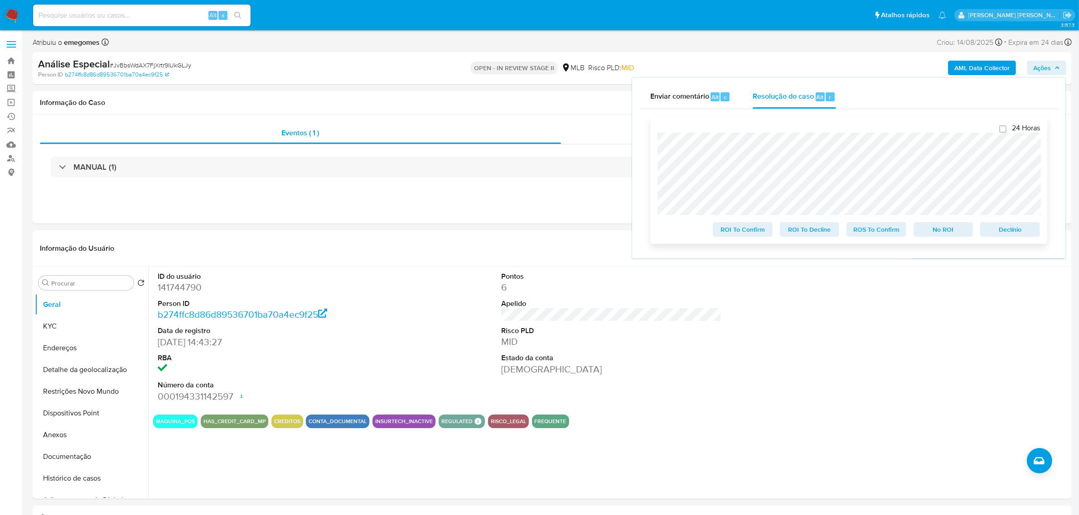
click at [867, 230] on span "ROS To Confirm" at bounding box center [876, 229] width 47 height 13
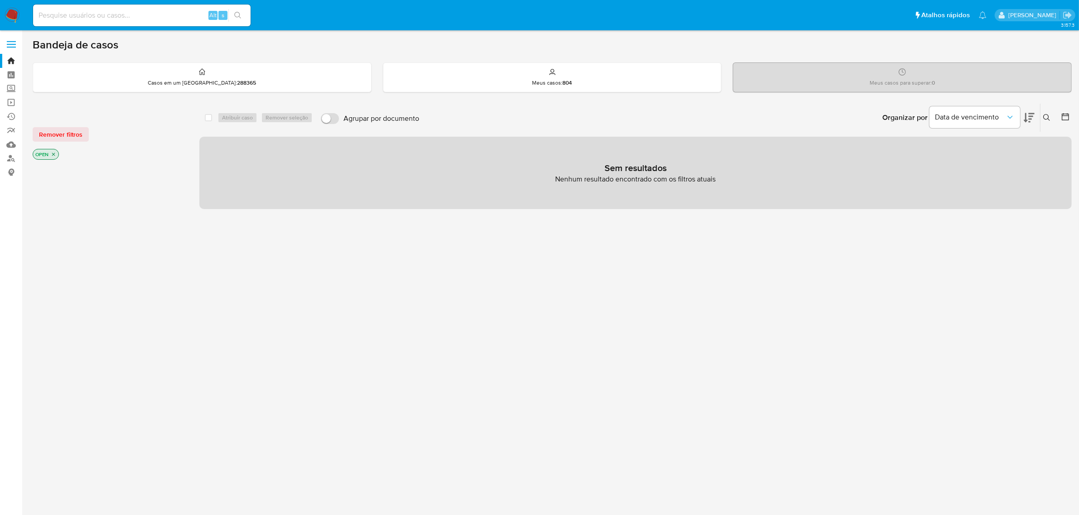
click at [1051, 116] on button at bounding box center [1047, 117] width 15 height 11
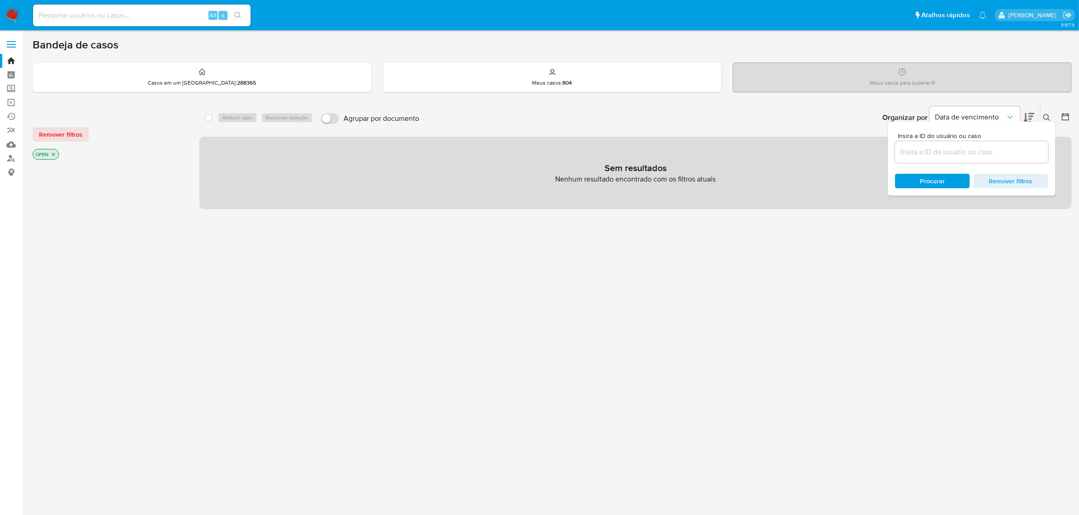
click at [952, 159] on div at bounding box center [971, 152] width 153 height 22
click at [952, 157] on input at bounding box center [971, 152] width 153 height 12
paste input "Favorável ao reporte ao COAF e encerramento do relacionamento considerando os f…"
click at [910, 152] on input "Favorável ao reporte ao COAF e encerramento do relacionamento considerando os f…" at bounding box center [971, 152] width 153 height 12
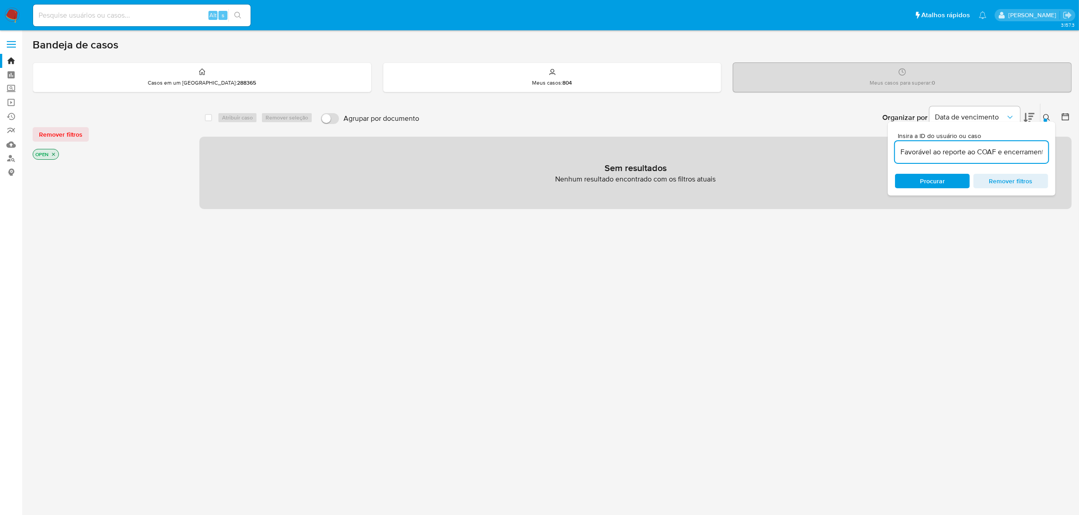
click at [910, 152] on input "Favorável ao reporte ao COAF e encerramento do relacionamento considerando os f…" at bounding box center [971, 152] width 153 height 12
paste input "JvBbsWdAX7FjXrtr9lUkGLJy"
type input "JvBbsWdAX7FjXrtr9lUkGLJy"
click at [1006, 156] on input "JvBbsWdAX7FjXrtr9lUkGLJy" at bounding box center [971, 152] width 153 height 12
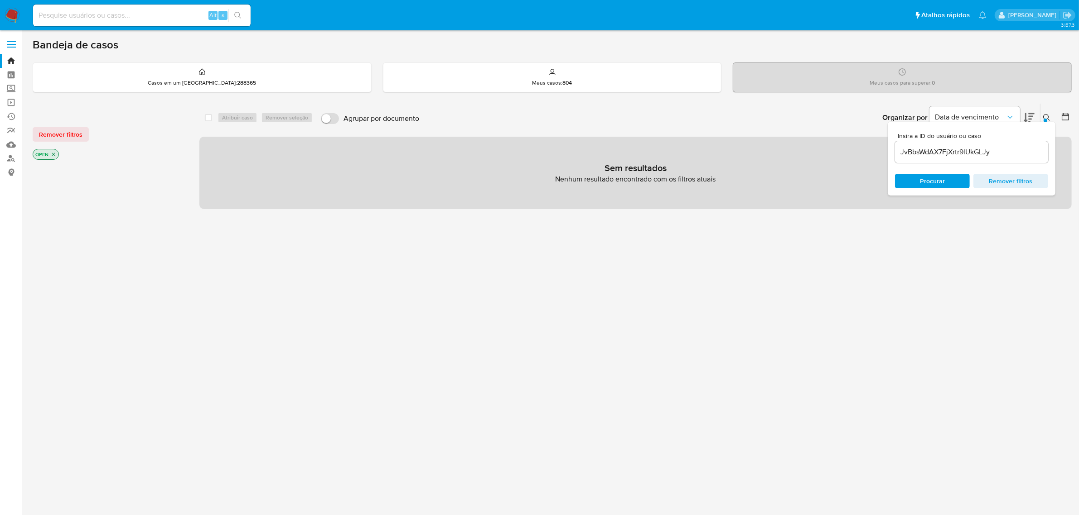
click at [11, 44] on span at bounding box center [11, 44] width 9 height 1
click at [0, 0] on input "checkbox" at bounding box center [0, 0] width 0 height 0
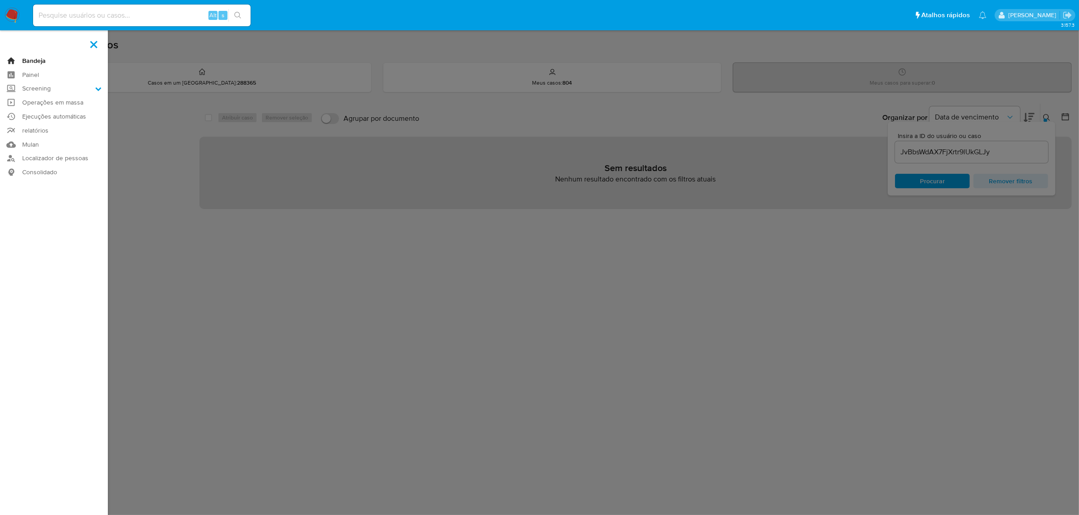
click at [26, 58] on link "Bandeja" at bounding box center [54, 61] width 108 height 14
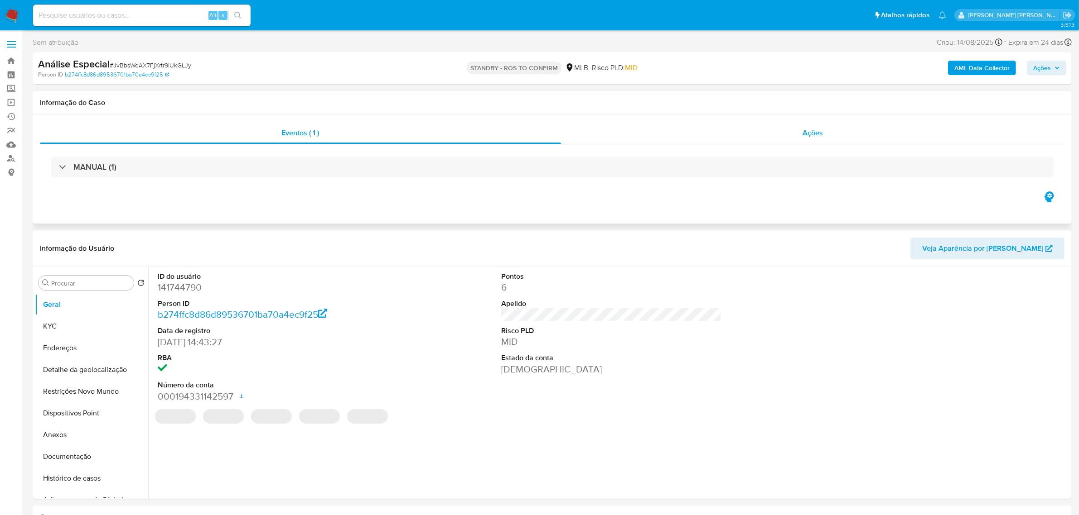
select select "10"
drag, startPoint x: 802, startPoint y: 131, endPoint x: 781, endPoint y: 132, distance: 20.4
click at [802, 131] on div "Ações" at bounding box center [813, 133] width 504 height 22
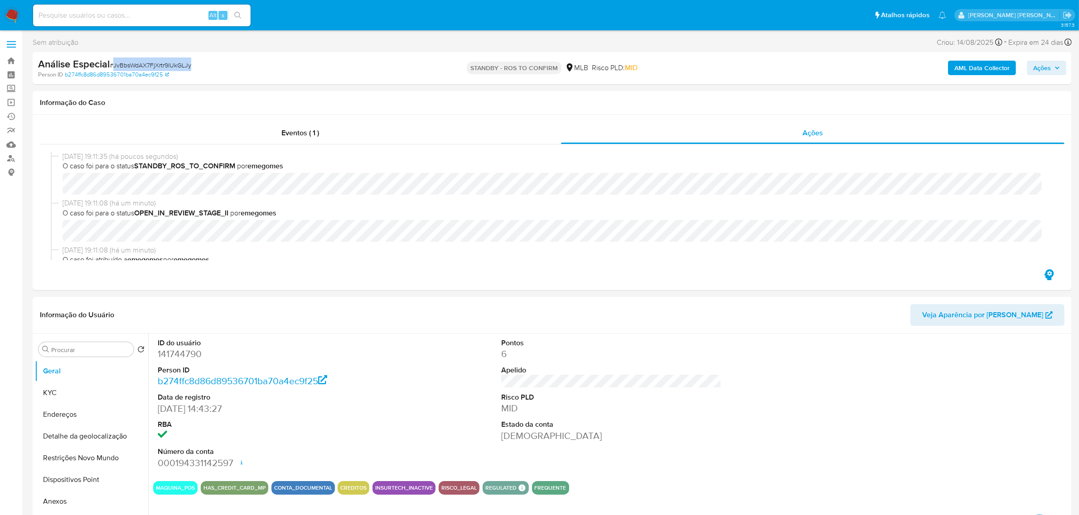
drag, startPoint x: 196, startPoint y: 66, endPoint x: 112, endPoint y: 62, distance: 83.9
click at [112, 62] on div "Análise Especial # JvBbsWdAX7FjXrtr9lUkGLJy" at bounding box center [207, 65] width 339 height 14
copy span "JvBbsWdAX7FjXrtr9lUkGLJy"
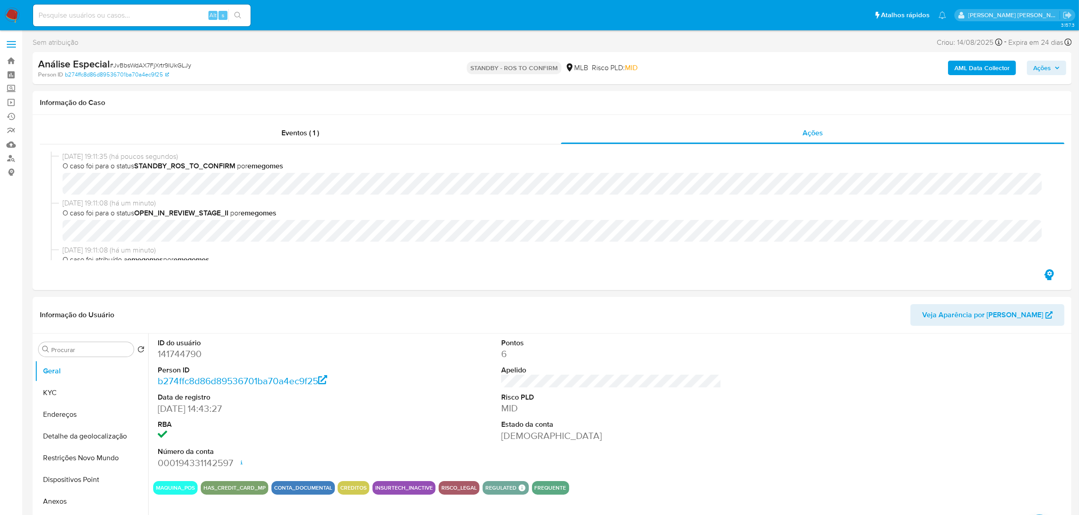
click at [103, 12] on input at bounding box center [141, 16] width 217 height 12
paste input "vhtuYJfh9Ki6dAtDAVqtNEXf"
type input "vhtuYJfh9Ki6dAtDAVqtNEXf"
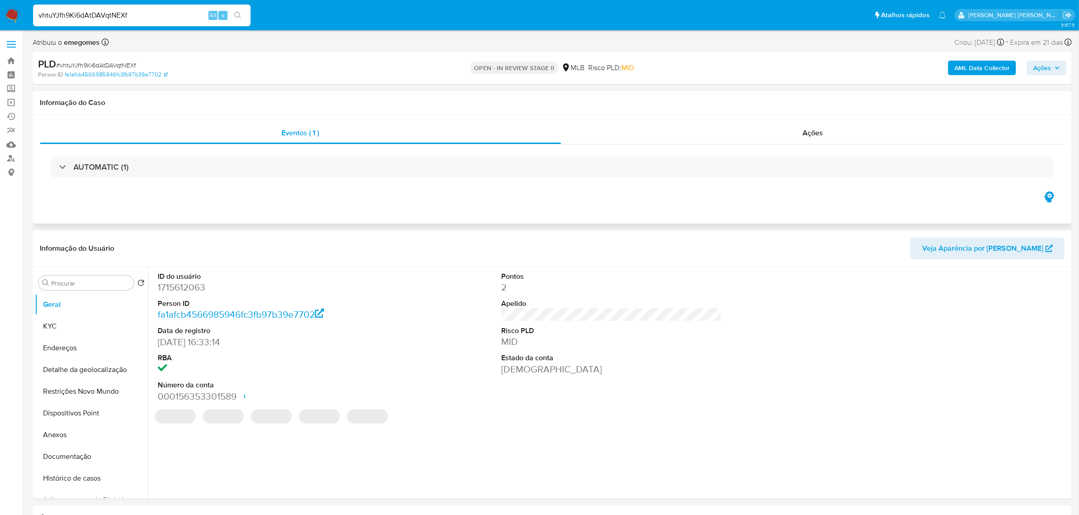
select select "10"
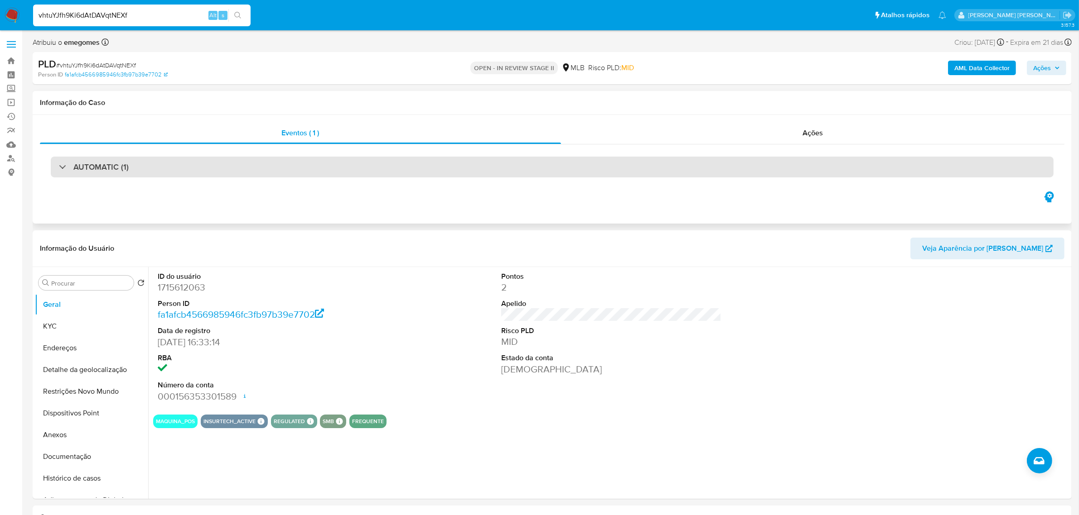
click at [245, 166] on div "AUTOMATIC (1)" at bounding box center [552, 167] width 1002 height 21
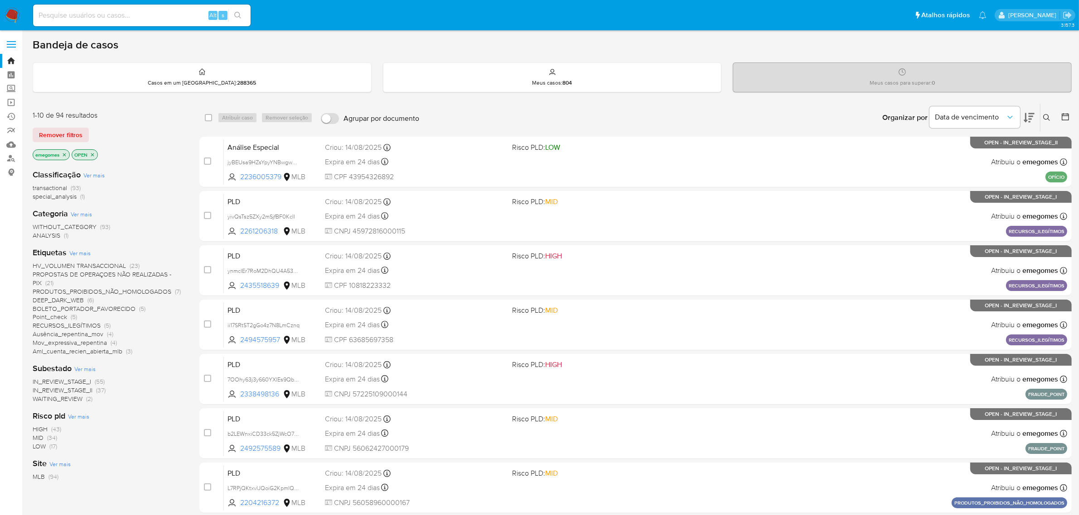
click at [1042, 119] on button at bounding box center [1047, 117] width 15 height 11
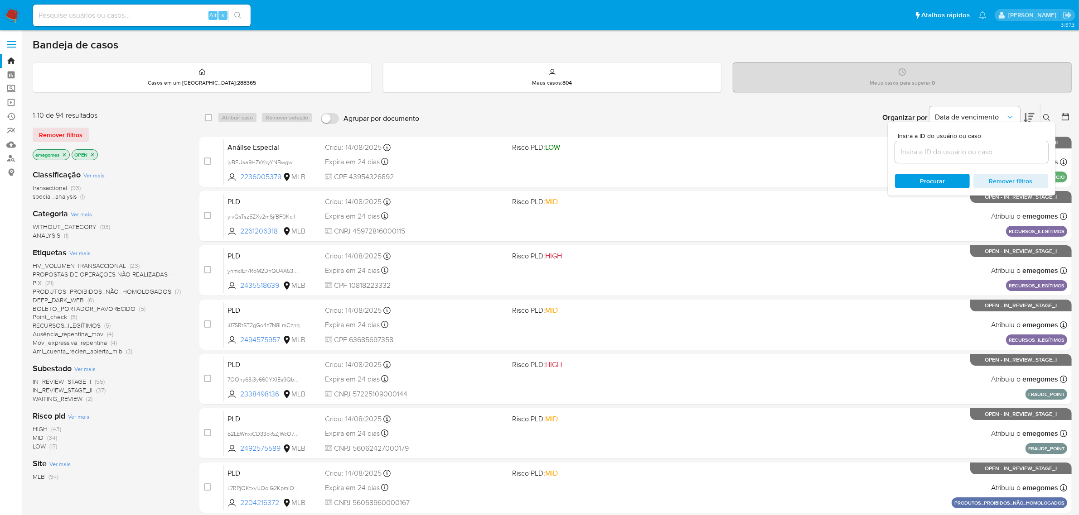
click at [936, 151] on input at bounding box center [971, 152] width 153 height 12
type input "JvBbsWdAX7FjXrtr9lUkGLJy"
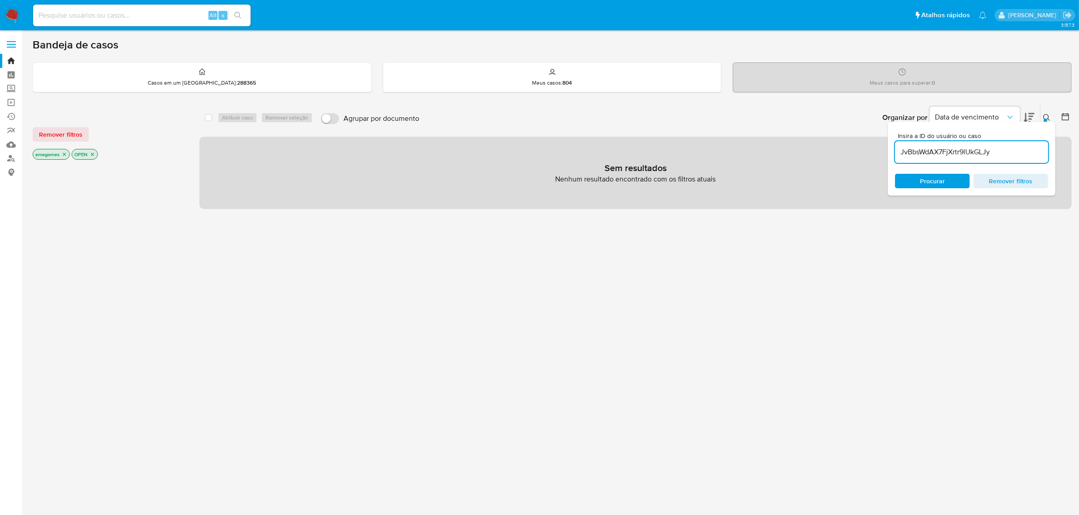
click at [63, 154] on icon "close-filter" at bounding box center [64, 154] width 5 height 5
click at [53, 156] on p "OPEN" at bounding box center [45, 154] width 25 height 10
click at [53, 156] on icon "close-filter" at bounding box center [53, 154] width 5 height 5
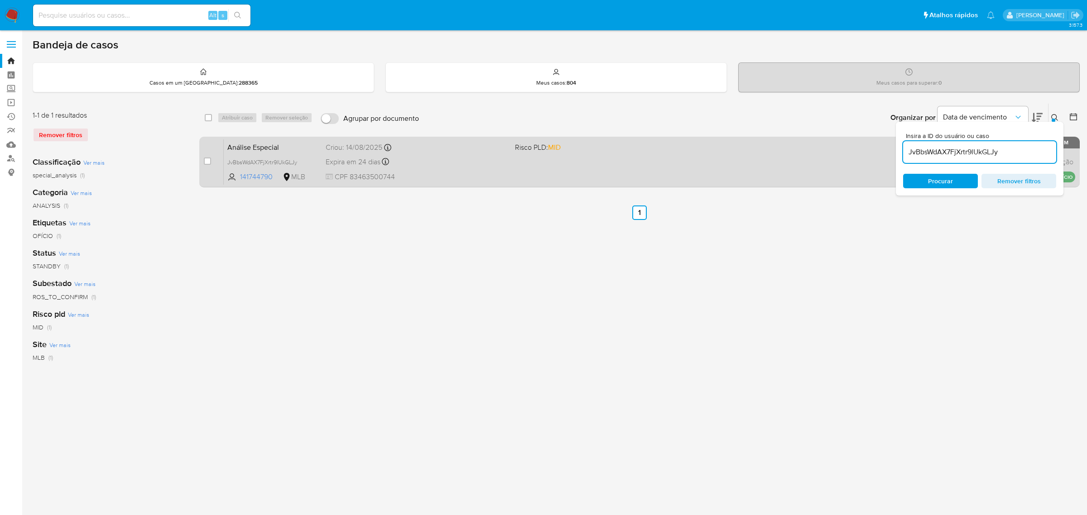
click at [206, 164] on div "case-item-checkbox" at bounding box center [207, 161] width 7 height 9
click at [211, 163] on span at bounding box center [207, 161] width 7 height 7
click at [211, 159] on input "checkbox" at bounding box center [207, 161] width 7 height 7
checkbox input "true"
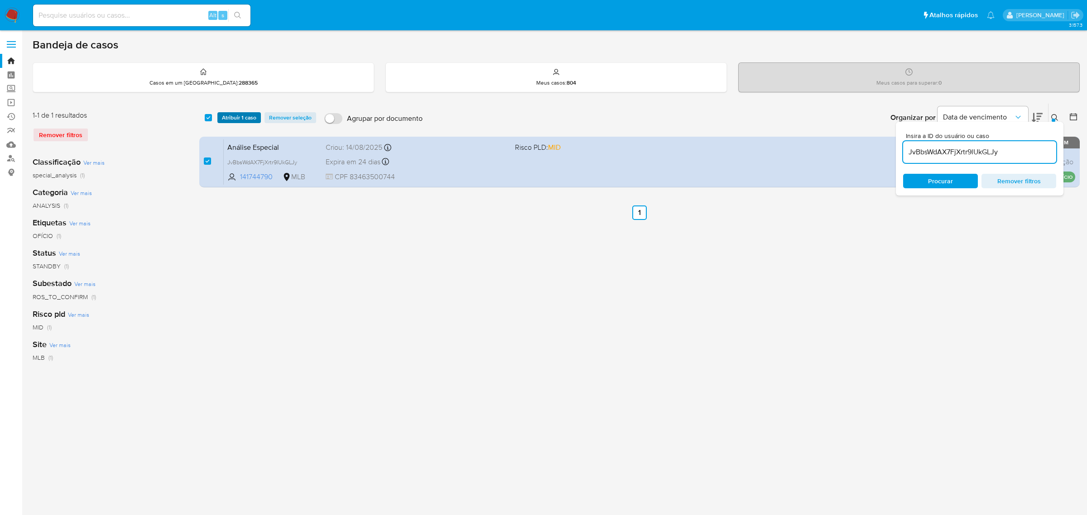
click at [241, 118] on span "Atribuir 1 caso" at bounding box center [239, 117] width 34 height 9
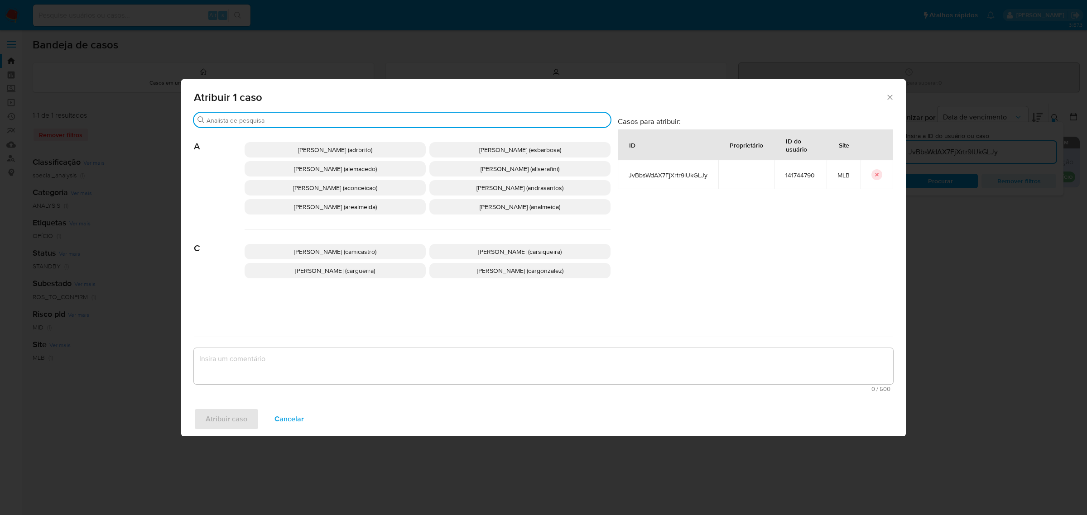
click at [277, 121] on input "Procurar" at bounding box center [407, 120] width 400 height 8
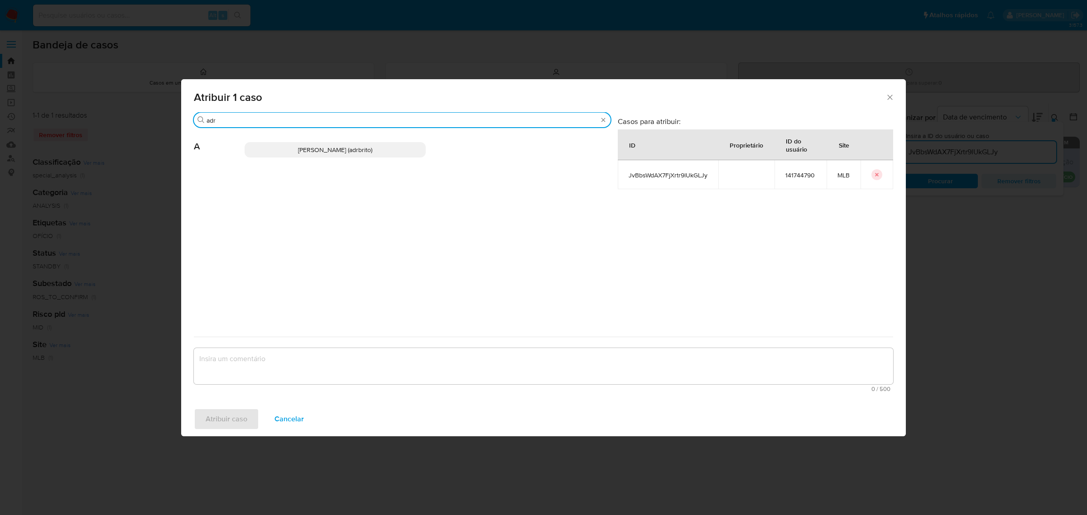
type input "adr"
click at [346, 152] on span "Adriano Azeredo Brito (adrbrito)" at bounding box center [335, 149] width 74 height 9
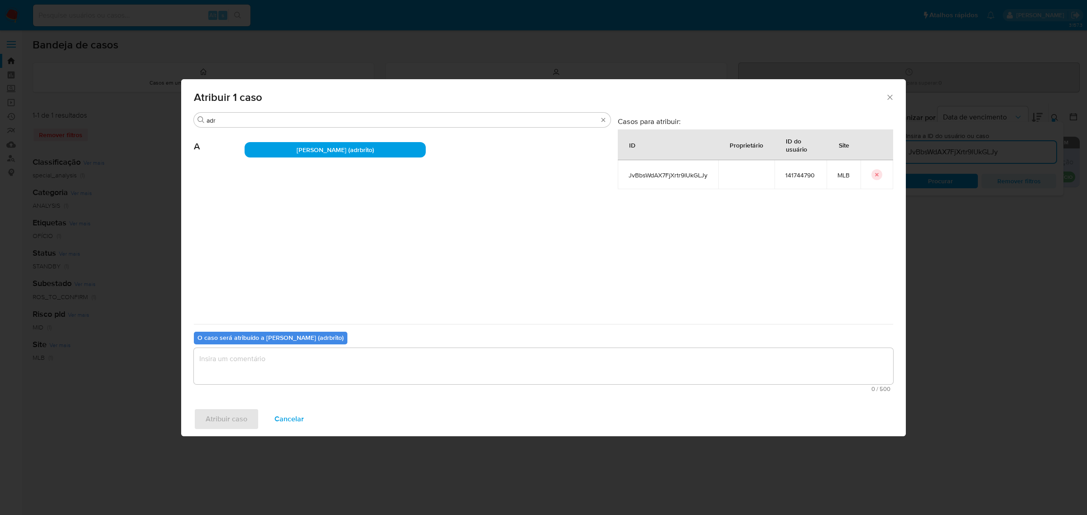
click at [284, 365] on textarea "assign-modal" at bounding box center [543, 366] width 699 height 36
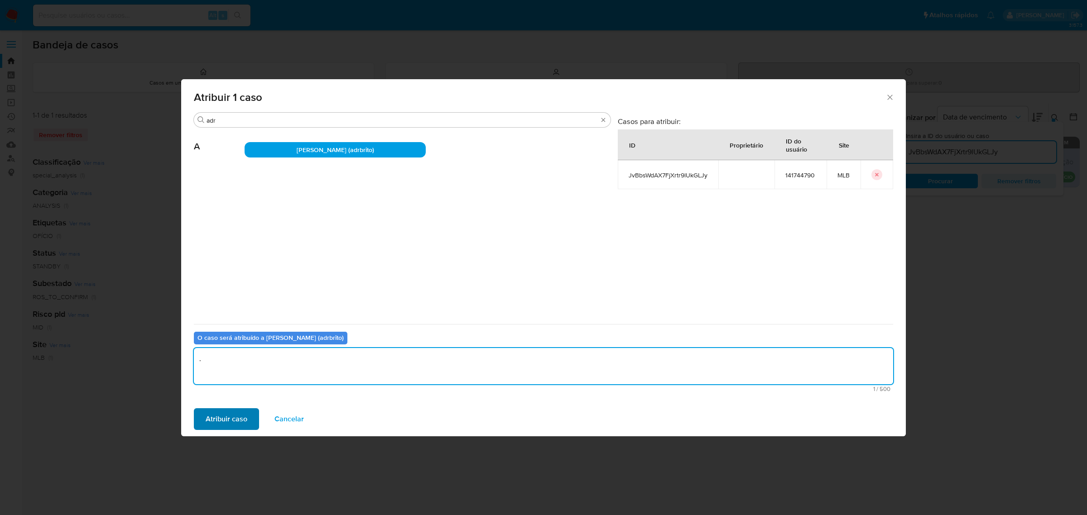
type textarea "."
click at [233, 412] on span "Atribuir caso" at bounding box center [227, 419] width 42 height 20
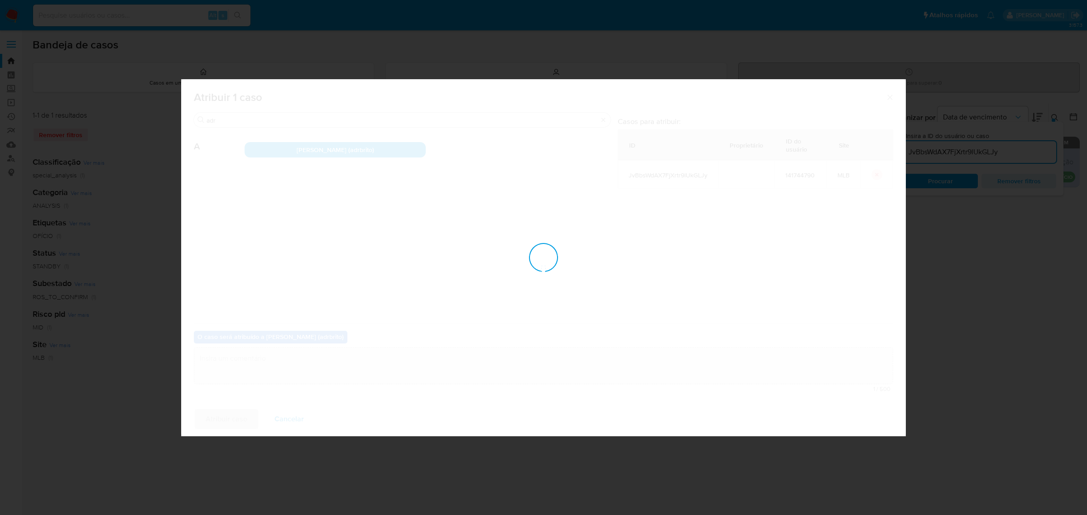
checkbox input "false"
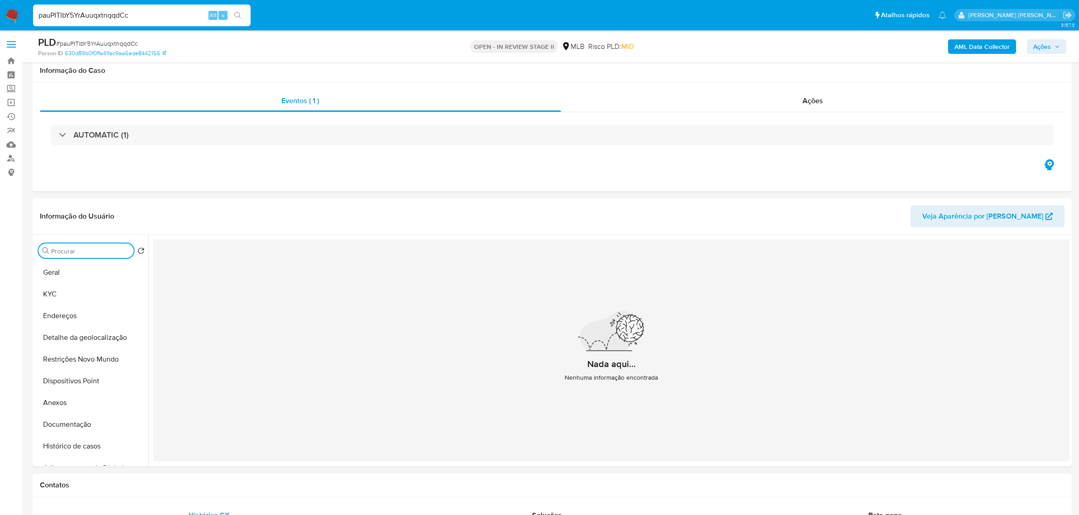
select select "10"
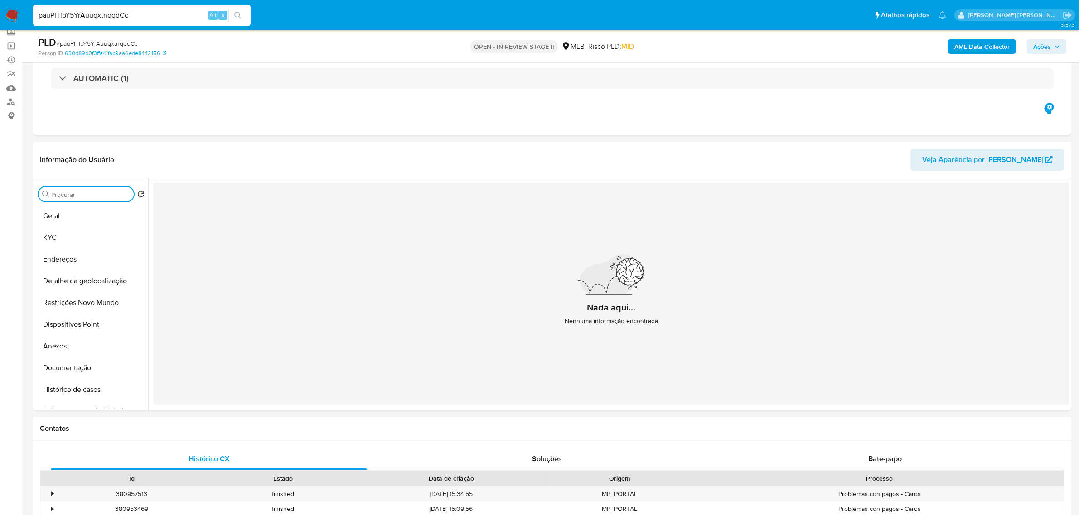
click at [1064, 43] on button "Ações" at bounding box center [1045, 46] width 39 height 14
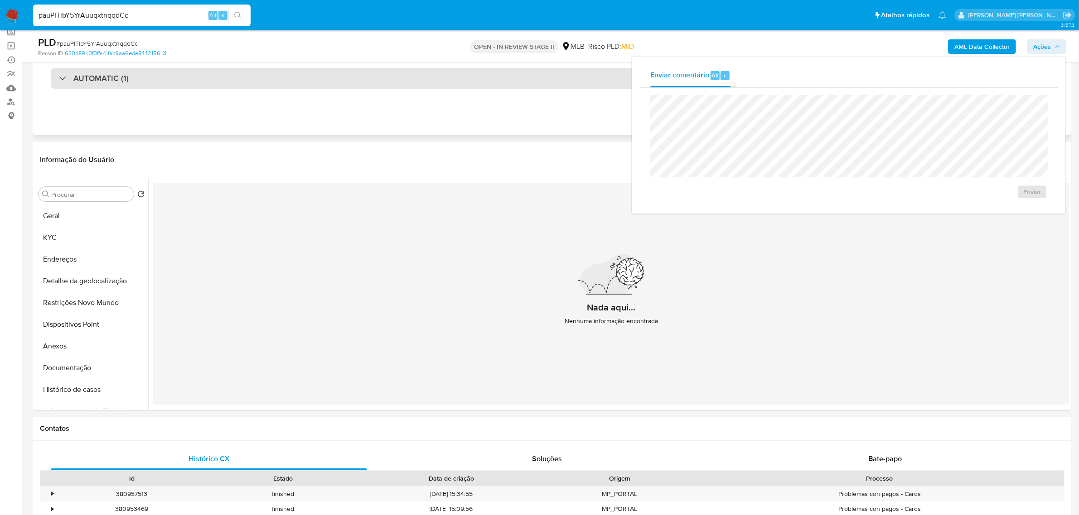
click at [508, 82] on div "AUTOMATIC (1)" at bounding box center [552, 78] width 1002 height 21
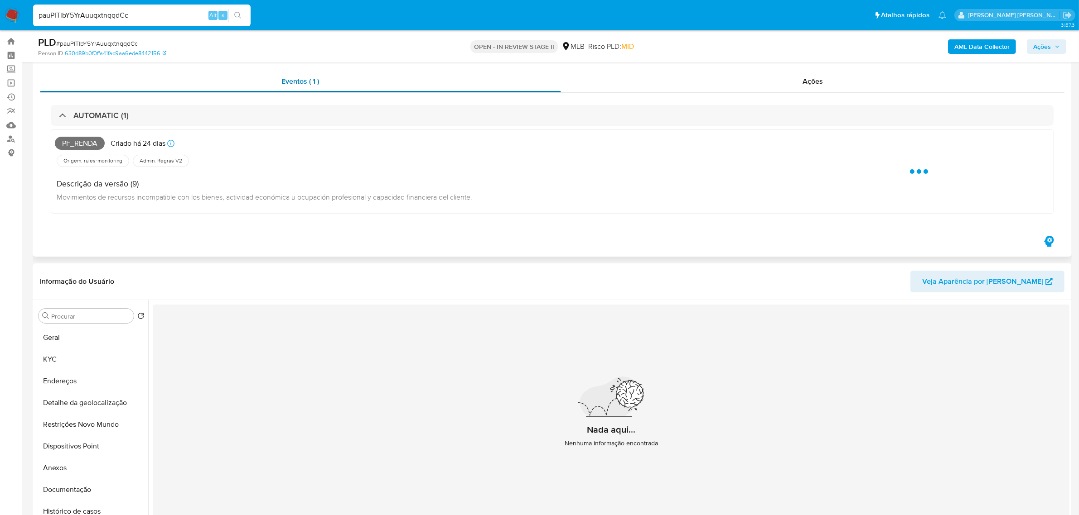
scroll to position [0, 0]
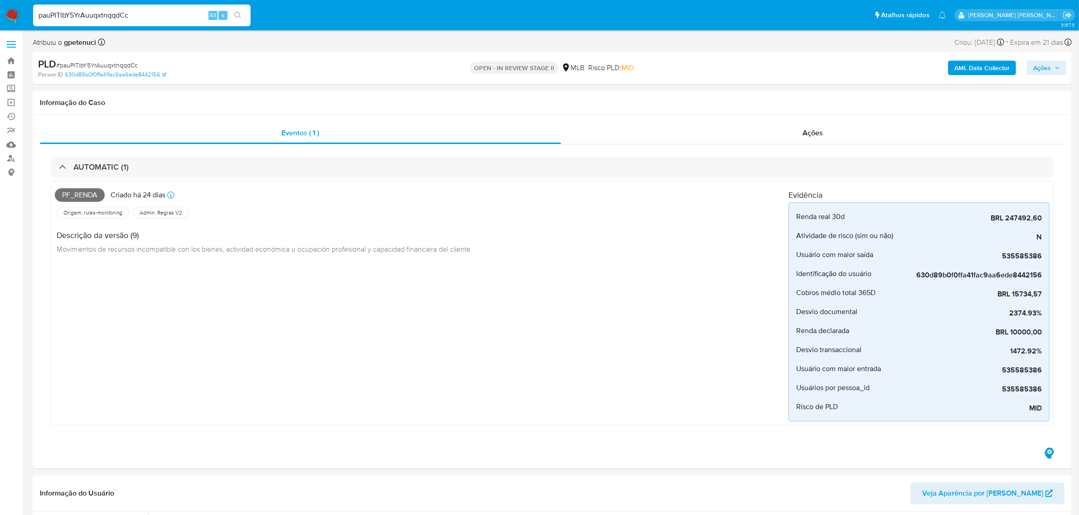
drag, startPoint x: 7, startPoint y: 34, endPoint x: 8, endPoint y: 42, distance: 7.3
click at [7, 35] on label at bounding box center [11, 44] width 23 height 19
click at [0, 0] on input "checkbox" at bounding box center [0, 0] width 0 height 0
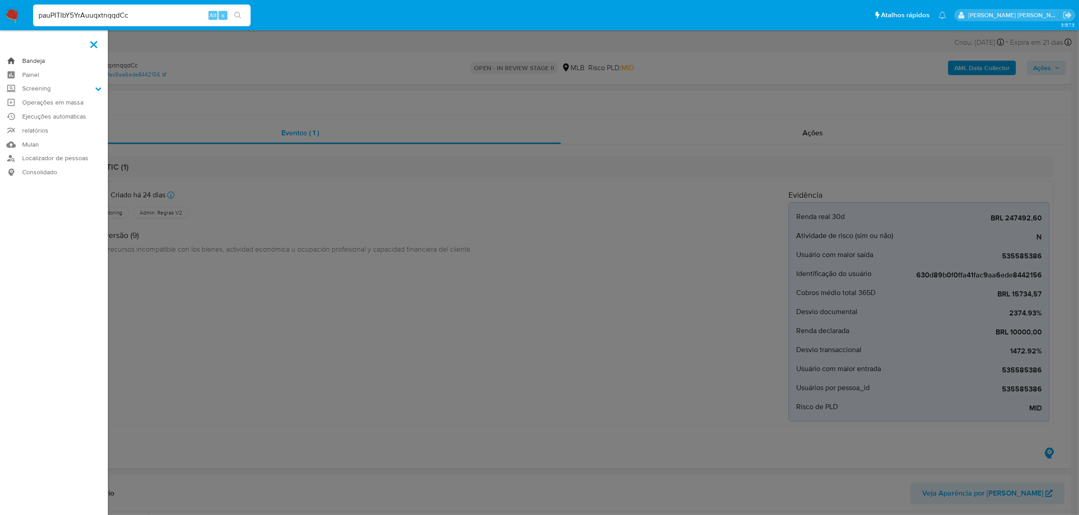
click at [44, 60] on link "Bandeja" at bounding box center [54, 61] width 108 height 14
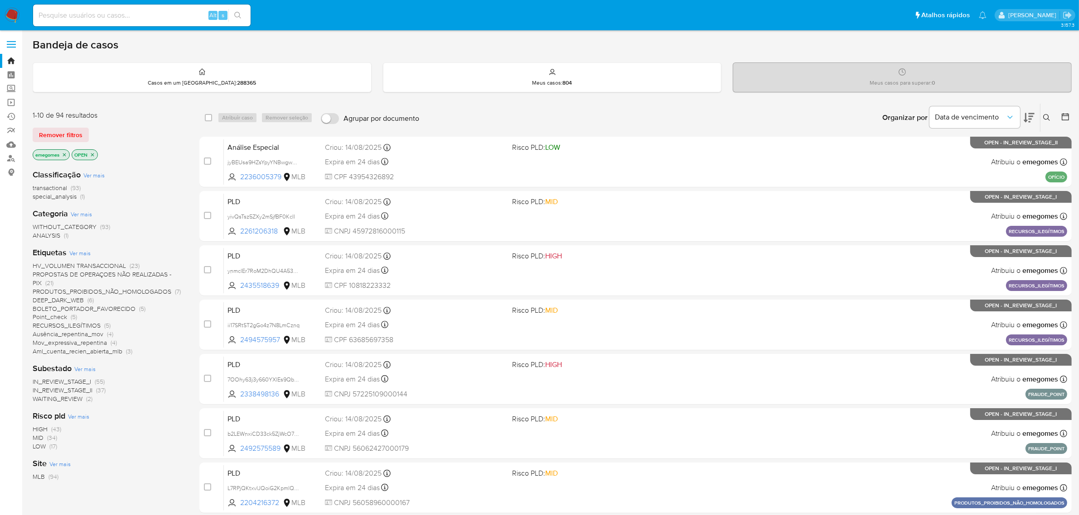
click at [1045, 115] on icon at bounding box center [1046, 117] width 7 height 7
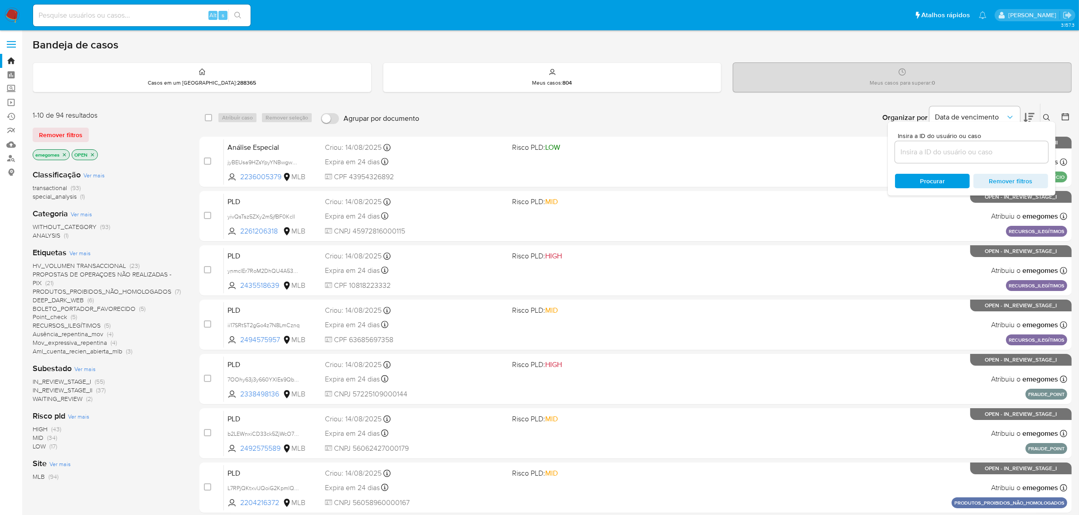
click at [961, 154] on input at bounding box center [971, 152] width 153 height 12
type input "vhtuYJfh9Ki6dAtDAVqtNEXf"
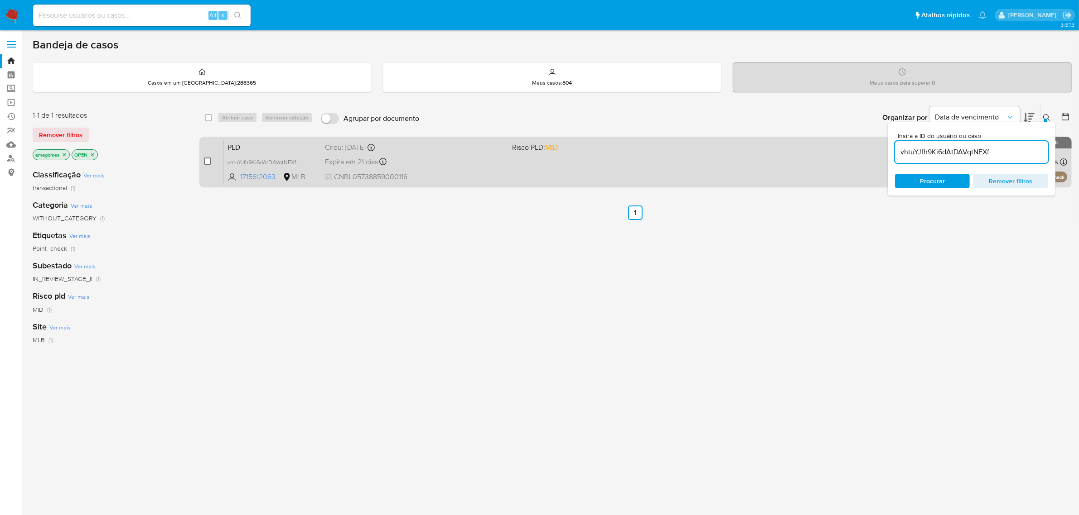
click at [207, 163] on input "checkbox" at bounding box center [207, 161] width 7 height 7
checkbox input "true"
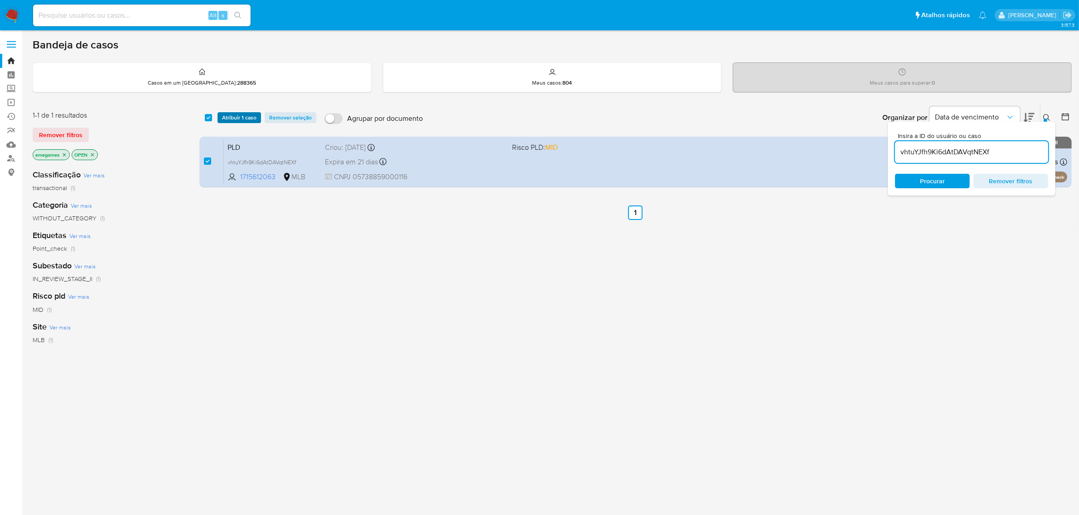
click at [240, 116] on span "Atribuir 1 caso" at bounding box center [239, 117] width 34 height 9
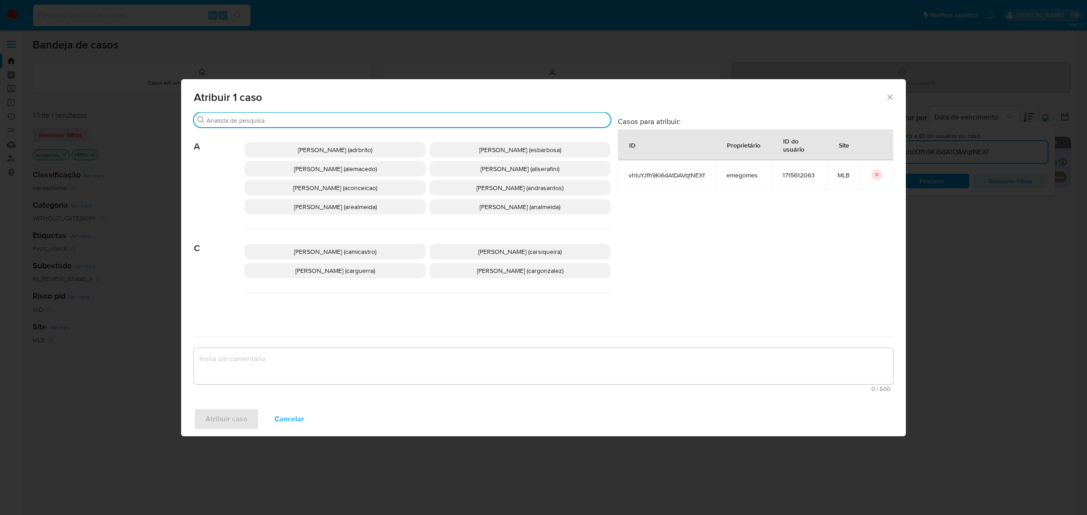
click at [276, 121] on input "Procurar" at bounding box center [407, 120] width 400 height 8
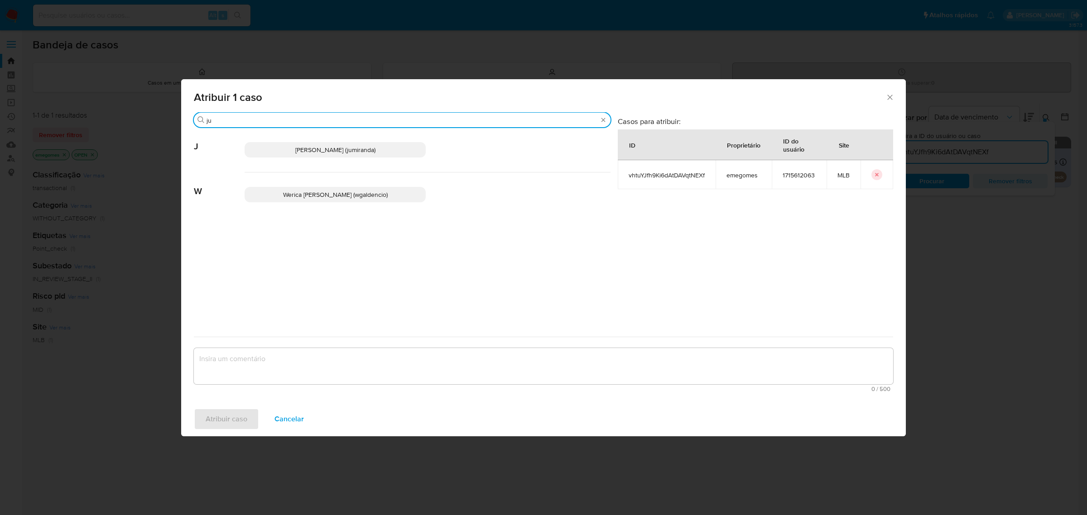
type input "ju"
click at [293, 144] on p "[PERSON_NAME] (jumiranda)" at bounding box center [335, 149] width 181 height 15
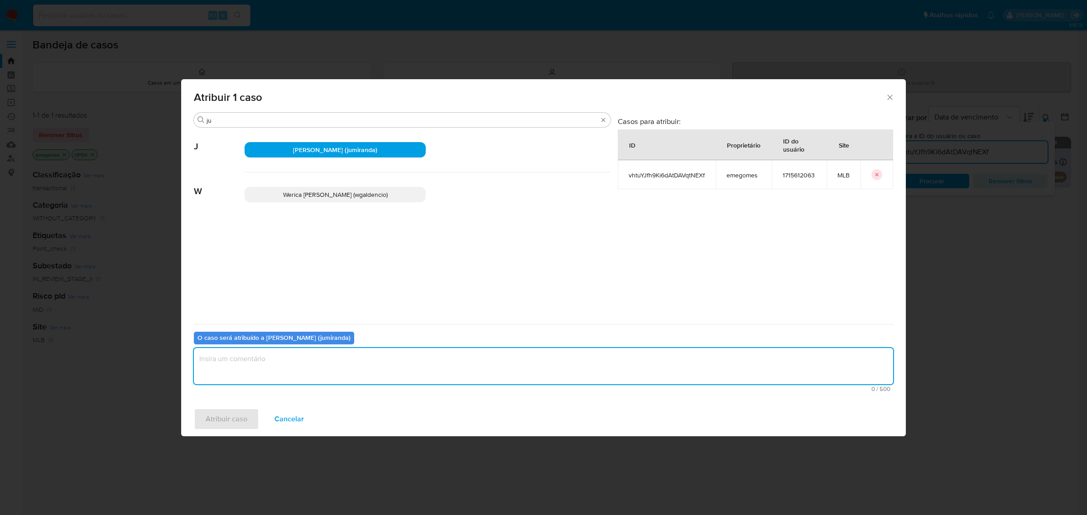
click at [259, 361] on textarea "assign-modal" at bounding box center [543, 366] width 699 height 36
type textarea "."
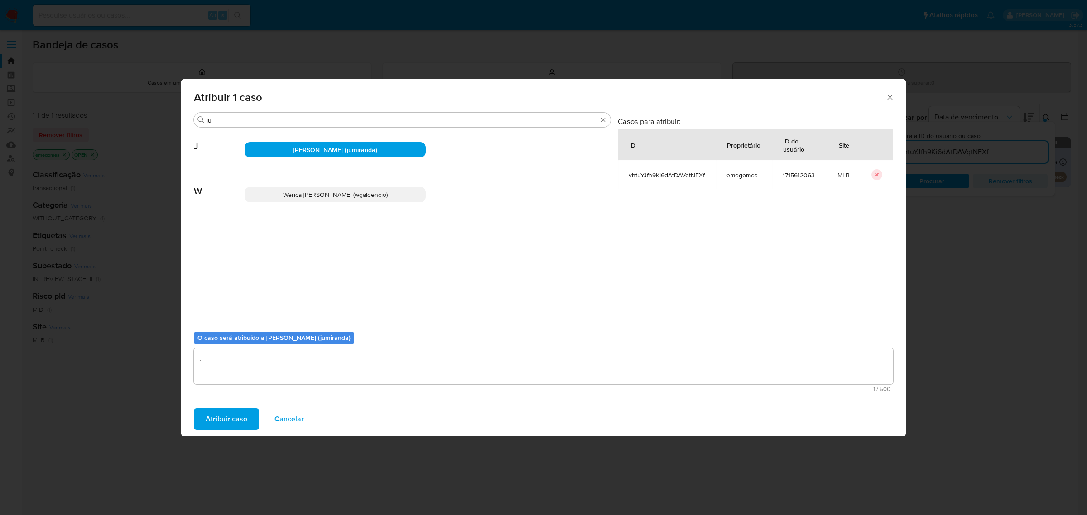
click at [225, 418] on span "Atribuir caso" at bounding box center [227, 419] width 42 height 20
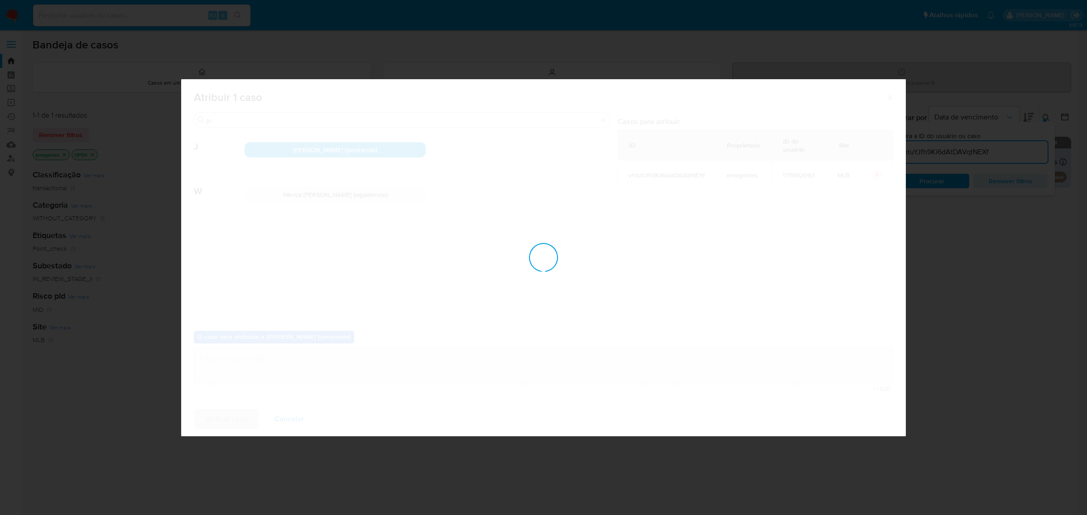
checkbox input "false"
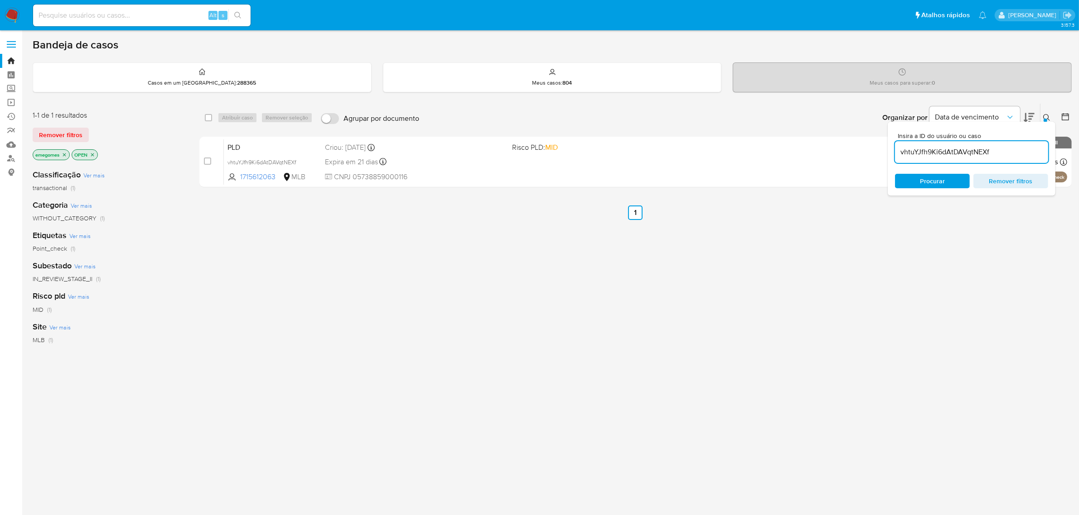
click at [356, 395] on div "select-all-cases-checkbox Atribuir caso Remover seleção Agrupar por documento O…" at bounding box center [635, 308] width 872 height 410
